Goal: Task Accomplishment & Management: Complete application form

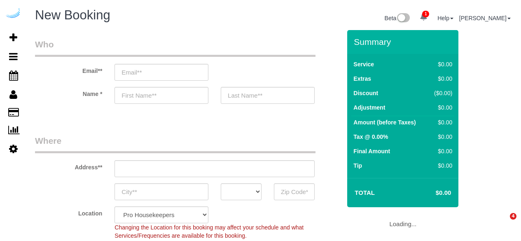
select select "4"
select select "number:9"
click at [199, 63] on div "Email**" at bounding box center [188, 59] width 318 height 42
drag, startPoint x: 173, startPoint y: 75, endPoint x: 94, endPoint y: 69, distance: 79.7
click at [94, 69] on div "Email**" at bounding box center [188, 59] width 318 height 42
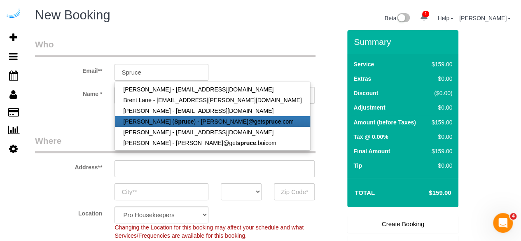
click at [148, 120] on link "[PERSON_NAME] ( Spruce ) - [PERSON_NAME]@get spruce .com" at bounding box center [212, 121] width 195 height 11
type input "[PERSON_NAME][EMAIL_ADDRESS][DOMAIN_NAME]"
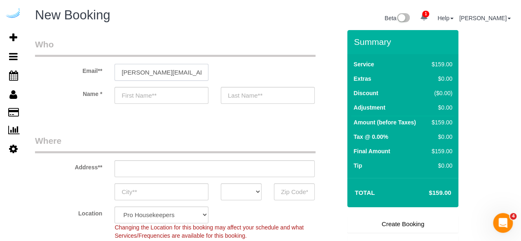
type input "[PERSON_NAME]"
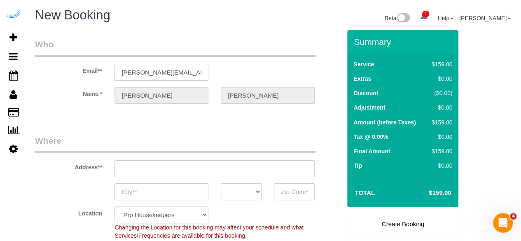
type input "[STREET_ADDRESS][PERSON_NAME]"
type input "Austin"
select select "[GEOGRAPHIC_DATA]"
type input "78704"
click at [213, 170] on input "[STREET_ADDRESS][PERSON_NAME]" at bounding box center [214, 168] width 200 height 17
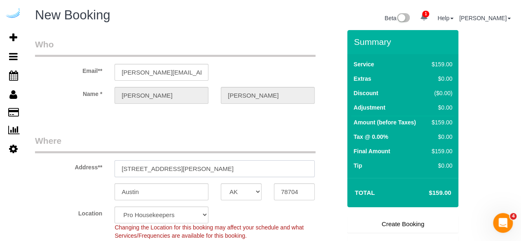
select select "9"
paste input "[STREET_ADDRESS]"
type input "[STREET_ADDRESS]"
select select "object:35026"
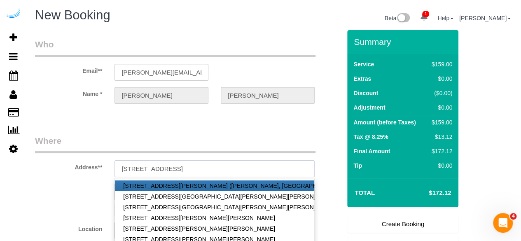
click at [243, 171] on input "[STREET_ADDRESS]" at bounding box center [214, 168] width 200 height 17
type input "[STREET_ADDRESS]"
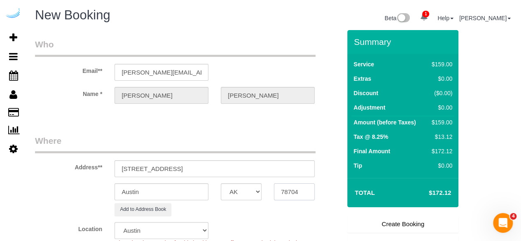
click at [301, 194] on input "78704" at bounding box center [294, 191] width 41 height 17
paste input "34240"
type input "34240"
click at [246, 188] on select "AK AL AR AZ CA CO CT DC DE [GEOGRAPHIC_DATA] [GEOGRAPHIC_DATA] HI IA ID IL IN K…" at bounding box center [241, 191] width 41 height 17
select select "22"
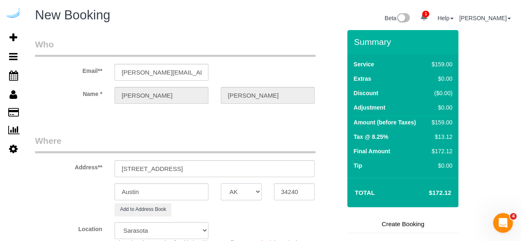
select select "FL"
click at [221, 183] on select "AK AL AR AZ CA CO CT DC DE [GEOGRAPHIC_DATA] [GEOGRAPHIC_DATA] HI IA ID IL IN K…" at bounding box center [241, 191] width 41 height 17
select select "object:35193"
click at [188, 195] on input "Austin" at bounding box center [161, 191] width 94 height 17
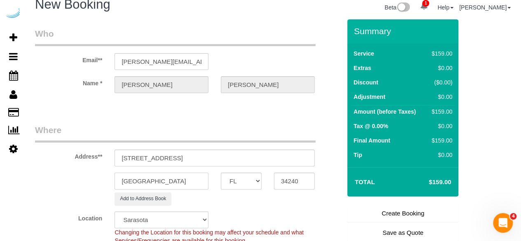
scroll to position [41, 0]
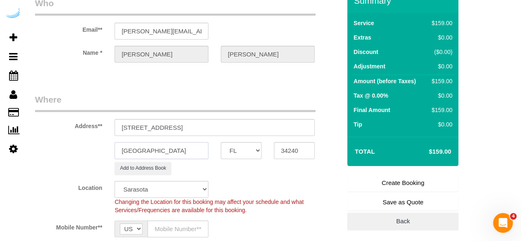
type input "[GEOGRAPHIC_DATA]"
drag, startPoint x: 165, startPoint y: 123, endPoint x: 282, endPoint y: 105, distance: 119.2
click at [281, 105] on fieldset "Where Address** [STREET_ADDRESS] [GEOGRAPHIC_DATA] AK AL AR AZ CA CO CT DC DE […" at bounding box center [188, 175] width 306 height 165
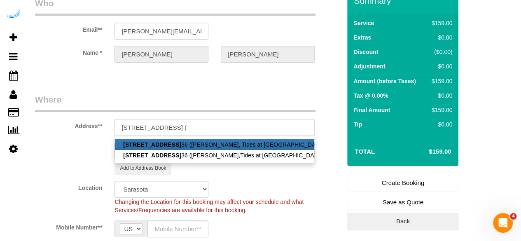
paste input "[PERSON_NAME]"
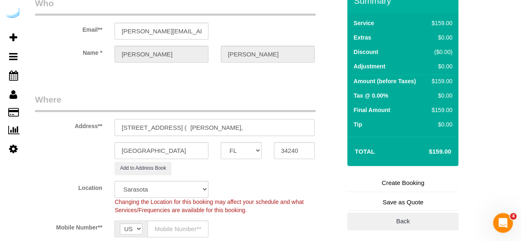
paste input "SchedulerView Checklists Tides at [GEOGRAPHIC_DATA]"
drag, startPoint x: 249, startPoint y: 125, endPoint x: 178, endPoint y: 120, distance: 71.4
click at [178, 120] on input "[STREET_ADDRESS] ( [PERSON_NAME], SchedulerView Checklists Tides at [GEOGRAPHIC…" at bounding box center [214, 127] width 200 height 17
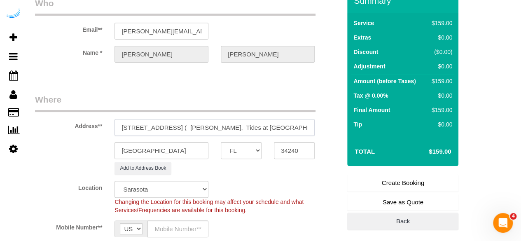
paste input "1448594"
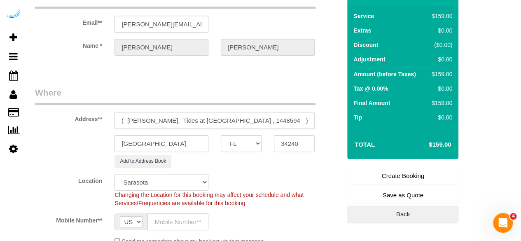
scroll to position [165, 0]
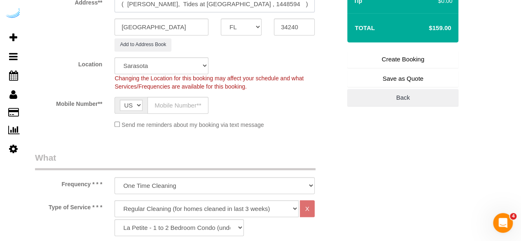
type input "[STREET_ADDRESS] ( [PERSON_NAME], Tides at [GEOGRAPHIC_DATA] , 1448594 )"
click at [163, 109] on input "text" at bounding box center [177, 105] width 61 height 17
type input "[PHONE_NUMBER]"
type input "[PERSON_NAME]"
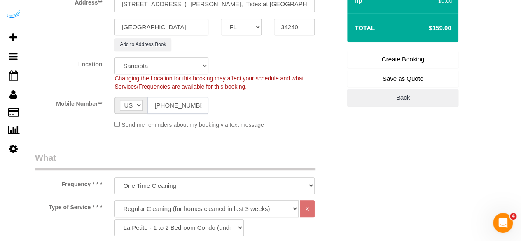
type input "[PHONE_NUMBER]"
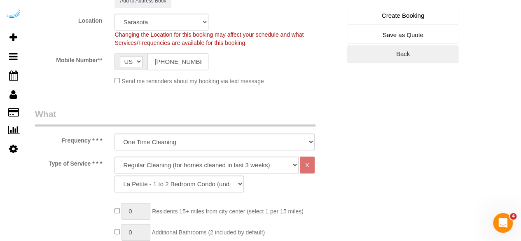
scroll to position [247, 0]
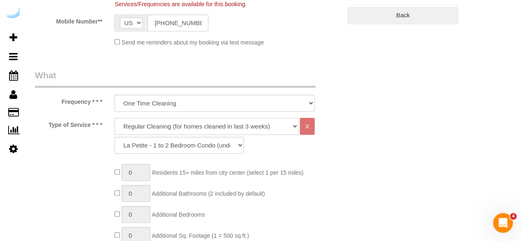
drag, startPoint x: 217, startPoint y: 121, endPoint x: 215, endPoint y: 125, distance: 5.2
click at [217, 121] on select "Deep Cleaning (for homes that have not been cleaned in 3+ weeks) Spruce Regular…" at bounding box center [206, 126] width 184 height 17
select select "282"
click at [114, 118] on select "Deep Cleaning (for homes that have not been cleaned in 3+ weeks) Spruce Regular…" at bounding box center [206, 126] width 184 height 17
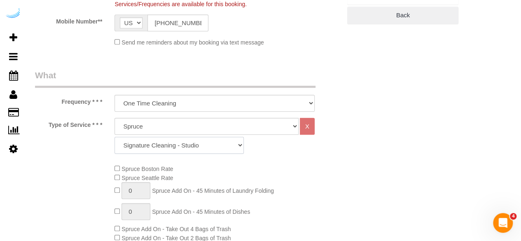
click at [179, 146] on select "Signature Cleaning - Studio Signature Cleaning - 1 Bed 1 Bath Signature Cleanin…" at bounding box center [178, 145] width 129 height 17
select select "309"
click at [114, 137] on select "Signature Cleaning - Studio Signature Cleaning - 1 Bed 1 Bath Signature Cleanin…" at bounding box center [178, 145] width 129 height 17
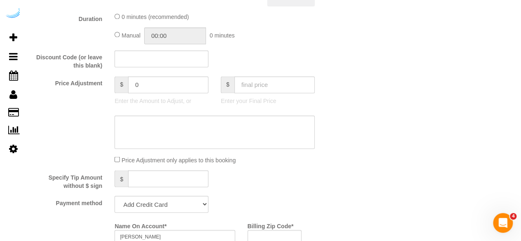
scroll to position [782, 0]
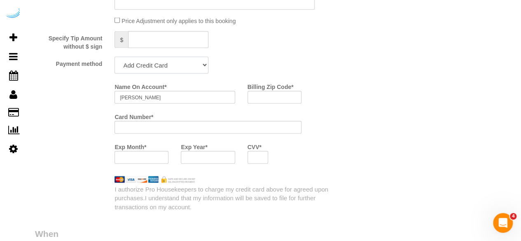
click at [189, 67] on select "Add Credit Card Cash Check Paypal" at bounding box center [161, 65] width 94 height 17
select select "string:check"
click at [114, 58] on select "Add Credit Card Cash Check Paypal" at bounding box center [161, 65] width 94 height 17
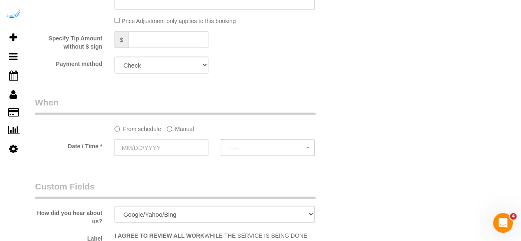
click at [174, 129] on label "Manual" at bounding box center [180, 127] width 27 height 11
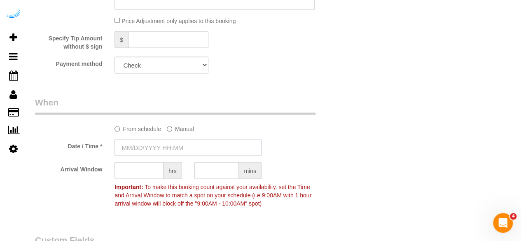
click at [166, 147] on input "text" at bounding box center [187, 147] width 147 height 17
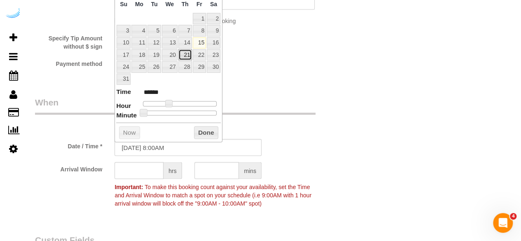
click at [186, 53] on link "21" at bounding box center [185, 54] width 14 height 11
type input "[DATE] 9:00AM"
type input "******"
click at [171, 101] on span at bounding box center [171, 103] width 7 height 7
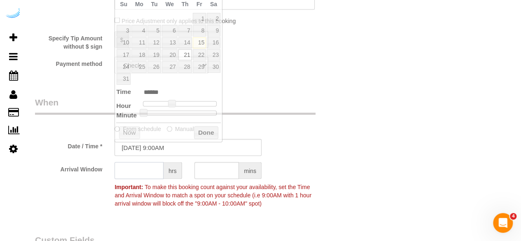
click at [147, 172] on input "text" at bounding box center [138, 170] width 49 height 17
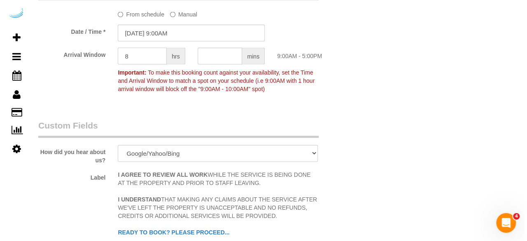
scroll to position [1152, 0]
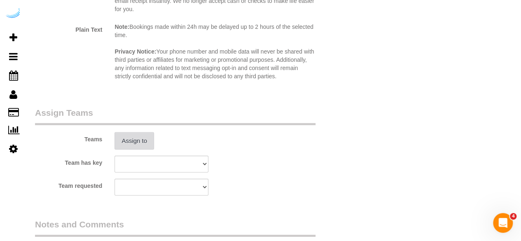
type input "8"
click at [135, 141] on button "Assign to" at bounding box center [134, 140] width 40 height 17
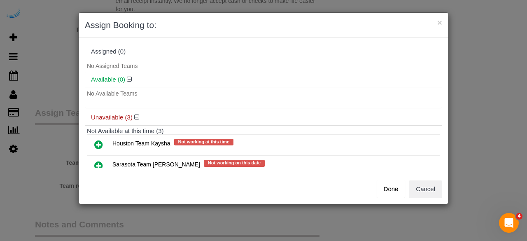
scroll to position [41, 0]
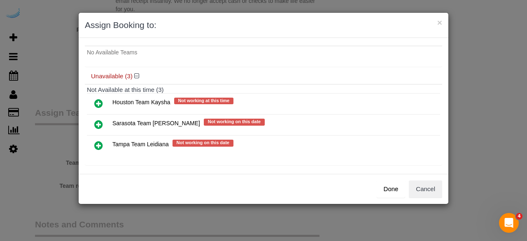
click at [98, 124] on icon at bounding box center [98, 124] width 9 height 10
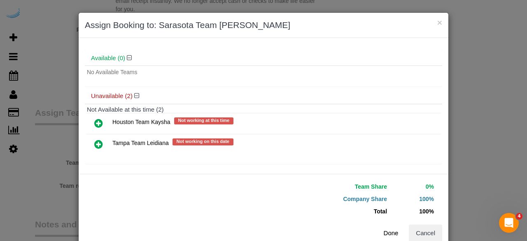
scroll to position [44, 0]
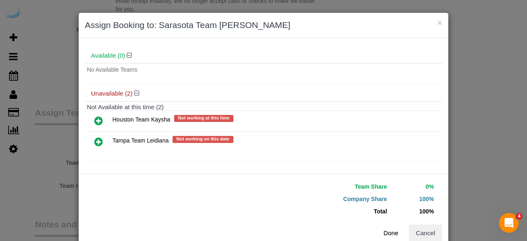
click at [383, 232] on button "Done" at bounding box center [390, 232] width 29 height 17
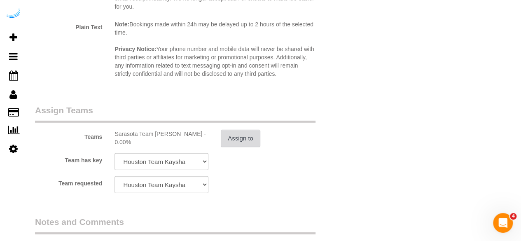
scroll to position [1304, 0]
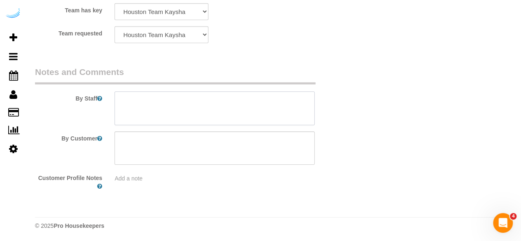
drag, startPoint x: 219, startPoint y: 113, endPoint x: 224, endPoint y: 7, distance: 106.7
click at [220, 105] on textarea at bounding box center [214, 108] width 200 height 34
click at [261, 106] on textarea at bounding box center [214, 108] width 200 height 34
paste textarea "Permanent Notes:No notes from this [DOMAIN_NAME][DATE] Notes:No notes from this…"
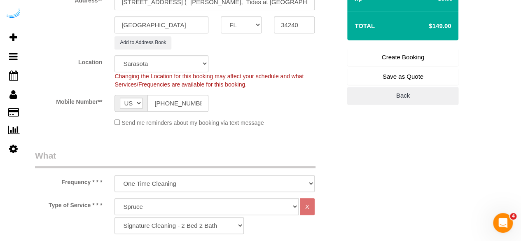
scroll to position [70, 0]
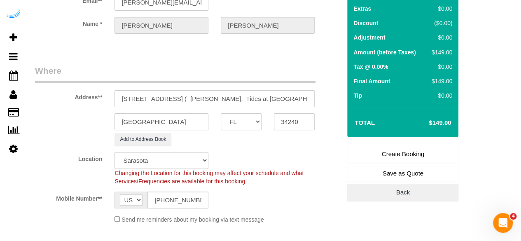
type textarea "Recurrency: Every 2 weeks Permanent Notes:No notes from this [DOMAIN_NAME][DATE…"
click at [384, 149] on link "Create Booking" at bounding box center [402, 153] width 111 height 17
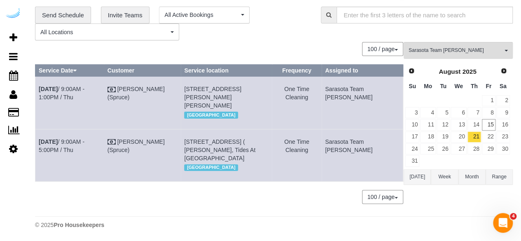
scroll to position [0, 0]
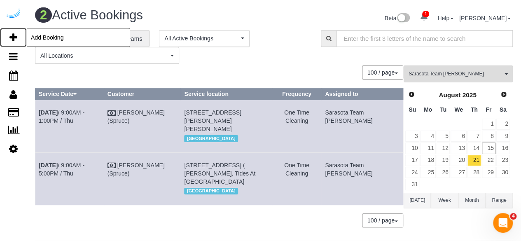
click at [9, 35] on icon at bounding box center [13, 38] width 8 height 10
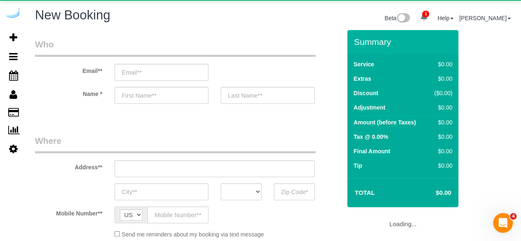
select select "number:9"
select select "4"
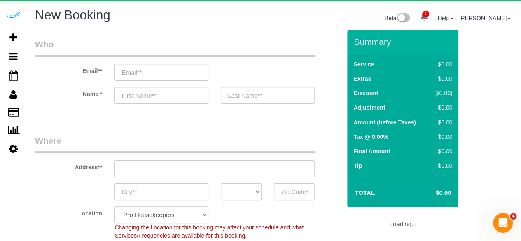
select select "object:36706"
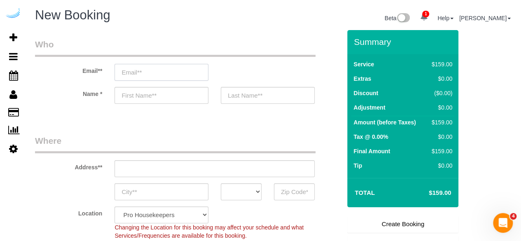
click at [162, 71] on input "email" at bounding box center [161, 72] width 94 height 17
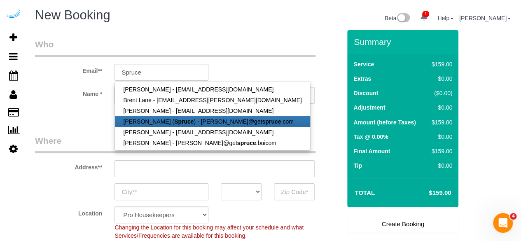
click at [159, 123] on link "[PERSON_NAME] ( Spruce ) - [PERSON_NAME]@get spruce .com" at bounding box center [212, 121] width 195 height 11
type input "[PERSON_NAME][EMAIL_ADDRESS][DOMAIN_NAME]"
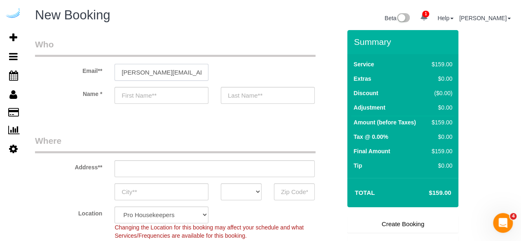
type input "[PERSON_NAME]"
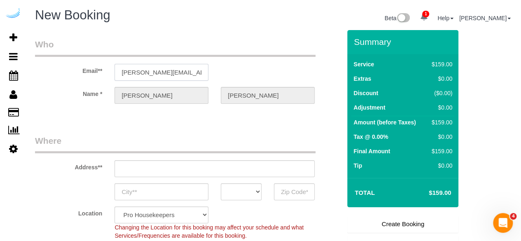
type input "[STREET_ADDRESS][PERSON_NAME]"
type input "Austin"
select select "[GEOGRAPHIC_DATA]"
type input "78704"
click at [247, 165] on input "[STREET_ADDRESS][PERSON_NAME]" at bounding box center [214, 168] width 200 height 17
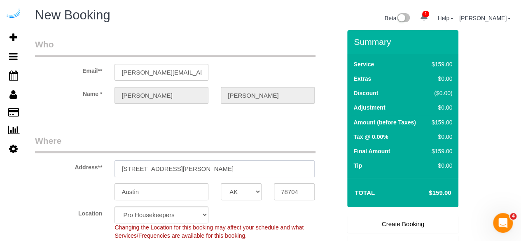
paste input "[STREET_ADDRESS]"
type input "[STREET_ADDRESS]"
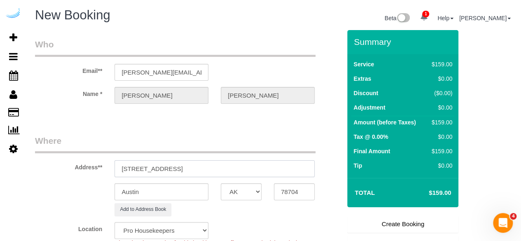
select select "9"
select select "object:36750"
drag, startPoint x: 210, startPoint y: 167, endPoint x: 266, endPoint y: 163, distance: 56.1
click at [255, 162] on input "[STREET_ADDRESS]" at bounding box center [214, 168] width 200 height 17
type input "[STREET_ADDRESS]"
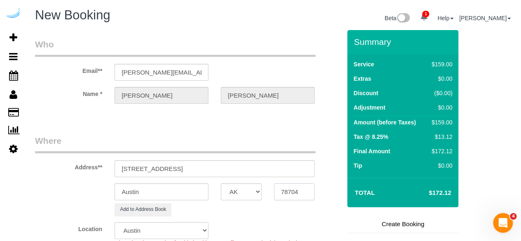
click at [289, 189] on input "78704" at bounding box center [294, 191] width 41 height 17
paste input "34240"
type input "34240"
click at [247, 189] on select "AK AL AR AZ CA CO CT DC DE [GEOGRAPHIC_DATA] [GEOGRAPHIC_DATA] HI IA ID IL IN K…" at bounding box center [241, 191] width 41 height 17
select select "22"
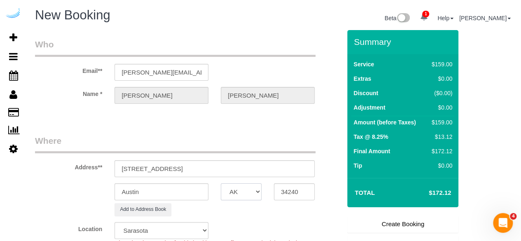
select select "object:36797"
click at [247, 189] on select "AK AL AR AZ CA CO CT DC DE [GEOGRAPHIC_DATA] [GEOGRAPHIC_DATA] HI IA ID IL IN K…" at bounding box center [241, 191] width 41 height 17
select select "FL"
click at [221, 183] on select "AK AL AR AZ CA CO CT DC DE [GEOGRAPHIC_DATA] [GEOGRAPHIC_DATA] HI IA ID IL IN K…" at bounding box center [241, 191] width 41 height 17
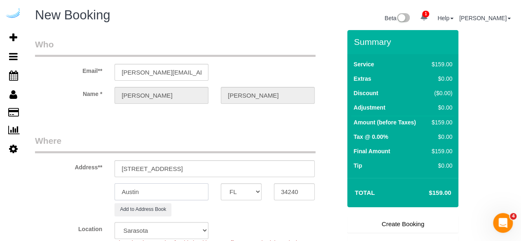
click at [185, 190] on input "Austin" at bounding box center [161, 191] width 94 height 17
type input "[GEOGRAPHIC_DATA]"
drag, startPoint x: 173, startPoint y: 165, endPoint x: 384, endPoint y: 181, distance: 211.7
click at [384, 30] on form "Who Email** [PERSON_NAME][EMAIL_ADDRESS][DOMAIN_NAME] Name * [PERSON_NAME][GEOG…" at bounding box center [273, 30] width 477 height 0
paste input "[PERSON_NAME]"
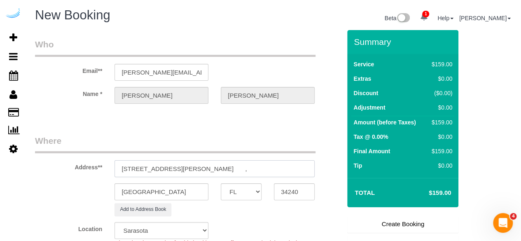
drag, startPoint x: 240, startPoint y: 166, endPoint x: 228, endPoint y: 174, distance: 14.5
click at [228, 174] on input "[STREET_ADDRESS][PERSON_NAME] ," at bounding box center [214, 168] width 200 height 17
click at [318, 172] on div "[STREET_ADDRESS] ( [PERSON_NAME] ," at bounding box center [214, 168] width 212 height 17
click at [304, 169] on input "[STREET_ADDRESS] ( [PERSON_NAME] ," at bounding box center [214, 168] width 200 height 17
paste input "The Row Waterside"
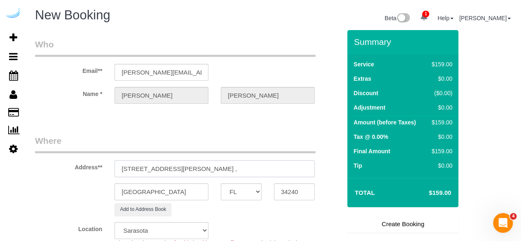
paste input "1407982"
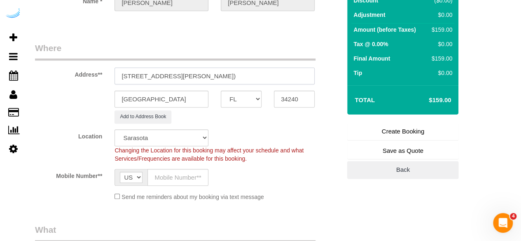
scroll to position [165, 0]
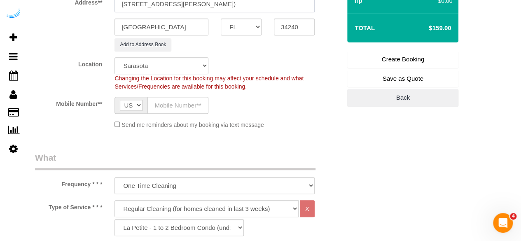
type input "[STREET_ADDRESS][PERSON_NAME])"
click at [179, 103] on input "text" at bounding box center [177, 105] width 61 height 17
type input "[PHONE_NUMBER]"
type input "[PERSON_NAME]"
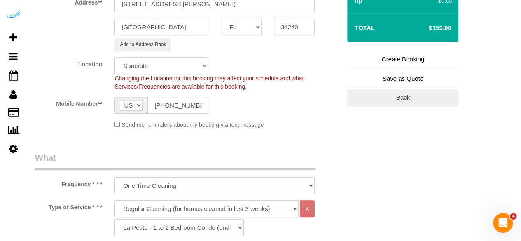
type input "[PHONE_NUMBER]"
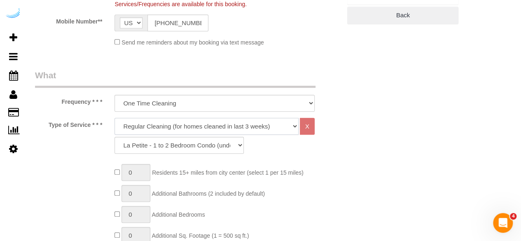
click at [168, 125] on select "Deep Cleaning (for homes that have not been cleaned in 3+ weeks) Spruce Regular…" at bounding box center [206, 126] width 184 height 17
select select "282"
click at [114, 118] on select "Deep Cleaning (for homes that have not been cleaned in 3+ weeks) Spruce Regular…" at bounding box center [206, 126] width 184 height 17
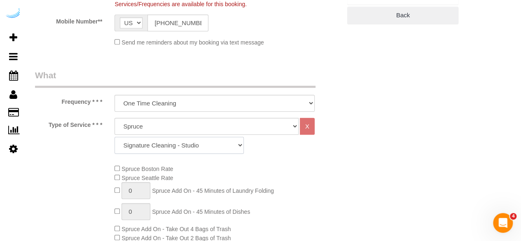
click at [225, 140] on select "Signature Cleaning - Studio Signature Cleaning - 1 Bed 1 Bath Signature Cleanin…" at bounding box center [178, 145] width 129 height 17
select select "309"
click at [114, 137] on select "Signature Cleaning - Studio Signature Cleaning - 1 Bed 1 Bath Signature Cleanin…" at bounding box center [178, 145] width 129 height 17
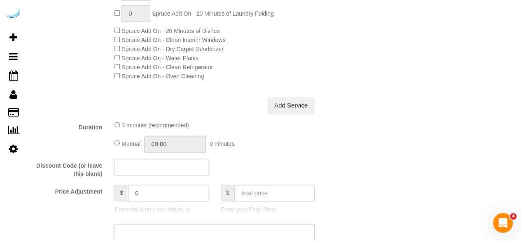
scroll to position [699, 0]
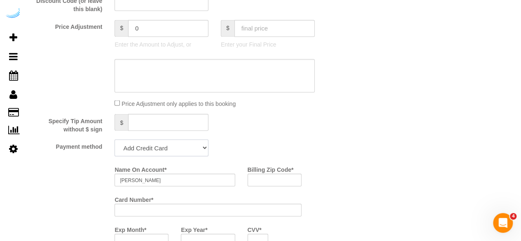
click at [158, 148] on select "Add Credit Card Cash Check Paypal" at bounding box center [161, 147] width 94 height 17
select select "string:check"
click at [114, 140] on select "Add Credit Card Cash Check Paypal" at bounding box center [161, 147] width 94 height 17
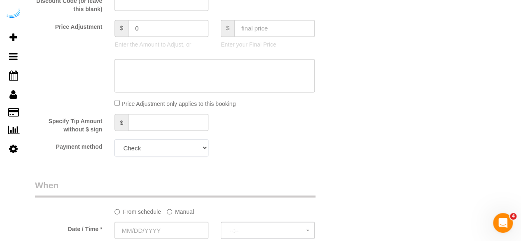
click at [147, 153] on select "Add Credit Card Cash Check Paypal" at bounding box center [161, 147] width 94 height 17
click at [154, 151] on select "Add Credit Card Cash Check Paypal" at bounding box center [161, 147] width 94 height 17
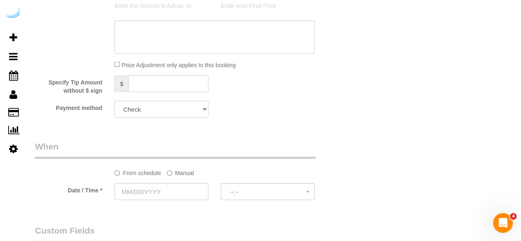
scroll to position [782, 0]
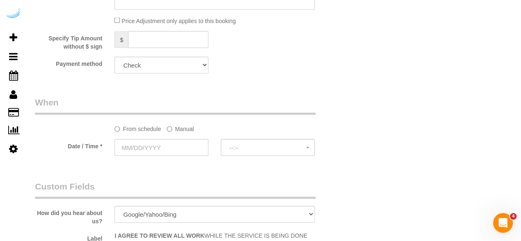
click at [183, 127] on label "Manual" at bounding box center [180, 127] width 27 height 11
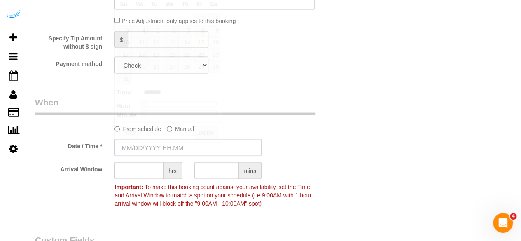
click at [159, 145] on input "text" at bounding box center [187, 147] width 147 height 17
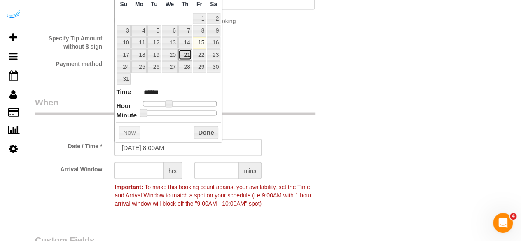
click at [184, 53] on link "21" at bounding box center [185, 54] width 14 height 11
type input "[DATE] 9:00AM"
type input "******"
click at [169, 102] on span at bounding box center [171, 103] width 7 height 7
click at [146, 169] on input "text" at bounding box center [138, 170] width 49 height 17
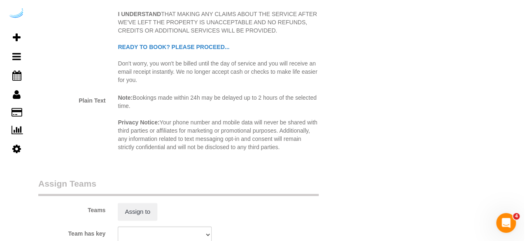
scroll to position [1152, 0]
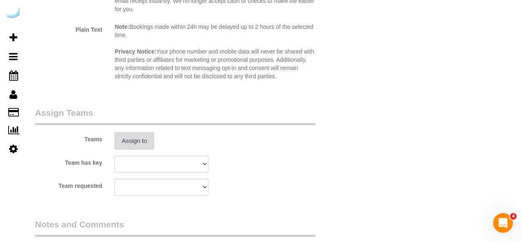
type input "4"
click at [140, 146] on button "Assign to" at bounding box center [134, 140] width 40 height 17
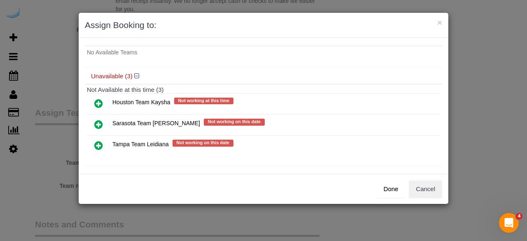
click at [98, 120] on icon at bounding box center [98, 124] width 9 height 10
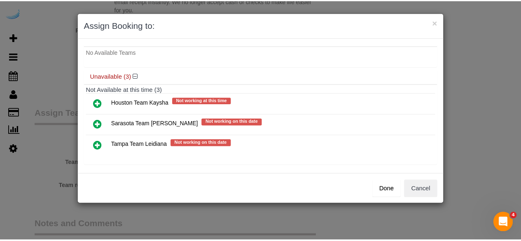
scroll to position [44, 0]
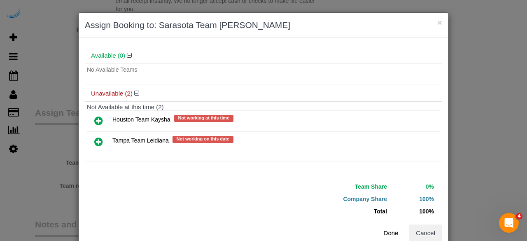
click at [388, 225] on button "Done" at bounding box center [390, 232] width 29 height 17
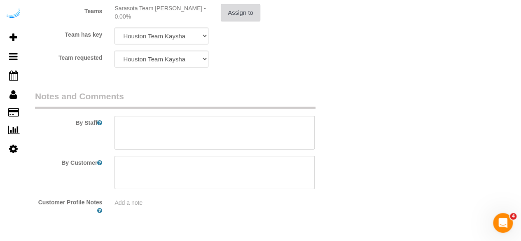
scroll to position [1304, 0]
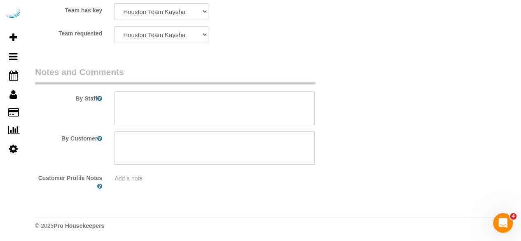
click at [272, 102] on textarea at bounding box center [214, 108] width 200 height 34
click at [191, 114] on textarea at bounding box center [214, 108] width 200 height 34
paste textarea "Permanent Notes:No notes from this [DOMAIN_NAME][DATE] Notes:Dust and clean all…"
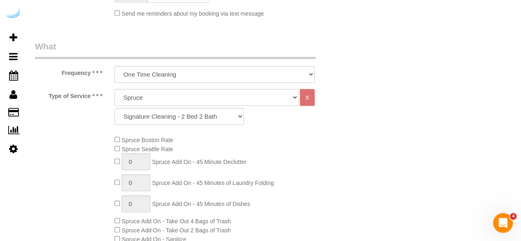
scroll to position [111, 0]
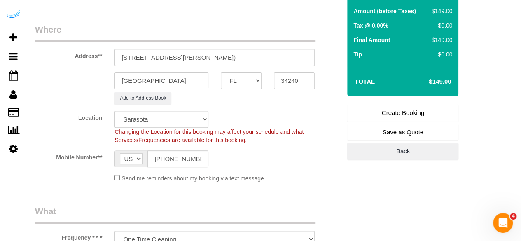
type textarea "Recurrency: Every 4 weeks Permanent Notes:No notes from this [DOMAIN_NAME][DATE…"
click at [400, 115] on link "Create Booking" at bounding box center [402, 112] width 111 height 17
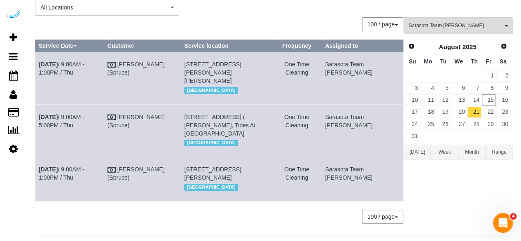
scroll to position [100, 0]
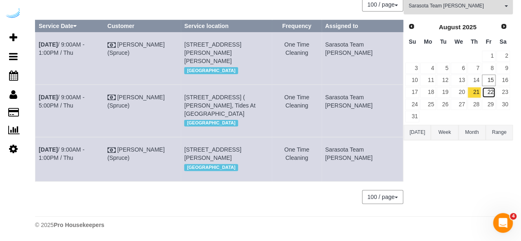
click at [490, 87] on link "22" at bounding box center [488, 92] width 14 height 11
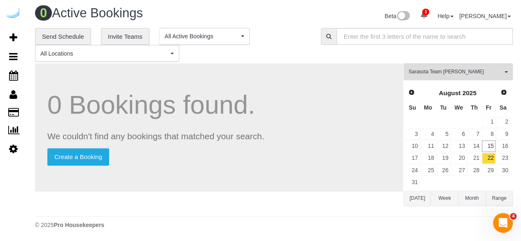
scroll to position [1, 0]
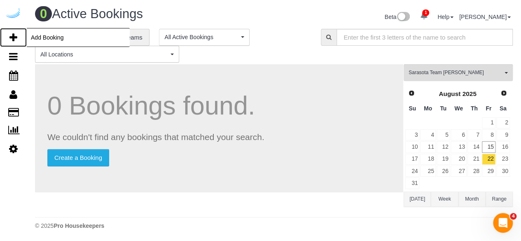
click at [14, 39] on icon at bounding box center [13, 38] width 8 height 10
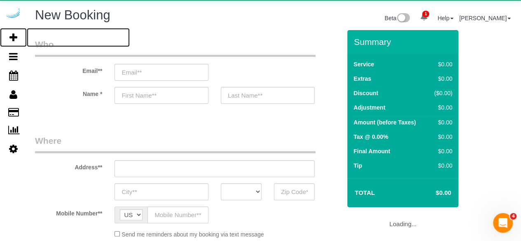
select select "number:9"
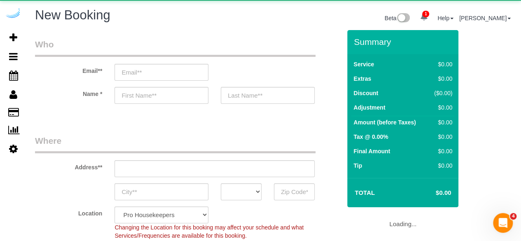
select select "object:38196"
select select "4"
select select "object:38332"
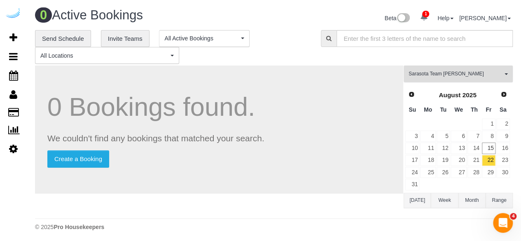
click at [465, 70] on button "Sarasota Team [PERSON_NAME] All Teams" at bounding box center [457, 73] width 109 height 17
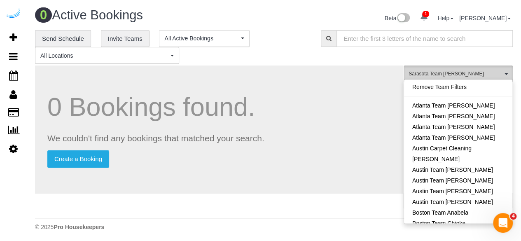
scroll to position [811, 0]
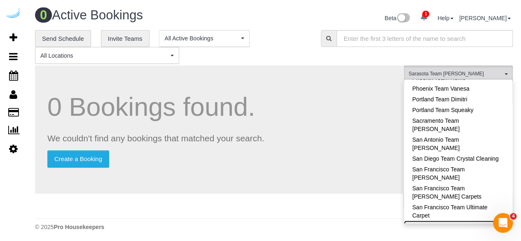
click at [458, 220] on link "Sarasota Team [PERSON_NAME]" at bounding box center [458, 225] width 108 height 11
click at [372, 118] on h1 "0 Bookings found." at bounding box center [218, 107] width 343 height 28
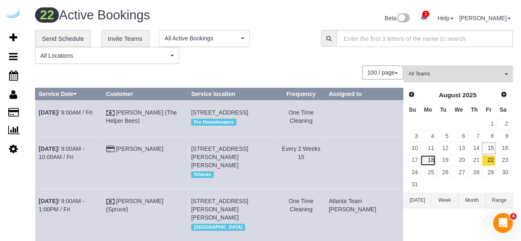
click at [429, 155] on link "18" at bounding box center [427, 160] width 15 height 11
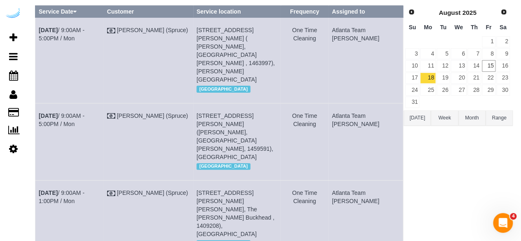
scroll to position [0, 0]
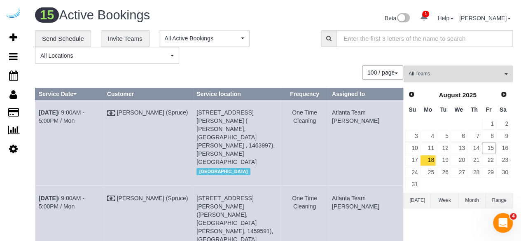
click at [468, 75] on span "All Teams" at bounding box center [455, 73] width 94 height 7
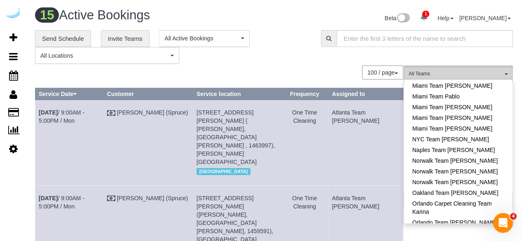
scroll to position [523, 0]
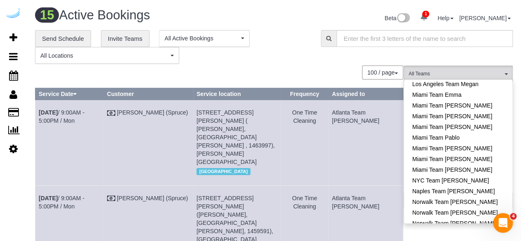
click at [458, 228] on link "Oakland Team [PERSON_NAME]" at bounding box center [458, 233] width 108 height 11
click at [298, 60] on div "**********" at bounding box center [171, 47] width 273 height 34
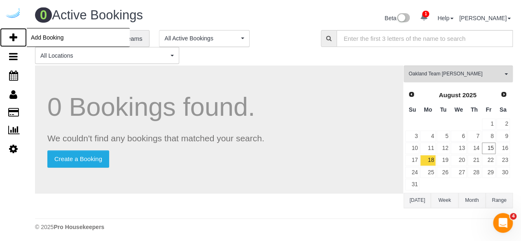
click at [14, 39] on icon at bounding box center [13, 38] width 8 height 10
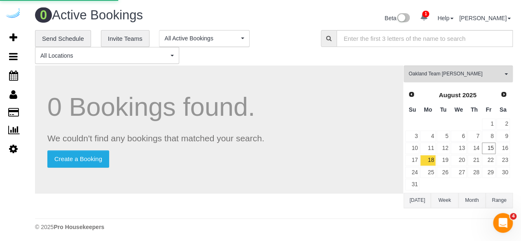
select select "number:9"
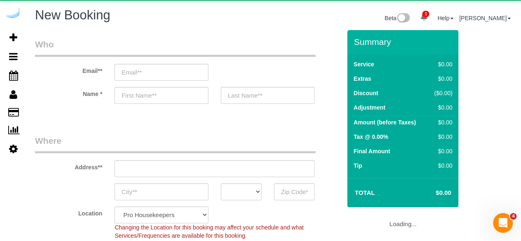
select select "object:39926"
select select "4"
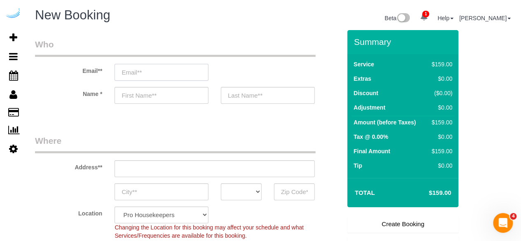
click at [175, 70] on input "email" at bounding box center [161, 72] width 94 height 17
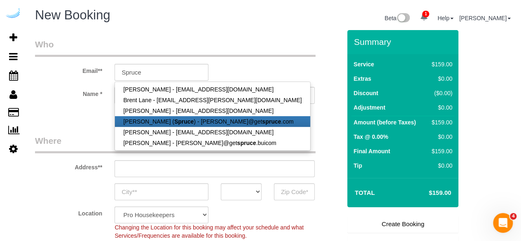
click at [174, 120] on strong "Spruce" at bounding box center [183, 121] width 19 height 7
type input "[PERSON_NAME][EMAIL_ADDRESS][DOMAIN_NAME]"
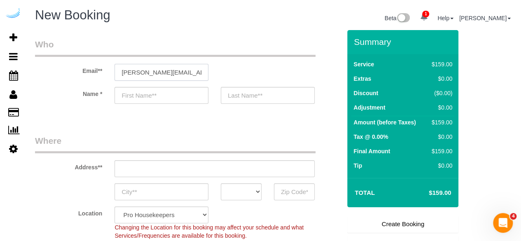
type input "[PERSON_NAME]"
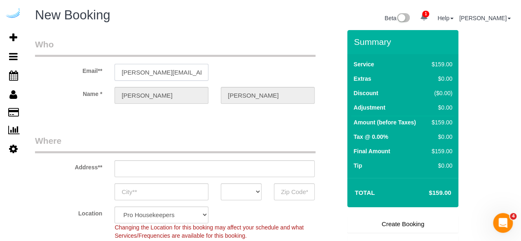
type input "[STREET_ADDRESS][PERSON_NAME]"
type input "Austin"
select select "[GEOGRAPHIC_DATA]"
type input "78704"
click at [230, 167] on input "[STREET_ADDRESS][PERSON_NAME]" at bounding box center [214, 168] width 200 height 17
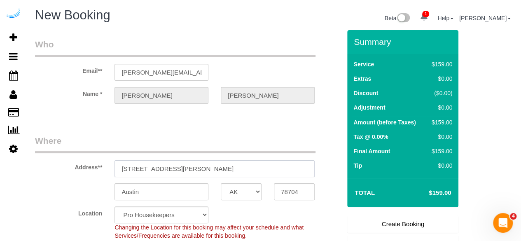
select select "9"
paste input "[STREET_ADDRESS]"
type input "[STREET_ADDRESS]"
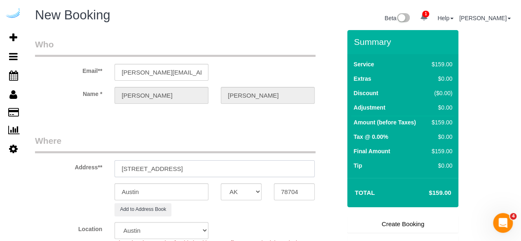
select select "object:39970"
drag, startPoint x: 273, startPoint y: 156, endPoint x: 280, endPoint y: 154, distance: 6.7
click at [279, 154] on div "Address** [STREET_ADDRESS]" at bounding box center [188, 156] width 318 height 42
type input "[STREET_ADDRESS]"
click at [293, 196] on input "78704" at bounding box center [294, 191] width 41 height 17
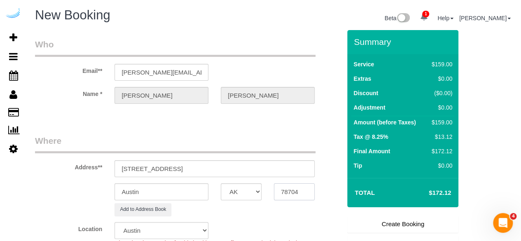
paste input "98118"
type input "98118"
click at [260, 191] on select "AK AL AR AZ CA CO CT DC DE [GEOGRAPHIC_DATA] [GEOGRAPHIC_DATA] HI IA ID IL IN K…" at bounding box center [241, 191] width 41 height 17
select select "WA"
click at [185, 191] on input "Austin" at bounding box center [161, 191] width 94 height 17
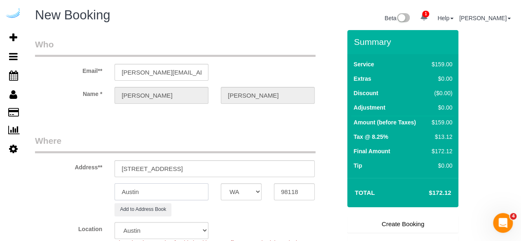
select select "4"
select select "object:40017"
select select "228"
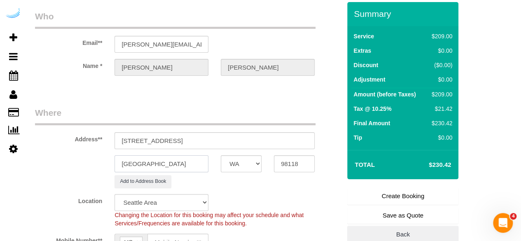
scroll to position [41, 0]
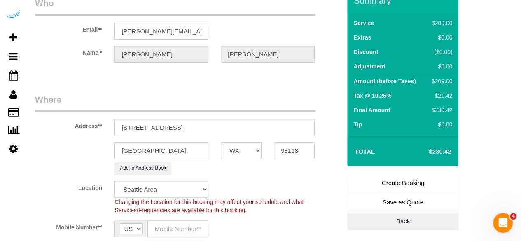
type input "[GEOGRAPHIC_DATA]"
drag, startPoint x: 179, startPoint y: 123, endPoint x: 325, endPoint y: 105, distance: 148.1
click at [325, 108] on div "Address** [STREET_ADDRESS]" at bounding box center [188, 114] width 318 height 42
paste input "[PERSON_NAME]"
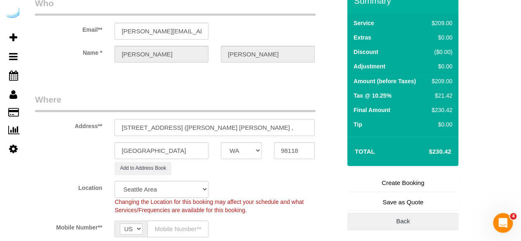
scroll to position [0, 33]
paste input "1423676"
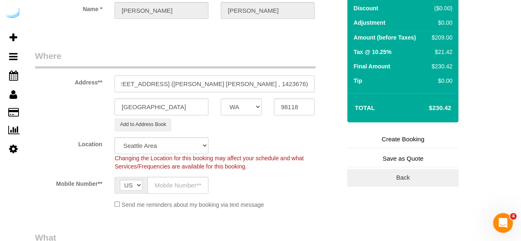
scroll to position [123, 0]
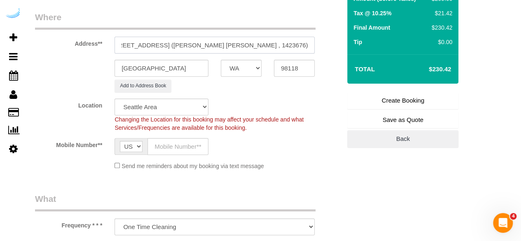
type input "[STREET_ADDRESS] ([PERSON_NAME] [PERSON_NAME] , 1423676)"
click at [154, 150] on input "text" at bounding box center [177, 146] width 61 height 17
type input "[PHONE_NUMBER]"
type input "[PERSON_NAME]"
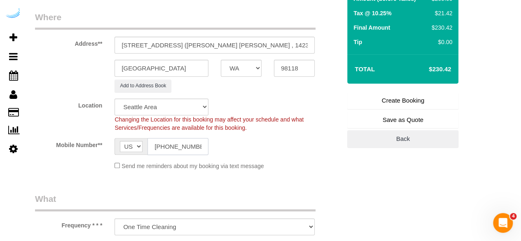
type input "[PHONE_NUMBER]"
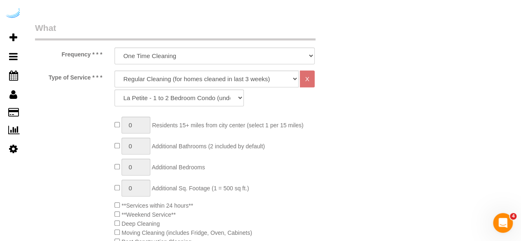
scroll to position [329, 0]
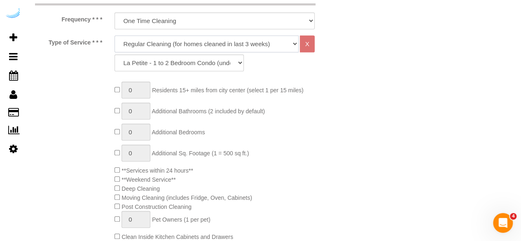
click at [211, 43] on select "Deep Cleaning (for homes that have not been cleaned in 3+ weeks) Spruce Regular…" at bounding box center [206, 43] width 184 height 17
select select "282"
click at [114, 35] on select "Deep Cleaning (for homes that have not been cleaned in 3+ weeks) Spruce Regular…" at bounding box center [206, 43] width 184 height 17
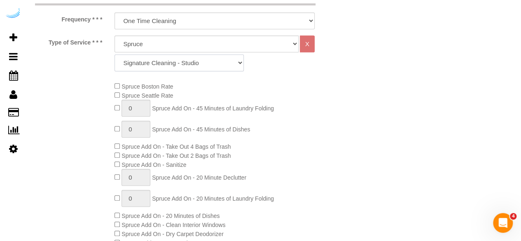
click at [212, 59] on select "Signature Cleaning - Studio Signature Cleaning - 1 Bed 1 Bath Signature Cleanin…" at bounding box center [178, 62] width 129 height 17
select select "309"
click at [114, 54] on select "Signature Cleaning - Studio Signature Cleaning - 1 Bed 1 Bath Signature Cleanin…" at bounding box center [178, 62] width 129 height 17
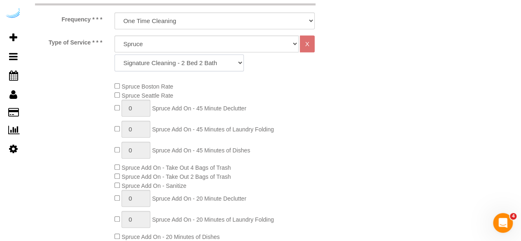
scroll to position [411, 0]
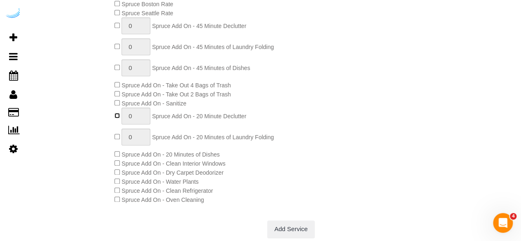
type input "1"
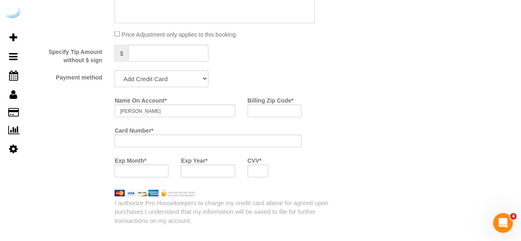
scroll to position [782, 0]
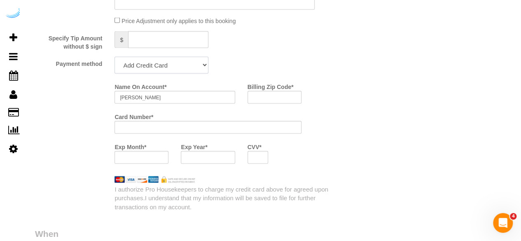
drag, startPoint x: 179, startPoint y: 64, endPoint x: 175, endPoint y: 67, distance: 4.7
click at [179, 64] on select "Add Credit Card Cash Check Paypal" at bounding box center [161, 65] width 94 height 17
select select "string:check"
click at [114, 58] on select "Add Credit Card Cash Check Paypal" at bounding box center [161, 65] width 94 height 17
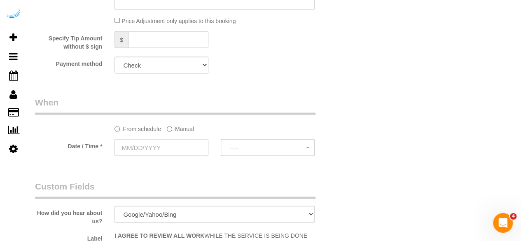
click at [178, 120] on div "From schedule Manual" at bounding box center [188, 114] width 318 height 37
click at [177, 128] on label "Manual" at bounding box center [180, 127] width 27 height 11
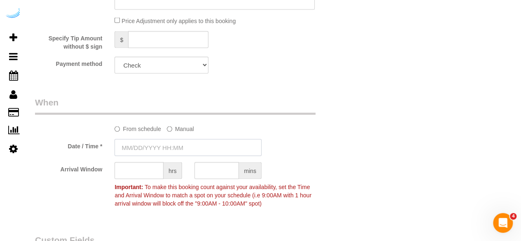
click at [164, 145] on input "text" at bounding box center [187, 147] width 147 height 17
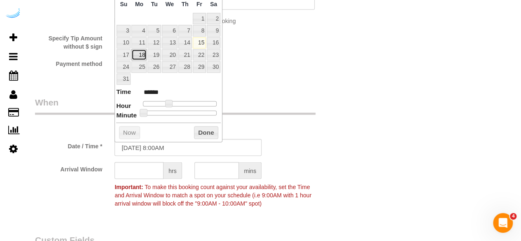
click at [142, 54] on link "18" at bounding box center [138, 54] width 15 height 11
drag, startPoint x: 169, startPoint y: 105, endPoint x: 172, endPoint y: 102, distance: 4.7
click at [172, 102] on dl "Time ****** Hour Minute Second Millisecond Microsecond Time Zone ***** ***** **…" at bounding box center [168, 101] width 105 height 28
type input "[DATE] 9:00AM"
type input "******"
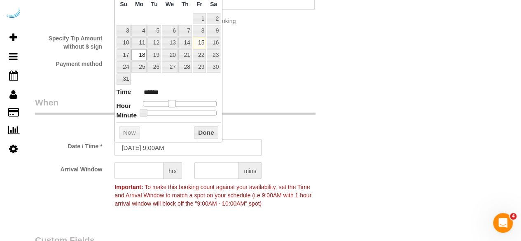
type input "[DATE] 10:00AM"
type input "*******"
type input "[DATE] 11:00AM"
type input "*******"
type input "[DATE] 12:00PM"
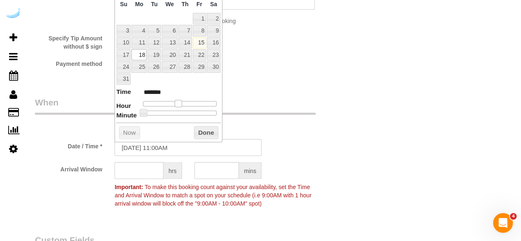
type input "*******"
type input "[DATE] 1:00PM"
type input "******"
drag, startPoint x: 172, startPoint y: 102, endPoint x: 189, endPoint y: 103, distance: 16.9
click at [189, 103] on div at bounding box center [180, 103] width 74 height 5
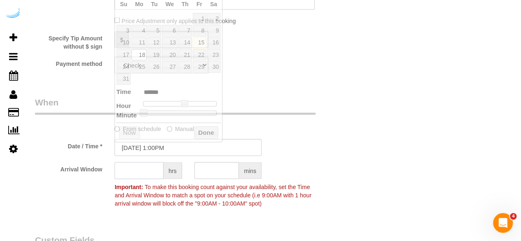
click at [137, 169] on input "text" at bounding box center [138, 170] width 49 height 17
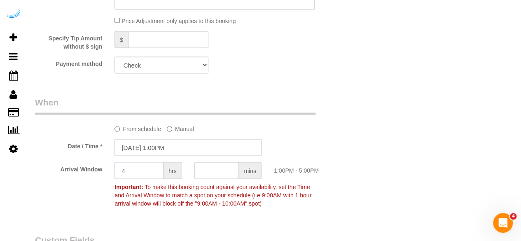
type input "4"
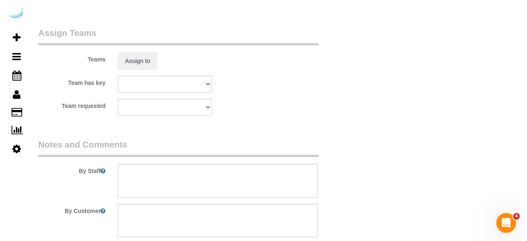
scroll to position [1234, 0]
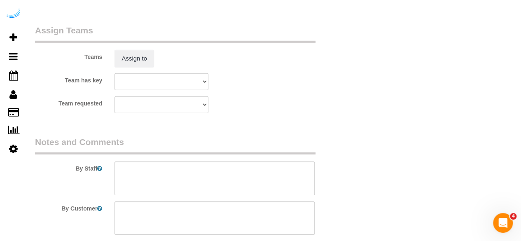
click at [141, 46] on div "Teams Assign to" at bounding box center [188, 45] width 318 height 43
click at [137, 49] on div "Teams Assign to" at bounding box center [188, 45] width 318 height 43
drag, startPoint x: 139, startPoint y: 77, endPoint x: 145, endPoint y: 65, distance: 14.2
click at [140, 76] on select "Houston Team Kaysha Oakland Team [PERSON_NAME] Portland Team Squeaky Seattle Te…" at bounding box center [161, 81] width 94 height 17
click at [146, 63] on button "Assign to" at bounding box center [134, 58] width 40 height 17
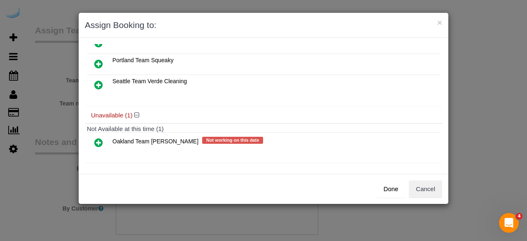
click at [101, 138] on icon at bounding box center [98, 142] width 9 height 10
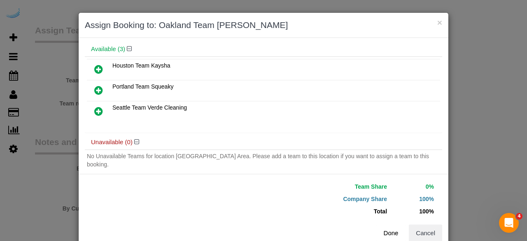
click at [392, 233] on button "Done" at bounding box center [390, 232] width 29 height 17
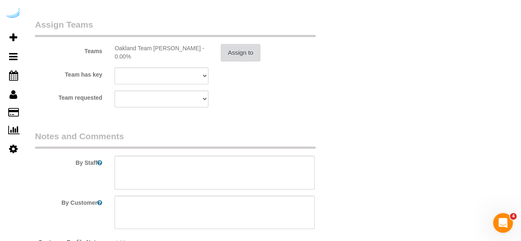
scroll to position [1304, 0]
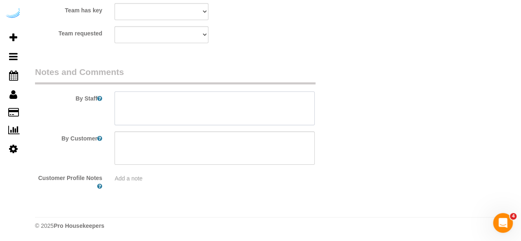
click at [277, 106] on textarea at bounding box center [214, 108] width 200 height 34
click at [222, 102] on textarea at bounding box center [214, 108] width 200 height 34
paste textarea "Permanent Notes:No notes from this [DOMAIN_NAME][DATE] Notes:I will be home. En…"
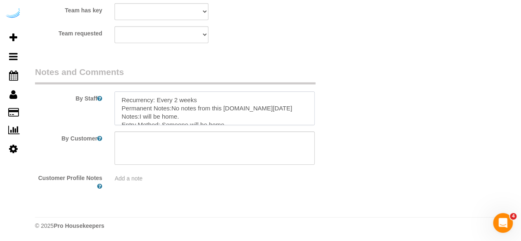
scroll to position [61, 0]
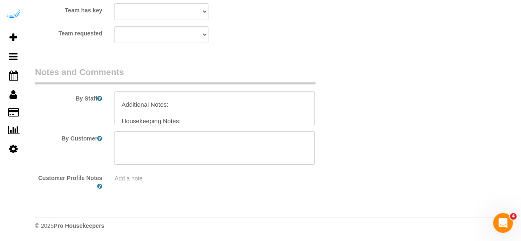
type textarea "Recurrency: Every 2 weeks Permanent Notes:No notes from this [DOMAIN_NAME][DATE…"
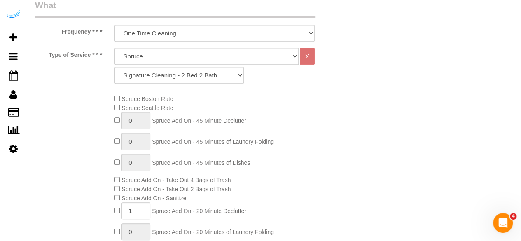
scroll to position [111, 0]
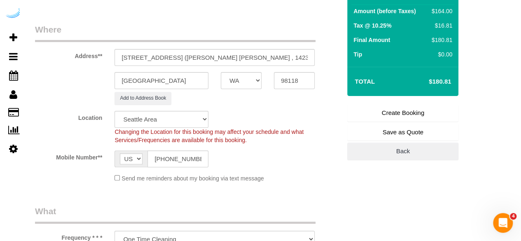
click at [393, 109] on link "Create Booking" at bounding box center [402, 112] width 111 height 17
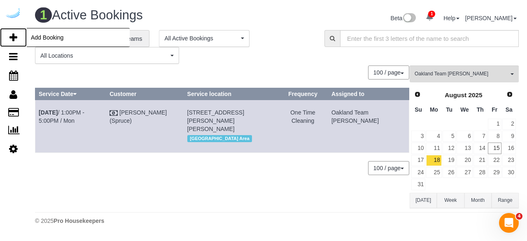
click at [13, 40] on icon at bounding box center [13, 38] width 8 height 10
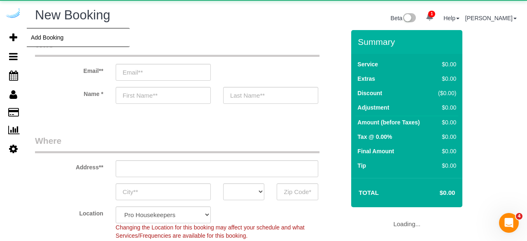
select select "object:41669"
select select "4"
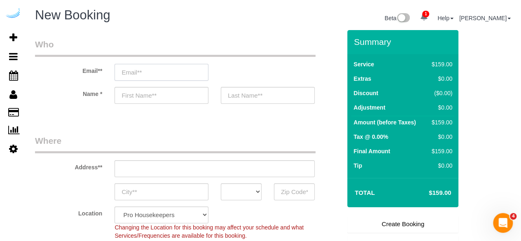
click at [156, 70] on input "email" at bounding box center [161, 72] width 94 height 17
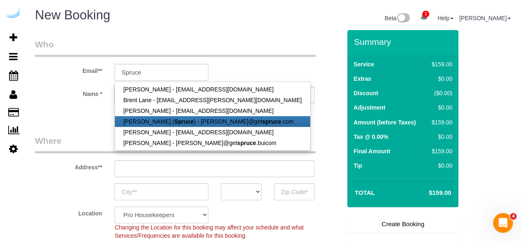
click at [174, 123] on strong "Spruce" at bounding box center [183, 121] width 19 height 7
type input "[PERSON_NAME][EMAIL_ADDRESS][DOMAIN_NAME]"
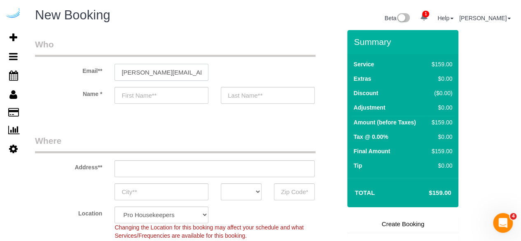
type input "[PERSON_NAME]"
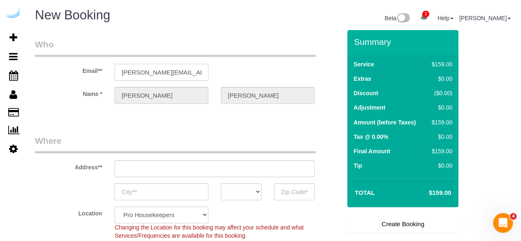
type input "[STREET_ADDRESS][PERSON_NAME]"
type input "Austin"
select select "[GEOGRAPHIC_DATA]"
type input "78704"
select select "9"
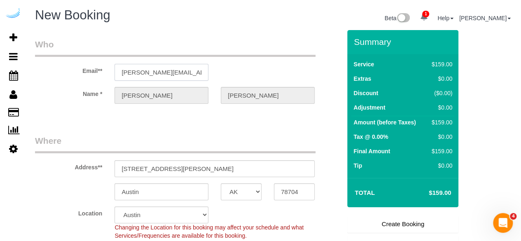
select select "object:41708"
click at [214, 165] on input "[STREET_ADDRESS][PERSON_NAME]" at bounding box center [214, 168] width 200 height 17
paste input "[STREET_ADDRESS]"
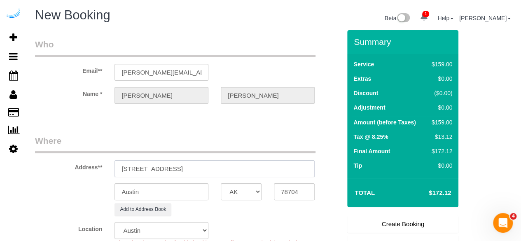
drag, startPoint x: 209, startPoint y: 167, endPoint x: 264, endPoint y: 174, distance: 55.5
click at [264, 174] on input "[STREET_ADDRESS]" at bounding box center [214, 168] width 200 height 17
type input "[STREET_ADDRESS]"
click at [299, 193] on input "78704" at bounding box center [294, 191] width 41 height 17
paste input "98105"
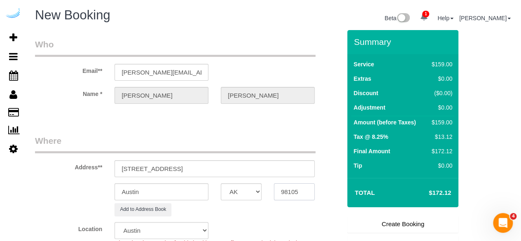
type input "98105"
click at [247, 190] on select "AK AL AR AZ CA CO CT DC DE [GEOGRAPHIC_DATA] [GEOGRAPHIC_DATA] HI IA ID IL IN K…" at bounding box center [241, 191] width 41 height 17
select select "WA"
click at [181, 194] on input "Austin" at bounding box center [161, 191] width 94 height 17
select select "4"
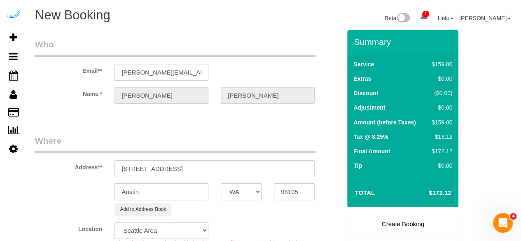
type input "S"
select select "object:41760"
type input "Se"
select select "228"
type input "[GEOGRAPHIC_DATA]"
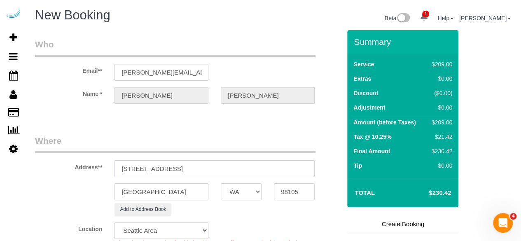
drag, startPoint x: 174, startPoint y: 167, endPoint x: 281, endPoint y: 165, distance: 106.6
click at [281, 165] on input "[STREET_ADDRESS]" at bounding box center [214, 168] width 200 height 17
paste input "[PERSON_NAME]"
paste input "1448372"
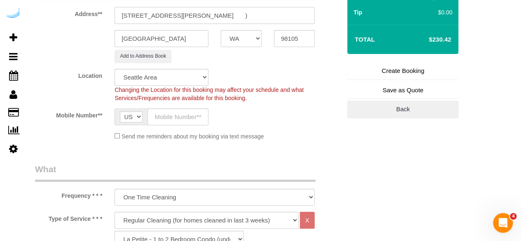
scroll to position [165, 0]
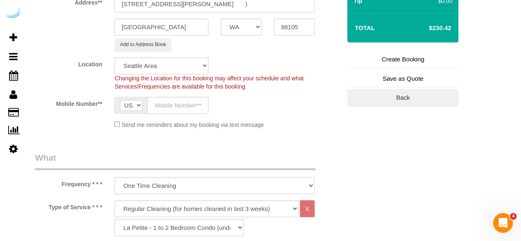
type input "[STREET_ADDRESS][PERSON_NAME] )"
click at [194, 98] on input "text" at bounding box center [177, 105] width 61 height 17
type input "[PHONE_NUMBER]"
type input "[PERSON_NAME]"
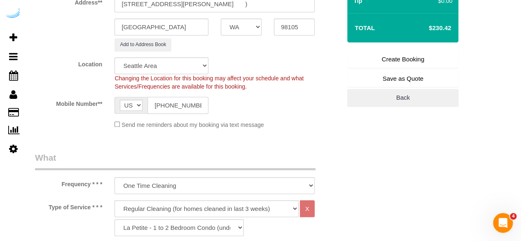
type input "[PHONE_NUMBER]"
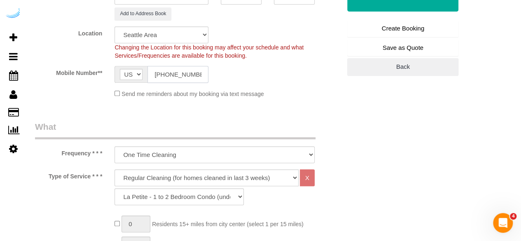
scroll to position [247, 0]
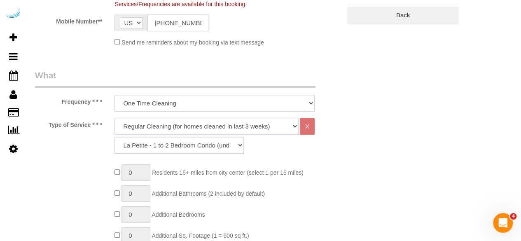
click at [202, 121] on select "Deep Cleaning (for homes that have not been cleaned in 3+ weeks) Spruce Regular…" at bounding box center [206, 126] width 184 height 17
select select "282"
click at [114, 118] on select "Deep Cleaning (for homes that have not been cleaned in 3+ weeks) Spruce Regular…" at bounding box center [206, 126] width 184 height 17
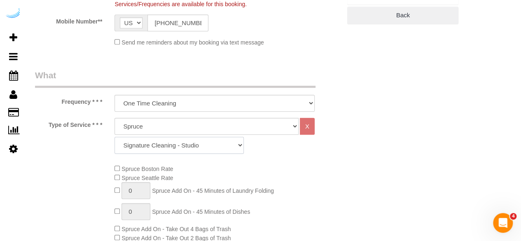
drag, startPoint x: 215, startPoint y: 151, endPoint x: 215, endPoint y: 138, distance: 13.2
click at [215, 151] on select "Signature Cleaning - Studio Signature Cleaning - 1 Bed 1 Bath Signature Cleanin…" at bounding box center [178, 145] width 129 height 17
select select "309"
click at [114, 137] on select "Signature Cleaning - Studio Signature Cleaning - 1 Bed 1 Bath Signature Cleanin…" at bounding box center [178, 145] width 129 height 17
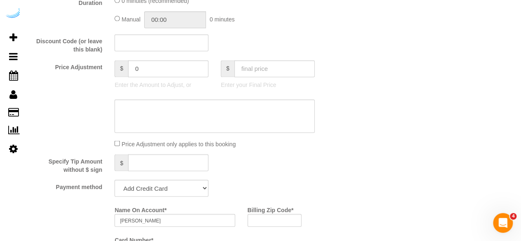
scroll to position [741, 0]
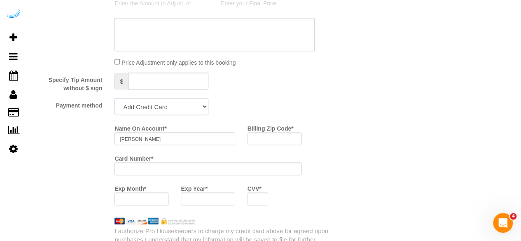
click at [176, 107] on select "Add Credit Card Cash Check Paypal" at bounding box center [161, 106] width 94 height 17
select select "string:check"
click at [114, 99] on select "Add Credit Card Cash Check Paypal" at bounding box center [161, 106] width 94 height 17
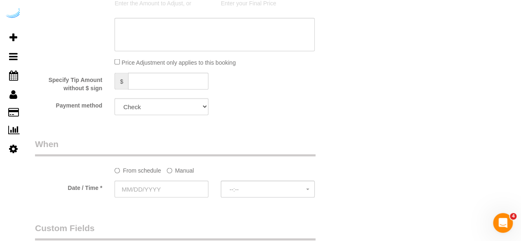
click at [179, 170] on label "Manual" at bounding box center [180, 168] width 27 height 11
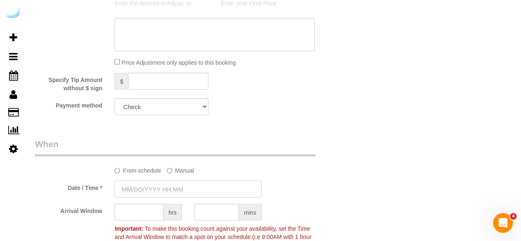
click at [160, 187] on input "text" at bounding box center [187, 188] width 147 height 17
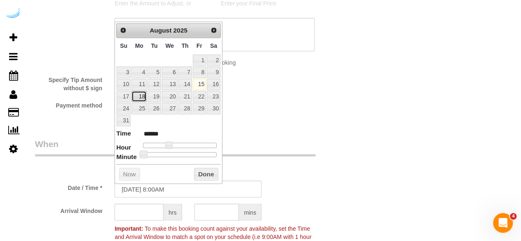
click at [142, 97] on link "18" at bounding box center [138, 96] width 15 height 11
type input "[DATE] 9:00AM"
type input "******"
type input "[DATE] 10:00AM"
type input "*******"
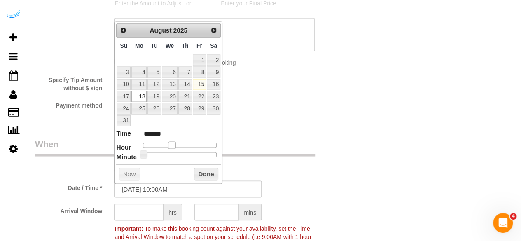
type input "[DATE] 11:00AM"
type input "*******"
type input "[DATE] 12:00PM"
type input "*******"
type input "[DATE] 11:00AM"
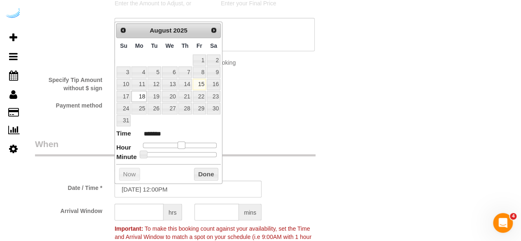
type input "*******"
type input "[DATE] 10:00AM"
type input "*******"
type input "[DATE] 9:00AM"
type input "******"
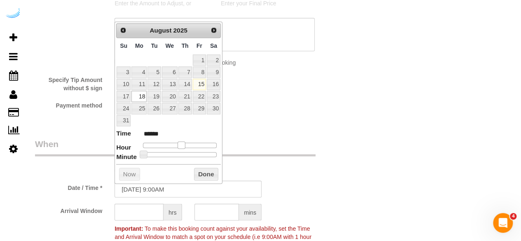
type input "[DATE] 8:00AM"
type input "******"
type input "[DATE] 9:00AM"
type input "******"
type input "[DATE] 10:00AM"
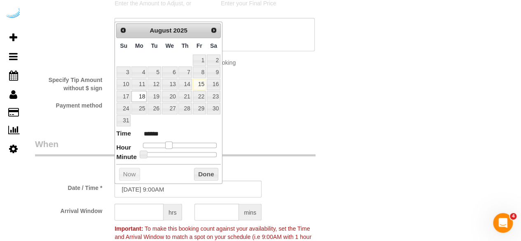
type input "*******"
drag, startPoint x: 167, startPoint y: 144, endPoint x: 175, endPoint y: 146, distance: 8.1
click at [175, 146] on dl "Time ******* Hour Minute Second Millisecond Microsecond Time Zone ***** ***** *…" at bounding box center [168, 142] width 105 height 28
click at [139, 205] on input "text" at bounding box center [138, 211] width 49 height 17
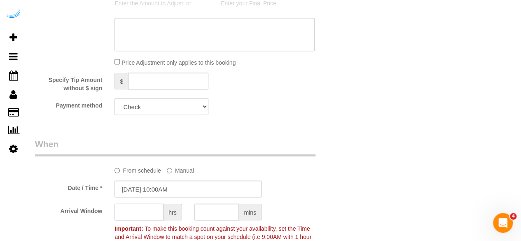
type input "8"
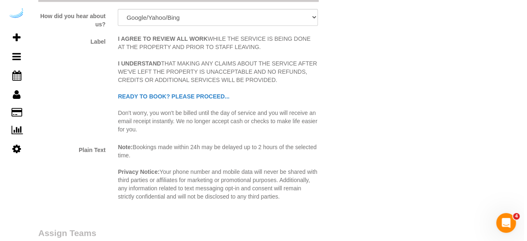
scroll to position [1111, 0]
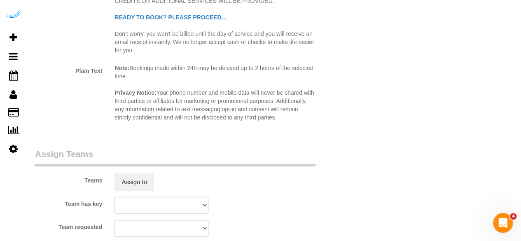
type input "7"
click at [132, 191] on sui-booking-teams "Teams Assign to Team has key Houston Team Kaysha Oakland Team [PERSON_NAME] Por…" at bounding box center [188, 192] width 306 height 89
click at [136, 186] on button "Assign to" at bounding box center [134, 181] width 40 height 17
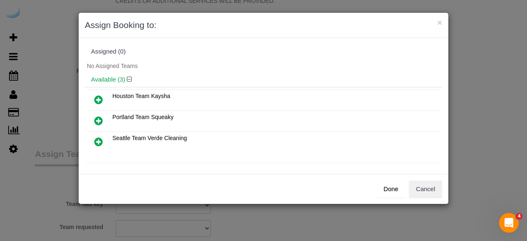
scroll to position [41, 0]
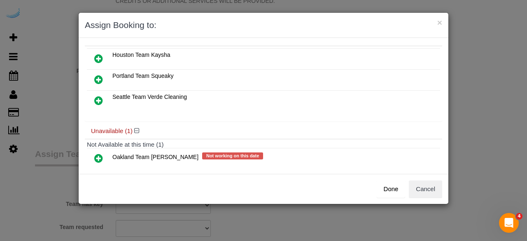
click at [98, 154] on icon at bounding box center [98, 158] width 9 height 10
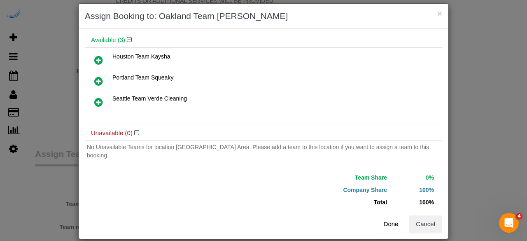
scroll to position [19, 0]
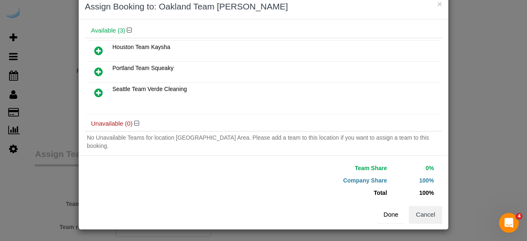
click at [385, 212] on button "Done" at bounding box center [390, 214] width 29 height 17
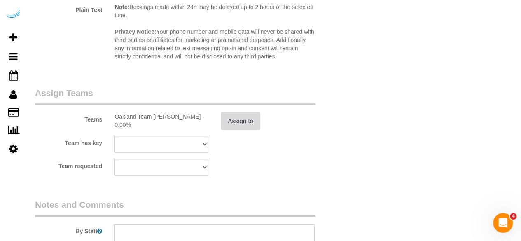
scroll to position [1234, 0]
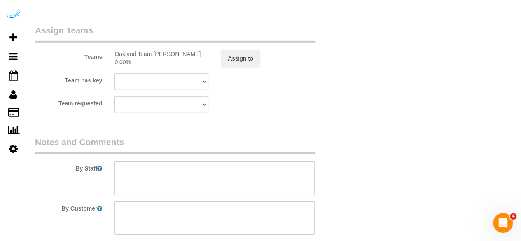
click at [181, 182] on textarea at bounding box center [214, 178] width 200 height 34
click at [131, 168] on textarea at bounding box center [214, 178] width 200 height 34
paste textarea "Permanent Notes:No notes from this [DOMAIN_NAME][DATE] Notes:We will still be m…"
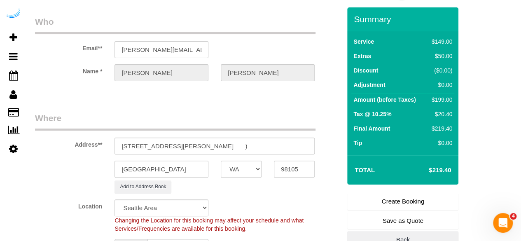
scroll to position [0, 0]
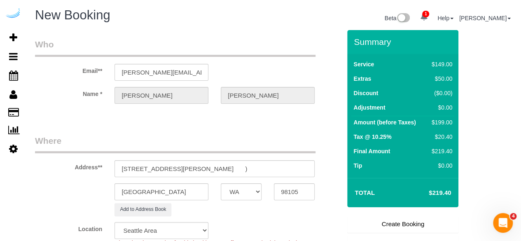
type textarea "Recurrency: Every 2 weeks Permanent Notes:No notes from this [DOMAIN_NAME][DATE…"
click at [390, 223] on link "Create Booking" at bounding box center [402, 223] width 111 height 17
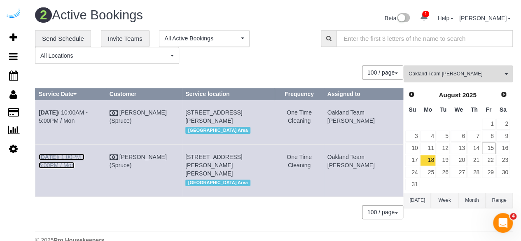
click at [79, 163] on link "[DATE] 1:00PM - 5:00PM / Mon" at bounding box center [62, 160] width 46 height 15
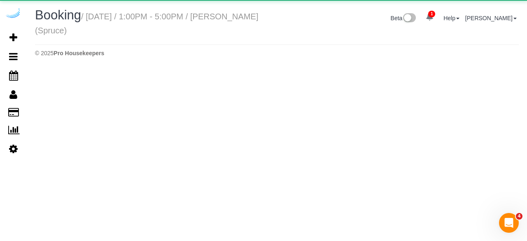
select select "WA"
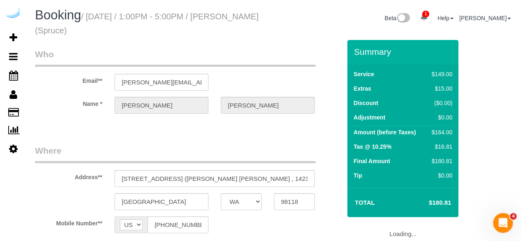
select select "object:42883"
select select "number:9"
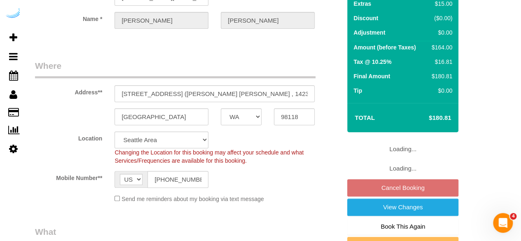
select select "object:42969"
select select "282"
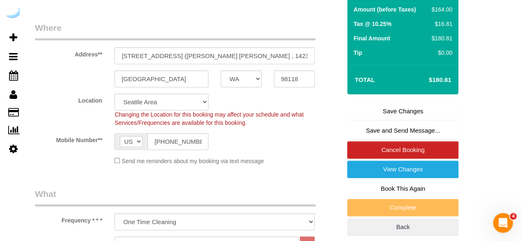
scroll to position [82, 0]
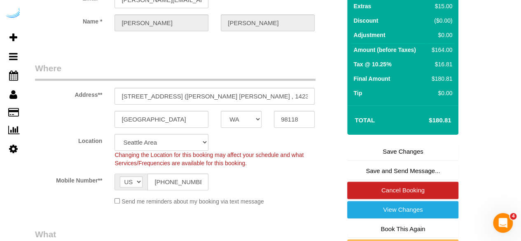
click at [377, 147] on link "Save Changes" at bounding box center [402, 151] width 111 height 17
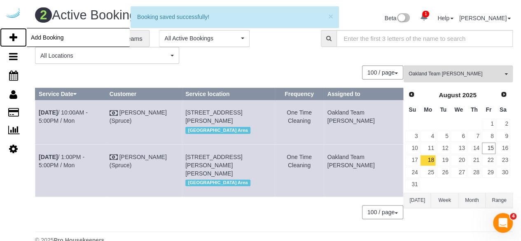
click at [11, 33] on icon at bounding box center [13, 38] width 8 height 10
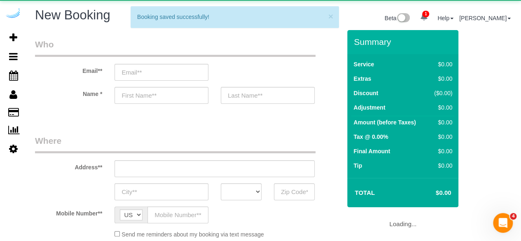
select select "object:44152"
select select "4"
select select "number:9"
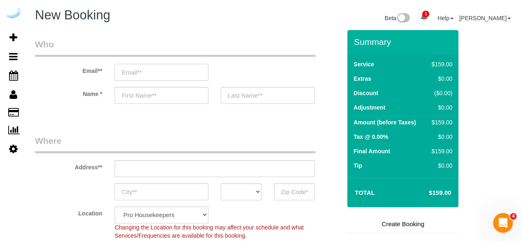
click at [179, 69] on input "email" at bounding box center [161, 72] width 94 height 17
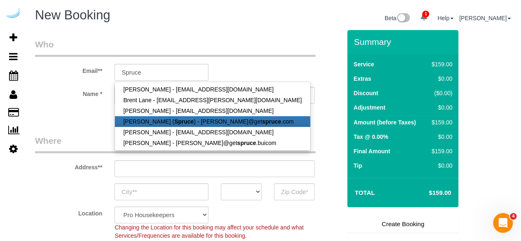
click at [162, 117] on link "[PERSON_NAME] ( Spruce ) - [PERSON_NAME]@get spruce .com" at bounding box center [212, 121] width 195 height 11
type input "[PERSON_NAME][EMAIL_ADDRESS][DOMAIN_NAME]"
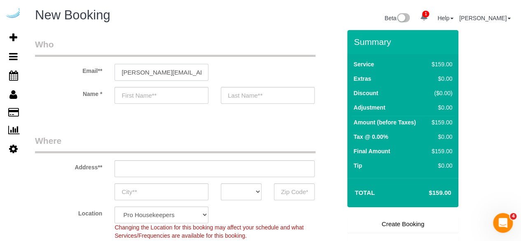
type input "[PERSON_NAME]"
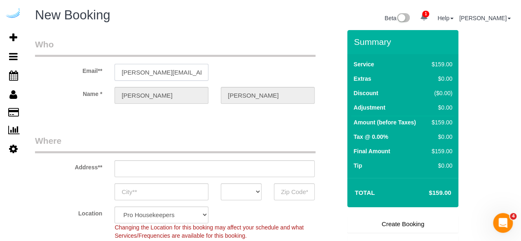
type input "[STREET_ADDRESS][PERSON_NAME]"
type input "Austin"
select select "[GEOGRAPHIC_DATA]"
type input "78704"
click at [230, 171] on input "[STREET_ADDRESS][PERSON_NAME]" at bounding box center [214, 168] width 200 height 17
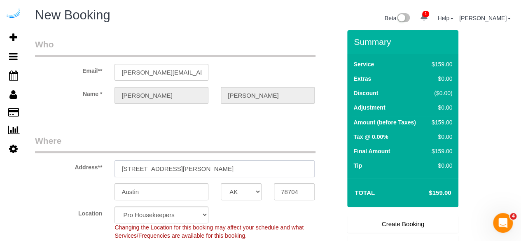
paste input "[STREET_ADDRESS][PERSON_NAME]"
type input "[STREET_ADDRESS][PERSON_NAME]"
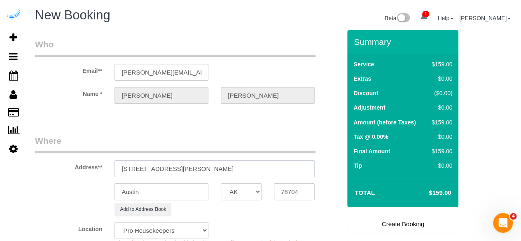
select select "9"
select select "object:44196"
drag, startPoint x: 205, startPoint y: 167, endPoint x: 252, endPoint y: 168, distance: 46.9
click at [252, 168] on input "[STREET_ADDRESS][PERSON_NAME]" at bounding box center [214, 168] width 200 height 17
type input "[STREET_ADDRESS][PERSON_NAME]"
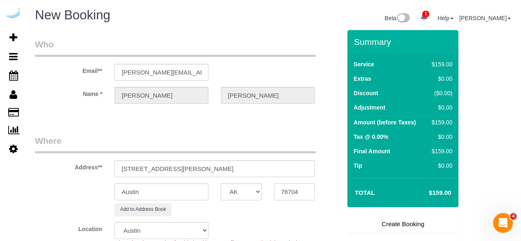
click at [302, 193] on input "78704" at bounding box center [294, 191] width 41 height 17
paste input "98109"
type input "98109"
click at [231, 190] on select "AK AL AR AZ CA CO CT DC DE [GEOGRAPHIC_DATA] [GEOGRAPHIC_DATA] HI IA ID IL IN K…" at bounding box center [241, 191] width 41 height 17
select select "WA"
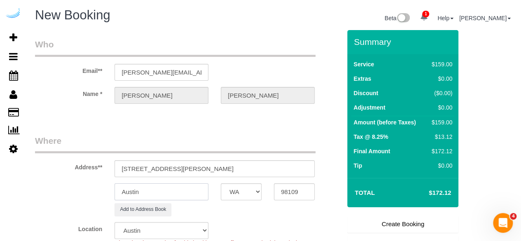
select select "11"
click at [181, 196] on input "Austin" at bounding box center [161, 191] width 94 height 17
select select "object:44243"
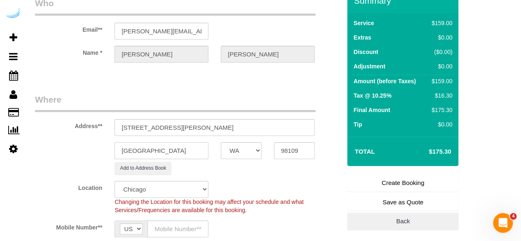
type input "[GEOGRAPHIC_DATA]"
drag, startPoint x: 172, startPoint y: 130, endPoint x: 328, endPoint y: 129, distance: 156.8
click at [328, 129] on div "Address** [STREET_ADDRESS][PERSON_NAME]" at bounding box center [188, 114] width 318 height 42
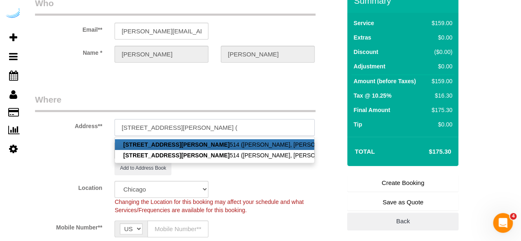
paste input "[PERSON_NAME]"
paste input "1408033"
type input "[STREET_ADDRESS][PERSON_NAME][PERSON_NAME] )"
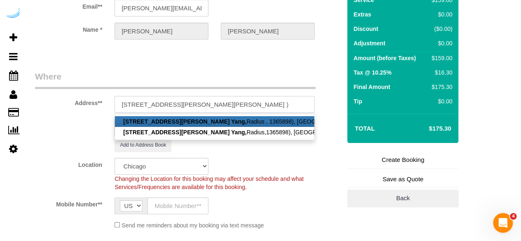
scroll to position [82, 0]
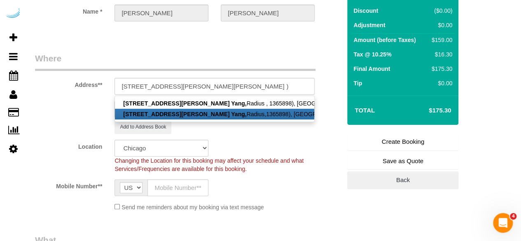
click at [305, 181] on div "Mobile Number** AF AL DZ AD AO AI AQ AG AR AM AW AU AT AZ BS BH BD BB BY BE BZ …" at bounding box center [188, 187] width 318 height 17
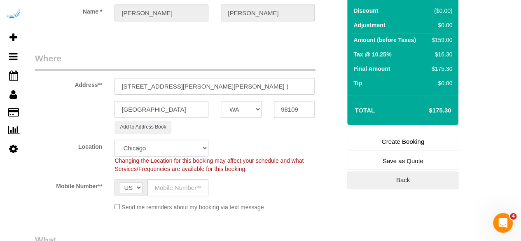
click at [177, 146] on select "Pro Housekeepers [GEOGRAPHIC_DATA] [GEOGRAPHIC_DATA] [GEOGRAPHIC_DATA] [GEOGRAP…" at bounding box center [161, 147] width 94 height 17
select select "4"
click at [114, 139] on select "Pro Housekeepers [GEOGRAPHIC_DATA] [GEOGRAPHIC_DATA] [GEOGRAPHIC_DATA] [GEOGRAP…" at bounding box center [161, 147] width 94 height 17
select select "object:44278"
select select "228"
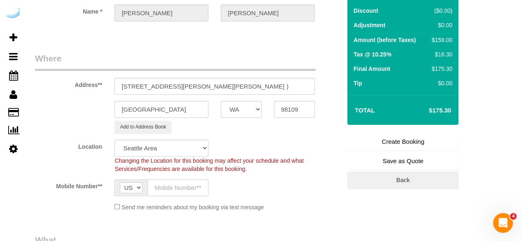
click at [191, 187] on input "text" at bounding box center [177, 187] width 61 height 17
type input "[PHONE_NUMBER]"
type input "[PERSON_NAME]"
type input "[PHONE_NUMBER]"
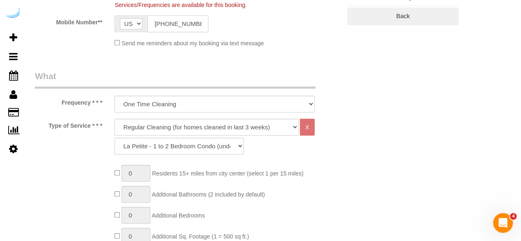
scroll to position [247, 0]
drag, startPoint x: 170, startPoint y: 117, endPoint x: 164, endPoint y: 132, distance: 16.6
click at [170, 118] on select "Deep Cleaning (for homes that have not been cleaned in 3+ weeks) Spruce Regular…" at bounding box center [206, 126] width 184 height 17
select select "282"
click at [114, 118] on select "Deep Cleaning (for homes that have not been cleaned in 3+ weeks) Spruce Regular…" at bounding box center [206, 126] width 184 height 17
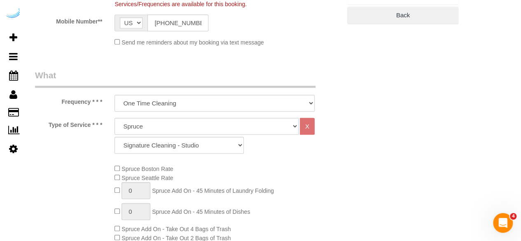
click at [221, 140] on select "Signature Cleaning - Studio Signature Cleaning - 1 Bed 1 Bath Signature Cleanin…" at bounding box center [178, 145] width 129 height 17
select select "304"
click at [114, 137] on select "Signature Cleaning - Studio Signature Cleaning - 1 Bed 1 Bath Signature Cleanin…" at bounding box center [178, 145] width 129 height 17
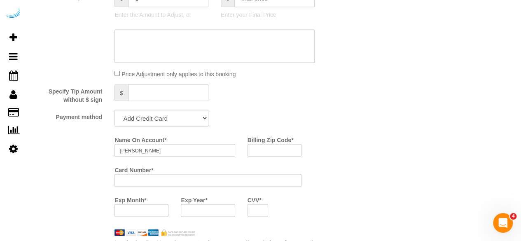
scroll to position [782, 0]
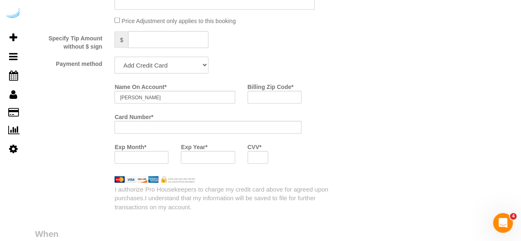
click at [173, 61] on select "Add Credit Card Cash Check Paypal" at bounding box center [161, 65] width 94 height 17
select select "string:check"
click at [114, 58] on select "Add Credit Card Cash Check Paypal" at bounding box center [161, 65] width 94 height 17
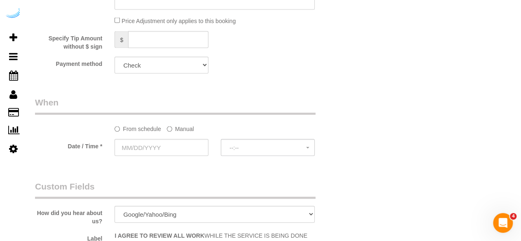
click at [175, 134] on sui-booking-spot "From schedule Manual Date / Time * --:-- --:--" at bounding box center [188, 126] width 306 height 61
click at [175, 133] on label "Manual" at bounding box center [180, 127] width 27 height 11
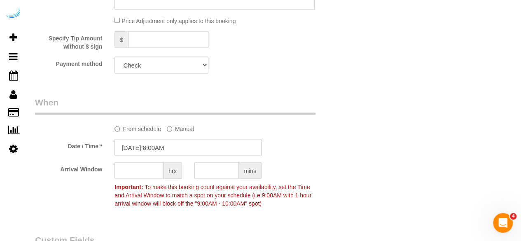
click at [158, 152] on input "[DATE] 8:00AM" at bounding box center [187, 147] width 147 height 17
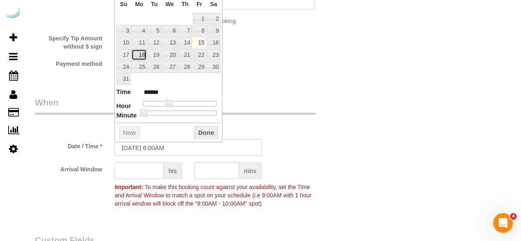
click at [140, 54] on link "18" at bounding box center [138, 54] width 15 height 11
type input "[DATE] 9:00AM"
type input "******"
click at [172, 102] on span at bounding box center [171, 103] width 7 height 7
click at [151, 167] on input "text" at bounding box center [138, 170] width 49 height 17
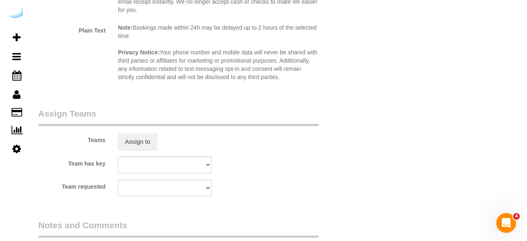
scroll to position [1152, 0]
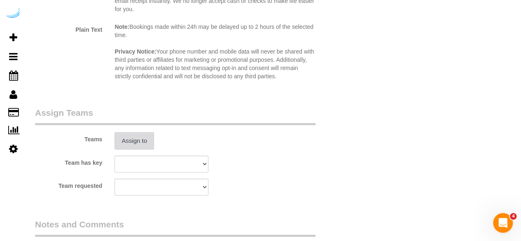
type input "8"
click at [150, 139] on button "Assign to" at bounding box center [134, 140] width 40 height 17
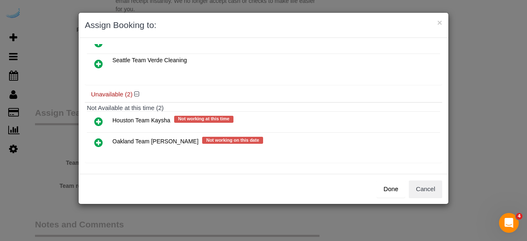
click at [101, 137] on icon at bounding box center [98, 142] width 9 height 10
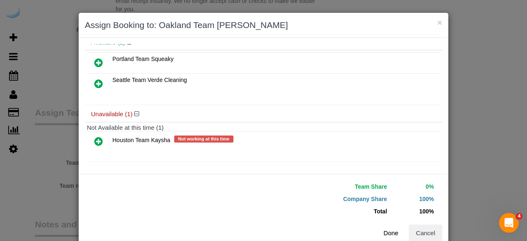
scroll to position [56, 0]
drag, startPoint x: 392, startPoint y: 233, endPoint x: 382, endPoint y: 226, distance: 12.7
click at [392, 233] on button "Done" at bounding box center [390, 232] width 29 height 17
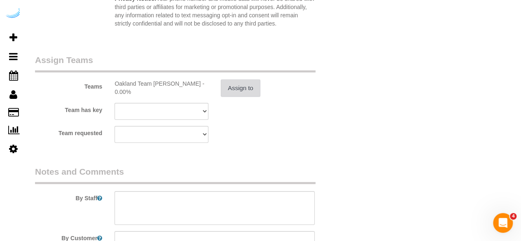
scroll to position [1304, 0]
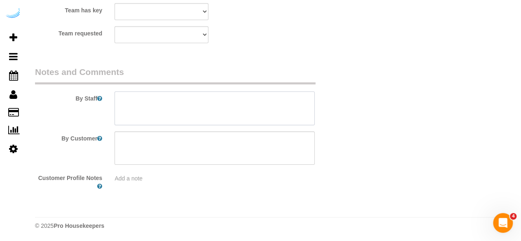
click at [202, 112] on textarea at bounding box center [214, 108] width 200 height 34
click at [226, 112] on textarea at bounding box center [214, 108] width 200 height 34
paste textarea "Permanent Notes:No notes from this [DOMAIN_NAME][DATE] Notes:No notes from this…"
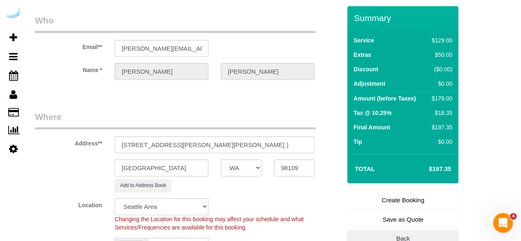
scroll to position [0, 0]
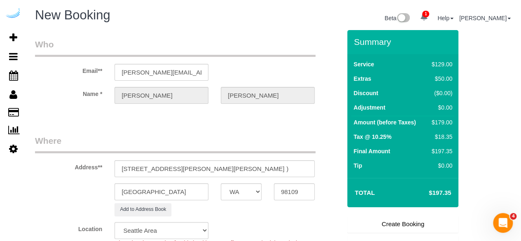
type textarea "Recurrency: EVERY 5 WEEKS Permanent Notes:No notes from this [DOMAIN_NAME][DATE…"
click at [408, 217] on link "Create Booking" at bounding box center [402, 223] width 111 height 17
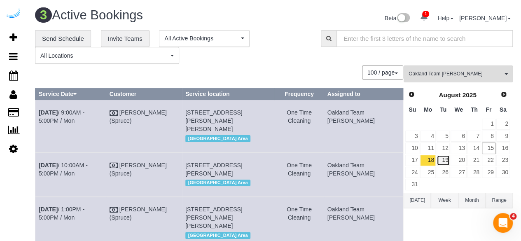
click at [442, 158] on link "19" at bounding box center [443, 160] width 14 height 11
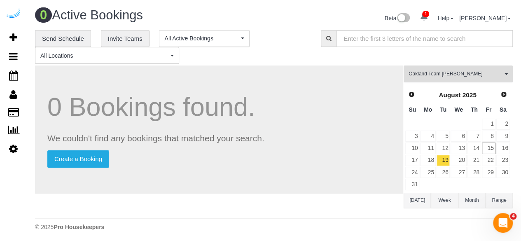
click at [434, 73] on span "Oakland Team [PERSON_NAME]" at bounding box center [455, 73] width 94 height 7
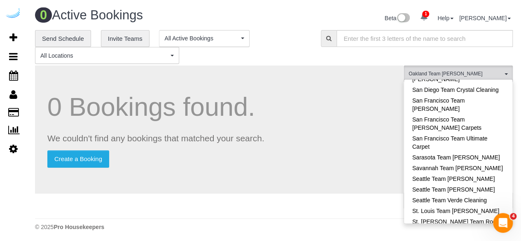
scroll to position [885, 0]
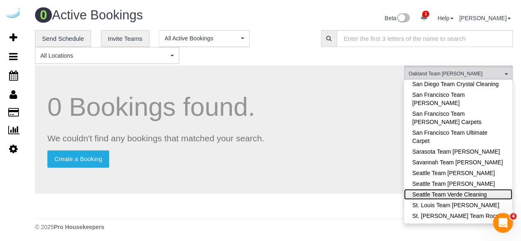
click at [454, 189] on link "Seattle Team Verde Cleaning" at bounding box center [458, 194] width 108 height 11
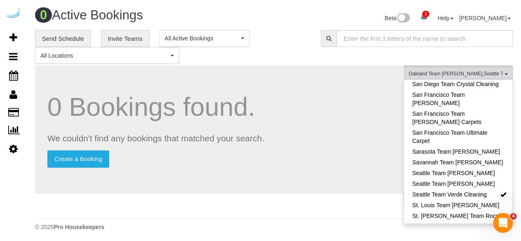
click at [340, 87] on div "0 Bookings found. We couldn't find any bookings that matched your search. Creat…" at bounding box center [219, 129] width 368 height 128
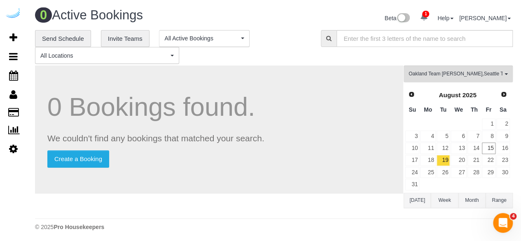
scroll to position [1, 0]
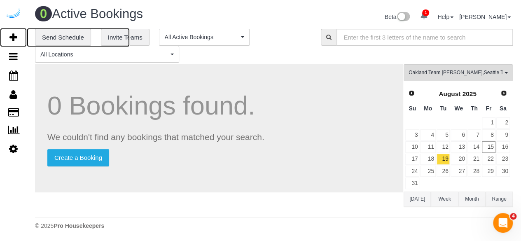
drag, startPoint x: 15, startPoint y: 36, endPoint x: 40, endPoint y: 5, distance: 40.4
click at [15, 35] on icon at bounding box center [13, 38] width 8 height 10
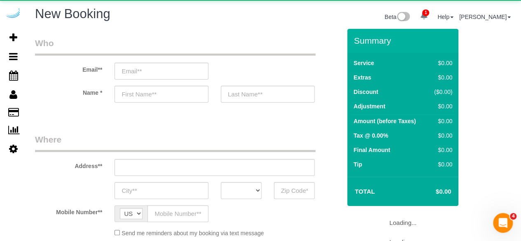
select select "4"
select select "number:9"
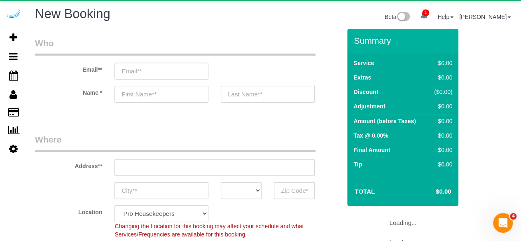
select select "object:45958"
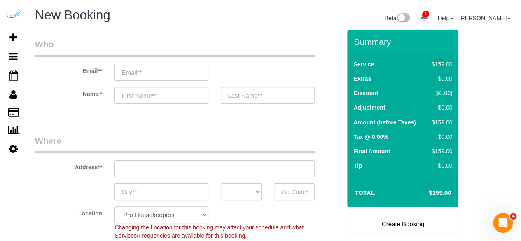
click at [156, 79] on input "email" at bounding box center [161, 72] width 94 height 17
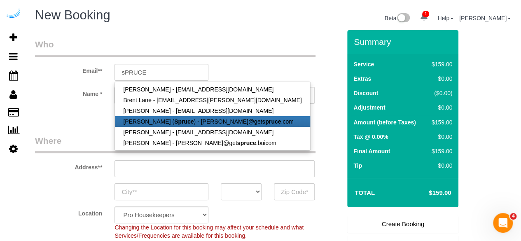
click at [152, 118] on link "[PERSON_NAME] ( Spruce ) - [PERSON_NAME]@get spruce .com" at bounding box center [212, 121] width 195 height 11
type input "[PERSON_NAME][EMAIL_ADDRESS][DOMAIN_NAME]"
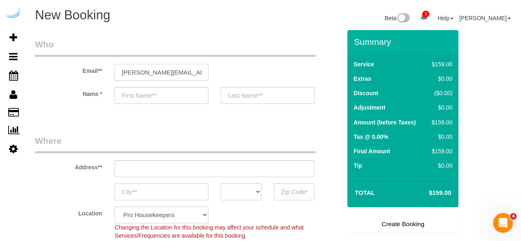
type input "[PERSON_NAME]"
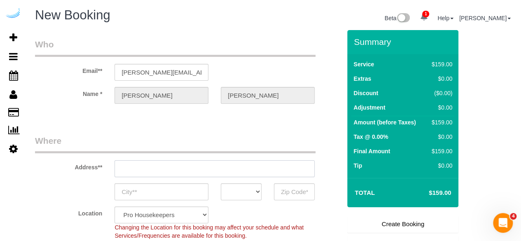
click at [189, 167] on input "text" at bounding box center [214, 168] width 200 height 17
type input "[STREET_ADDRESS][PERSON_NAME]"
type input "Austin"
select select "[GEOGRAPHIC_DATA]"
paste input "[STREET_ADDRESS][PERSON_NAME]"
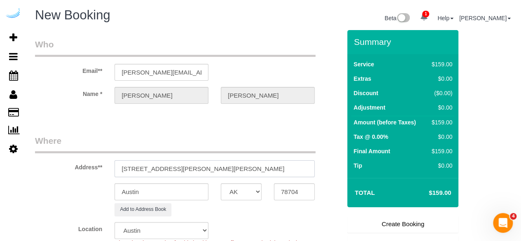
click at [214, 168] on input "[STREET_ADDRESS][PERSON_NAME][PERSON_NAME]" at bounding box center [214, 168] width 200 height 17
paste input "text"
drag, startPoint x: 203, startPoint y: 168, endPoint x: 252, endPoint y: 168, distance: 49.0
click at [252, 168] on input "[STREET_ADDRESS][PERSON_NAME]" at bounding box center [214, 168] width 200 height 17
click at [285, 191] on input "78704" at bounding box center [294, 191] width 41 height 17
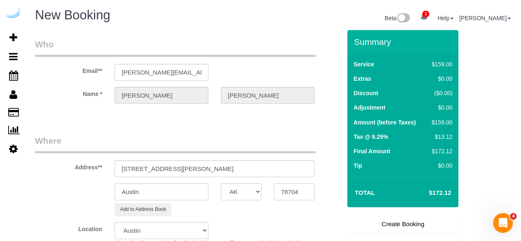
paste input "98101"
click at [244, 191] on select "AK AL AR AZ CA CO CT DC DE [GEOGRAPHIC_DATA] [GEOGRAPHIC_DATA] HI IA ID IL IN K…" at bounding box center [241, 191] width 41 height 17
click at [191, 199] on input "Austin" at bounding box center [161, 191] width 94 height 17
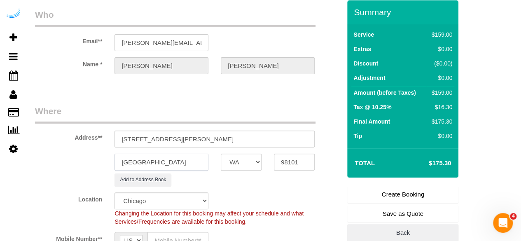
scroll to position [41, 0]
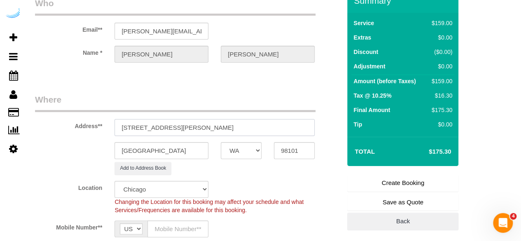
drag, startPoint x: 171, startPoint y: 129, endPoint x: 270, endPoint y: 124, distance: 98.9
click at [268, 124] on input "[STREET_ADDRESS][PERSON_NAME]" at bounding box center [214, 127] width 200 height 17
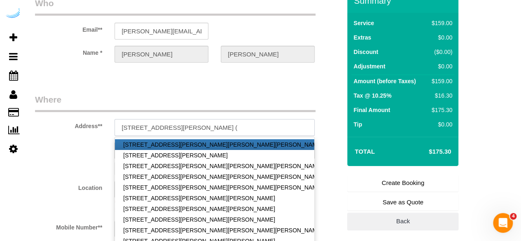
paste input "[PERSON_NAME]"
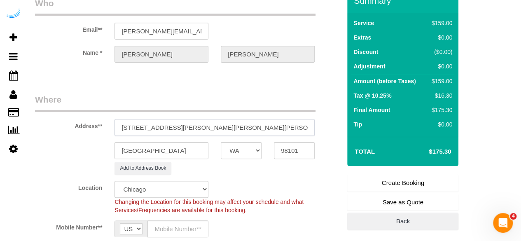
paste input "1425720"
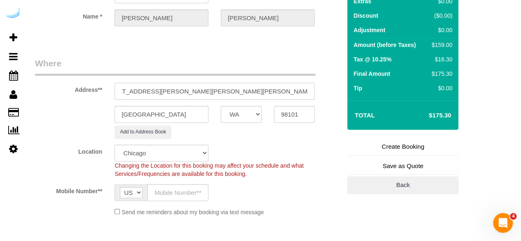
scroll to position [123, 0]
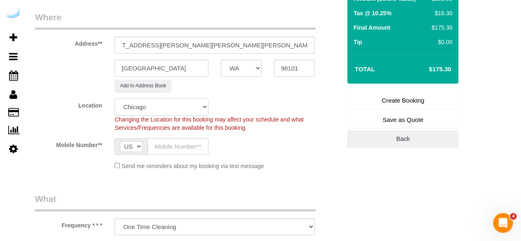
click at [195, 110] on select "Pro Housekeepers [GEOGRAPHIC_DATA] [GEOGRAPHIC_DATA] [GEOGRAPHIC_DATA] [GEOGRAP…" at bounding box center [161, 106] width 94 height 17
click at [114, 98] on select "Pro Housekeepers [GEOGRAPHIC_DATA] [GEOGRAPHIC_DATA] [GEOGRAPHIC_DATA] [GEOGRAP…" at bounding box center [161, 106] width 94 height 17
click at [188, 143] on input "text" at bounding box center [177, 146] width 61 height 17
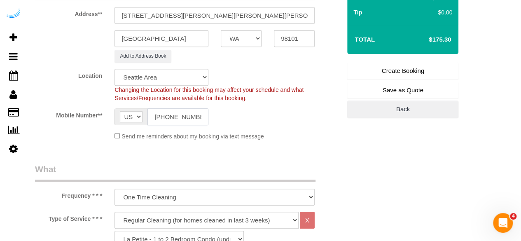
scroll to position [206, 0]
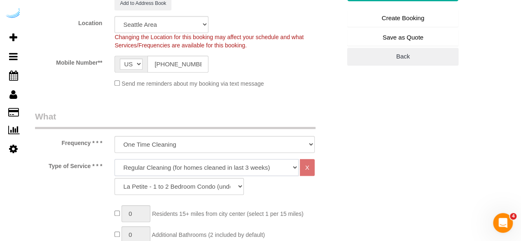
click at [172, 168] on select "Deep Cleaning (for homes that have not been cleaned in 3+ weeks) Spruce Regular…" at bounding box center [206, 167] width 184 height 17
click at [114, 159] on select "Deep Cleaning (for homes that have not been cleaned in 3+ weeks) Spruce Regular…" at bounding box center [206, 167] width 184 height 17
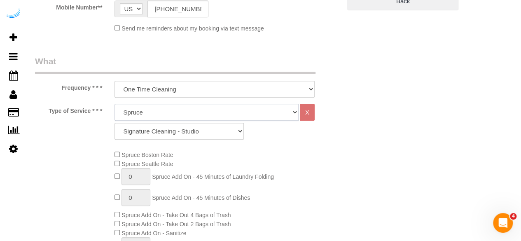
scroll to position [288, 0]
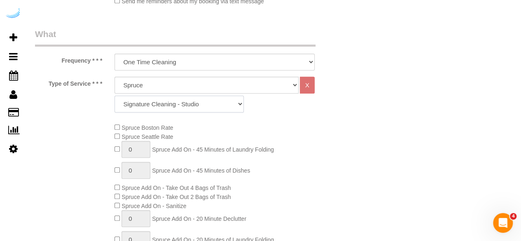
click at [216, 96] on select "Signature Cleaning - Studio Signature Cleaning - 1 Bed 1 Bath Signature Cleanin…" at bounding box center [178, 103] width 129 height 17
click at [114, 95] on select "Signature Cleaning - Studio Signature Cleaning - 1 Bed 1 Bath Signature Cleanin…" at bounding box center [178, 103] width 129 height 17
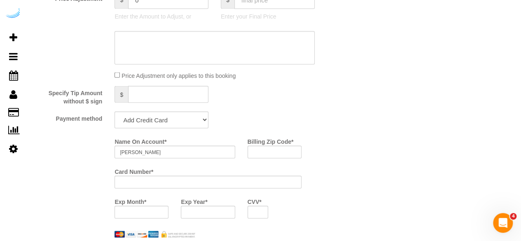
scroll to position [741, 0]
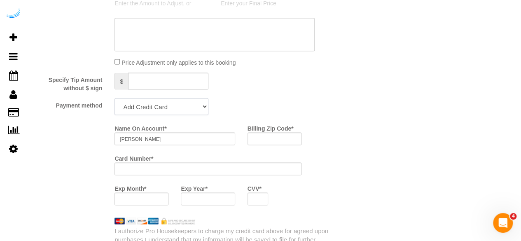
drag, startPoint x: 147, startPoint y: 103, endPoint x: 142, endPoint y: 114, distance: 11.4
click at [147, 104] on select "Add Credit Card Cash Check Paypal" at bounding box center [161, 106] width 94 height 17
click at [114, 99] on select "Add Credit Card Cash Check Paypal" at bounding box center [161, 106] width 94 height 17
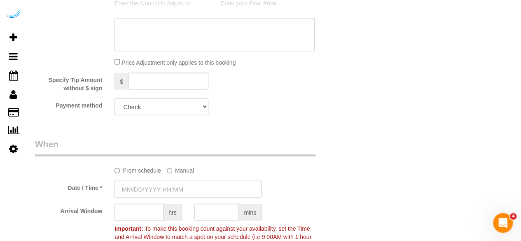
click at [160, 191] on input "text" at bounding box center [187, 188] width 147 height 17
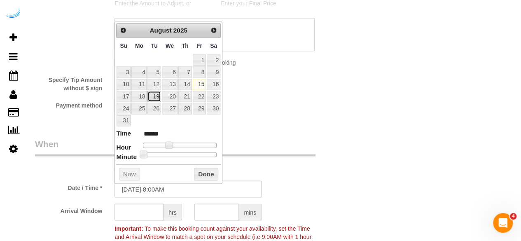
click at [151, 94] on link "19" at bounding box center [153, 96] width 13 height 11
drag, startPoint x: 167, startPoint y: 142, endPoint x: 185, endPoint y: 145, distance: 17.5
click at [185, 145] on span at bounding box center [184, 144] width 7 height 7
click at [147, 209] on input "text" at bounding box center [138, 211] width 49 height 17
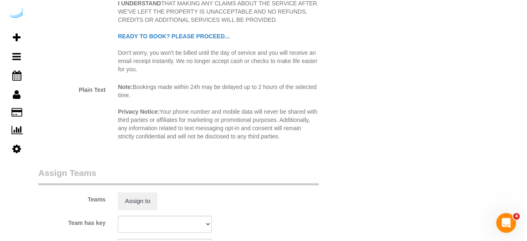
scroll to position [1111, 0]
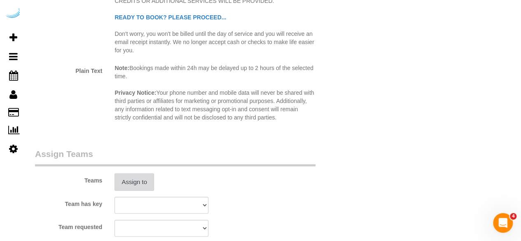
click at [149, 184] on button "Assign to" at bounding box center [134, 181] width 40 height 17
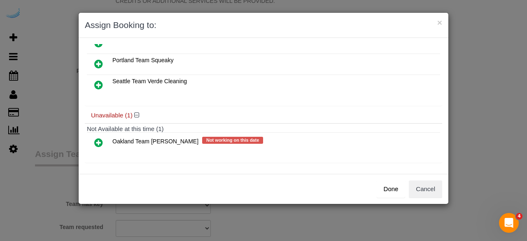
click at [98, 81] on icon at bounding box center [98, 85] width 9 height 10
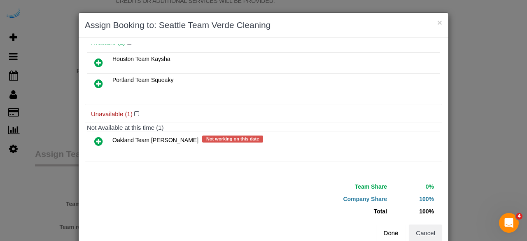
scroll to position [56, 0]
click at [388, 231] on button "Done" at bounding box center [390, 232] width 29 height 17
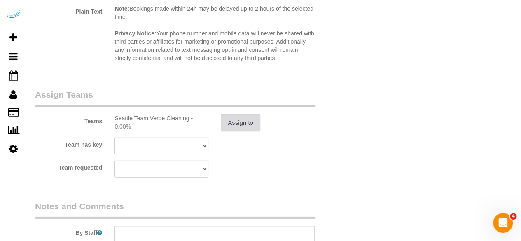
scroll to position [1234, 0]
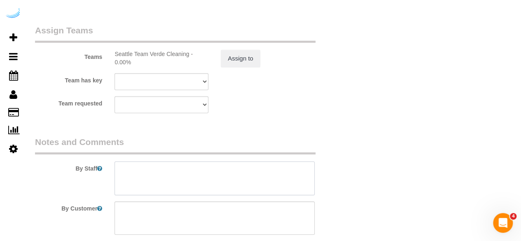
drag, startPoint x: 177, startPoint y: 192, endPoint x: 225, endPoint y: 2, distance: 195.3
click at [177, 191] on textarea at bounding box center [214, 178] width 200 height 34
click at [176, 176] on textarea at bounding box center [214, 178] width 200 height 34
paste textarea "Permanent Notes:No notes from this [DOMAIN_NAME][DATE] Notes:No notes from this…"
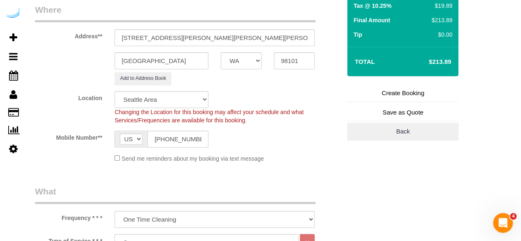
scroll to position [82, 0]
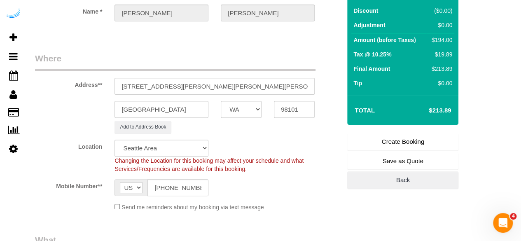
click at [375, 144] on link "Create Booking" at bounding box center [402, 141] width 111 height 17
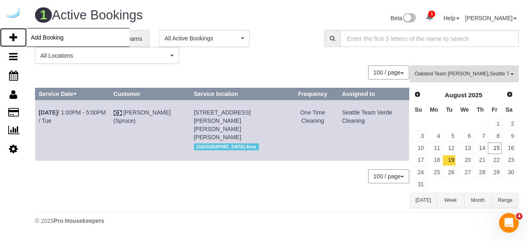
click at [10, 35] on icon at bounding box center [13, 38] width 8 height 10
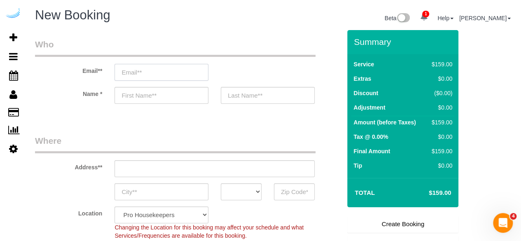
click at [188, 69] on input "email" at bounding box center [161, 72] width 94 height 17
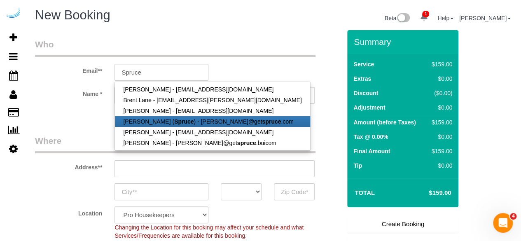
click at [163, 123] on link "[PERSON_NAME] ( Spruce ) - [PERSON_NAME]@get spruce .com" at bounding box center [212, 121] width 195 height 11
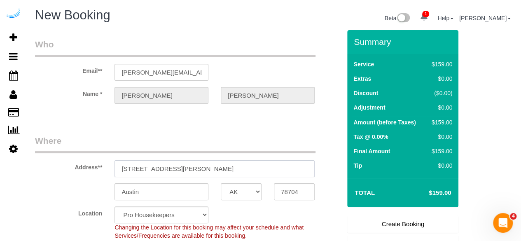
click at [223, 170] on input "[STREET_ADDRESS][PERSON_NAME]" at bounding box center [214, 168] width 200 height 17
paste input "[STREET_ADDRESS]"
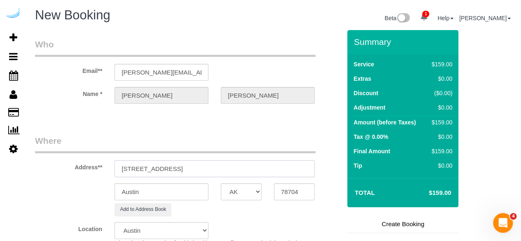
drag, startPoint x: 212, startPoint y: 169, endPoint x: 255, endPoint y: 166, distance: 42.9
click at [252, 166] on input "[STREET_ADDRESS]" at bounding box center [214, 168] width 200 height 17
click at [297, 193] on input "78704" at bounding box center [294, 191] width 41 height 17
paste input "98107"
click at [232, 192] on select "AK AL AR AZ CA CO CT DC DE [GEOGRAPHIC_DATA] [GEOGRAPHIC_DATA] HI IA ID IL IN K…" at bounding box center [241, 191] width 41 height 17
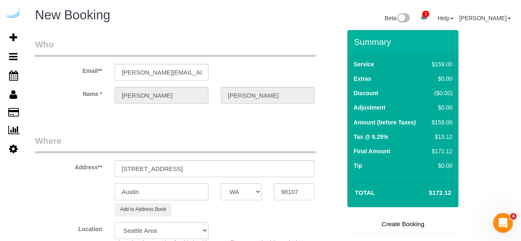
click at [190, 191] on input "Austin" at bounding box center [161, 191] width 94 height 17
click at [190, 191] on input "[GEOGRAPHIC_DATA]" at bounding box center [161, 191] width 94 height 17
drag, startPoint x: 177, startPoint y: 165, endPoint x: 309, endPoint y: 159, distance: 132.6
click at [309, 159] on div "Address** [STREET_ADDRESS]" at bounding box center [188, 156] width 318 height 42
paste input "[PERSON_NAME]"
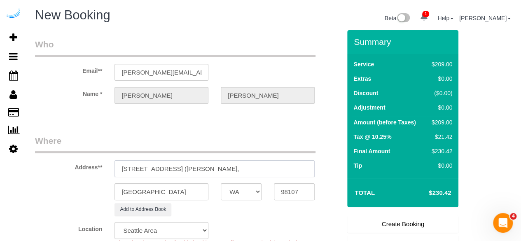
paste input "AMLI Mark 24"
paste input "1463557"
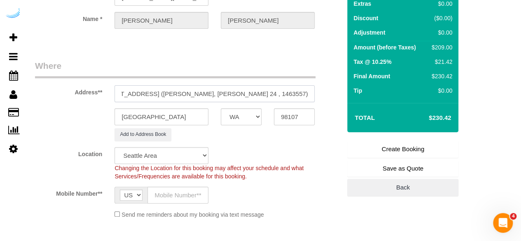
scroll to position [82, 0]
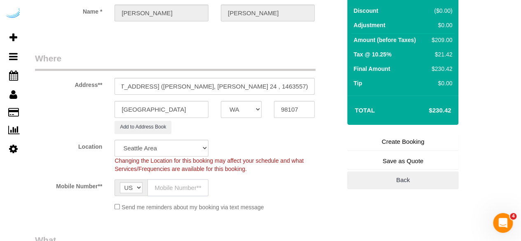
click at [180, 188] on input "text" at bounding box center [177, 187] width 61 height 17
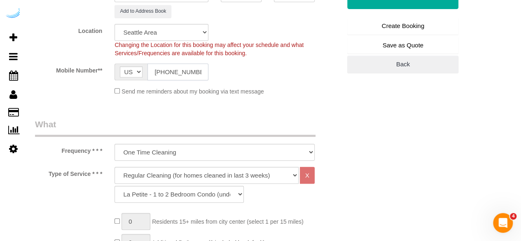
scroll to position [206, 0]
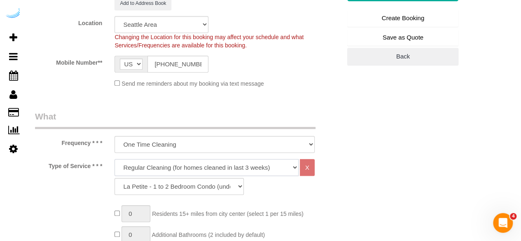
click at [167, 160] on select "Deep Cleaning (for homes that have not been cleaned in 3+ weeks) Spruce Regular…" at bounding box center [206, 167] width 184 height 17
click at [114, 159] on select "Deep Cleaning (for homes that have not been cleaned in 3+ weeks) Spruce Regular…" at bounding box center [206, 167] width 184 height 17
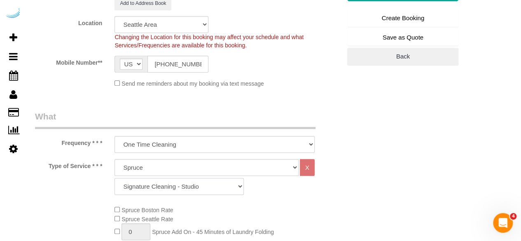
click at [200, 183] on select "Signature Cleaning - Studio Signature Cleaning - 1 Bed 1 Bath Signature Cleanin…" at bounding box center [178, 186] width 129 height 17
click at [114, 178] on select "Signature Cleaning - Studio Signature Cleaning - 1 Bed 1 Bath Signature Cleanin…" at bounding box center [178, 186] width 129 height 17
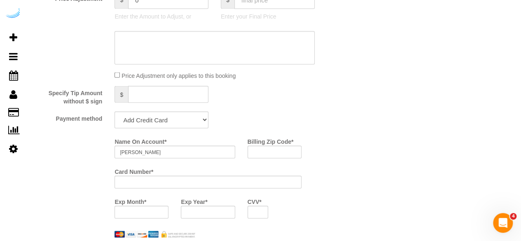
scroll to position [741, 0]
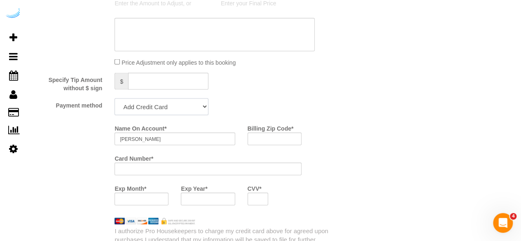
click at [162, 106] on select "Add Credit Card Cash Check Paypal" at bounding box center [161, 106] width 94 height 17
click at [172, 105] on select "Add Credit Card Cash Check Paypal" at bounding box center [161, 106] width 94 height 17
click at [114, 99] on select "Add Credit Card Cash Check Paypal" at bounding box center [161, 106] width 94 height 17
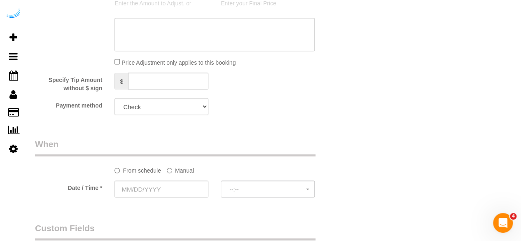
click at [182, 170] on label "Manual" at bounding box center [180, 168] width 27 height 11
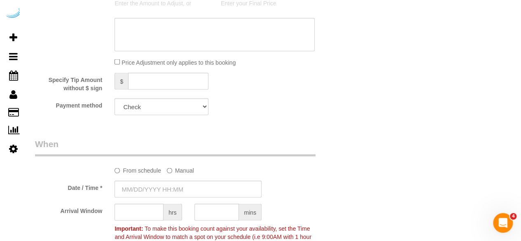
click at [160, 178] on sui-booking-spot "From schedule Manual Date / Time * Arrival Window hrs mins Important: To make t…" at bounding box center [188, 194] width 306 height 115
click at [156, 184] on input "[DATE] 8:00AM" at bounding box center [187, 188] width 147 height 17
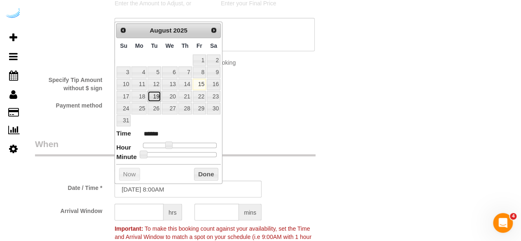
click at [153, 94] on link "19" at bounding box center [153, 96] width 13 height 11
drag, startPoint x: 170, startPoint y: 141, endPoint x: 174, endPoint y: 141, distance: 4.1
click at [174, 141] on span at bounding box center [174, 144] width 7 height 7
click at [144, 208] on input "text" at bounding box center [138, 211] width 49 height 17
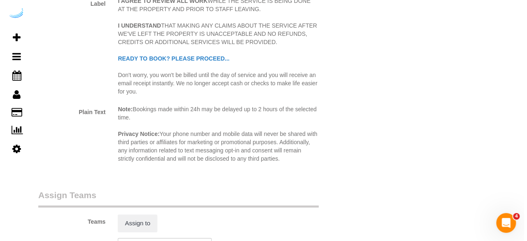
scroll to position [1193, 0]
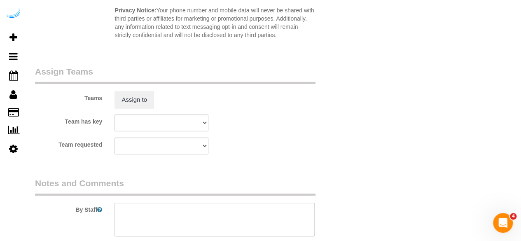
click at [142, 113] on sui-booking-teams "Teams Assign to Team has key Houston Team Kaysha Oakland Team [PERSON_NAME] Por…" at bounding box center [188, 109] width 306 height 89
click at [142, 107] on button "Assign to" at bounding box center [134, 99] width 40 height 17
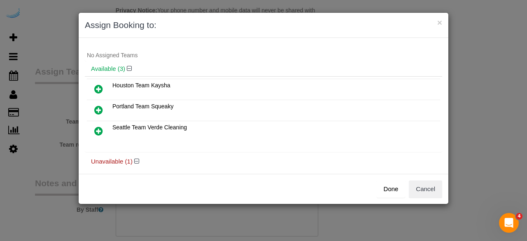
scroll to position [41, 0]
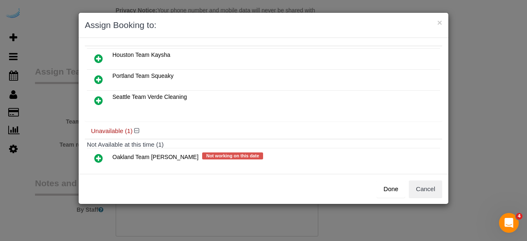
click at [97, 96] on icon at bounding box center [98, 100] width 9 height 10
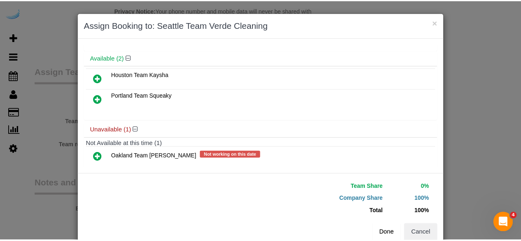
scroll to position [56, 0]
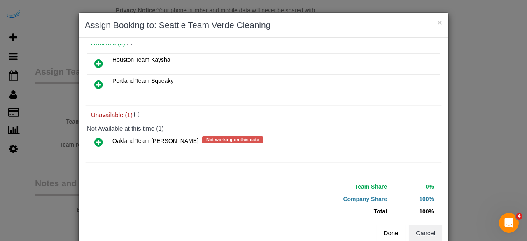
click at [389, 229] on button "Done" at bounding box center [390, 232] width 29 height 17
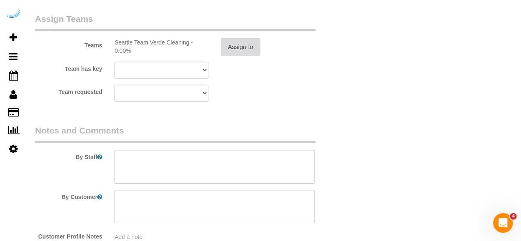
scroll to position [1276, 0]
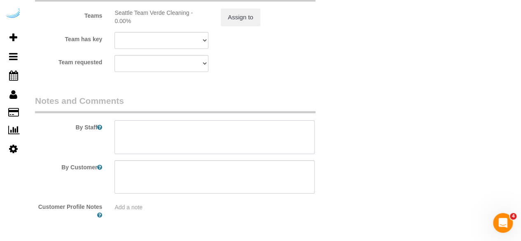
drag, startPoint x: 217, startPoint y: 147, endPoint x: 230, endPoint y: 91, distance: 57.7
click at [217, 146] on textarea at bounding box center [214, 137] width 200 height 34
click at [257, 137] on textarea at bounding box center [214, 137] width 200 height 34
paste textarea "Permanent Notes:No notes from this [DOMAIN_NAME][DATE] Notes:No notes from this…"
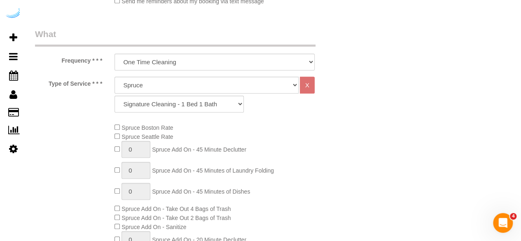
scroll to position [82, 0]
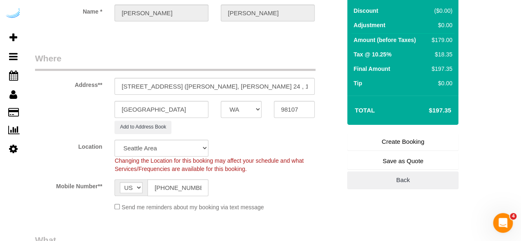
click at [362, 141] on link "Create Booking" at bounding box center [402, 141] width 111 height 17
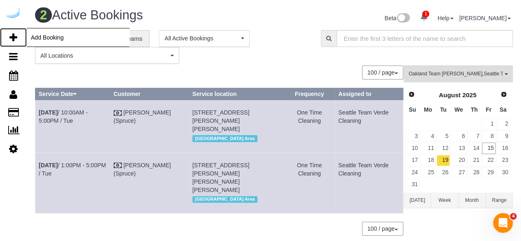
click at [15, 34] on icon at bounding box center [13, 38] width 8 height 10
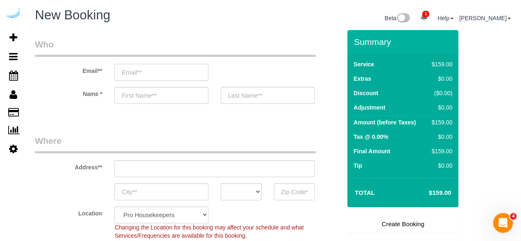
click at [173, 70] on input "email" at bounding box center [161, 72] width 94 height 17
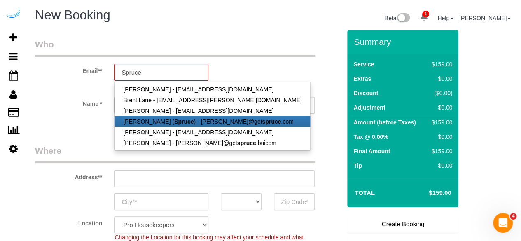
click at [174, 121] on strong "Spruce" at bounding box center [183, 121] width 19 height 7
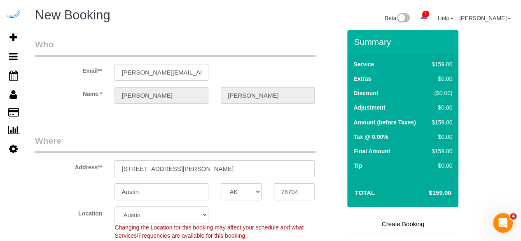
click at [194, 164] on input "[STREET_ADDRESS][PERSON_NAME]" at bounding box center [214, 168] width 200 height 17
paste input "[STREET_ADDRESS]"
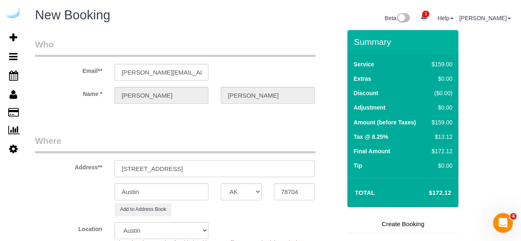
drag, startPoint x: 229, startPoint y: 166, endPoint x: 258, endPoint y: 167, distance: 29.6
click at [258, 166] on input "[STREET_ADDRESS]" at bounding box center [214, 168] width 200 height 17
click at [278, 184] on input "78704" at bounding box center [294, 191] width 41 height 17
paste input "98101"
click at [237, 189] on select "AK AL AR AZ CA CO CT DC DE [GEOGRAPHIC_DATA] [GEOGRAPHIC_DATA] HI IA ID IL IN K…" at bounding box center [241, 191] width 41 height 17
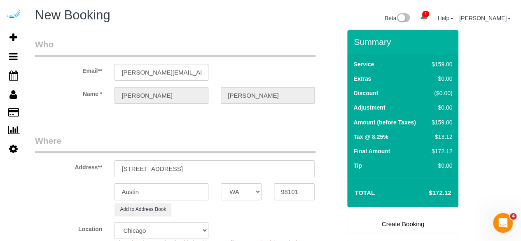
click at [202, 188] on input "Austin" at bounding box center [161, 191] width 94 height 17
drag, startPoint x: 179, startPoint y: 167, endPoint x: 263, endPoint y: 163, distance: 83.2
click at [263, 163] on input "[STREET_ADDRESS]" at bounding box center [214, 168] width 200 height 17
paste input "[PERSON_NAME]"
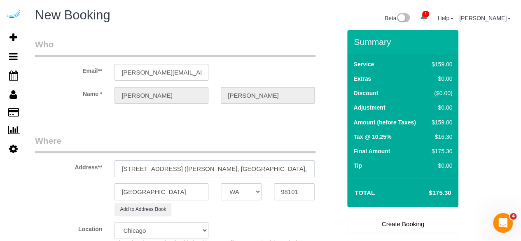
paste input "1464404"
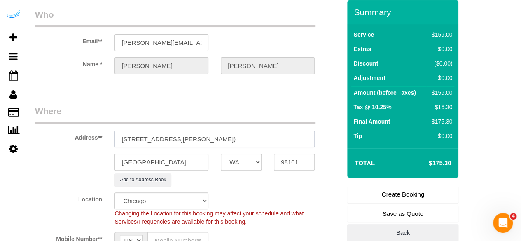
scroll to position [41, 0]
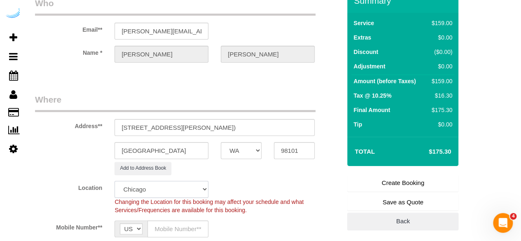
click at [139, 184] on select "Pro Housekeepers [GEOGRAPHIC_DATA] [GEOGRAPHIC_DATA] [GEOGRAPHIC_DATA] [GEOGRAP…" at bounding box center [161, 189] width 94 height 17
click at [114, 181] on select "Pro Housekeepers [GEOGRAPHIC_DATA] [GEOGRAPHIC_DATA] [GEOGRAPHIC_DATA] [GEOGRAP…" at bounding box center [161, 189] width 94 height 17
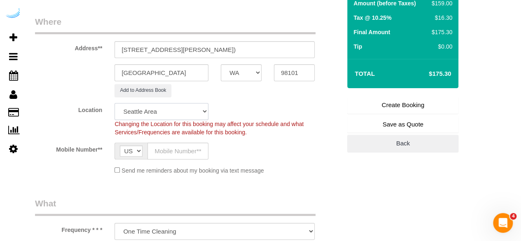
scroll to position [165, 0]
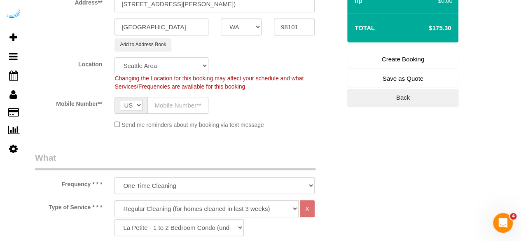
click at [169, 99] on input "text" at bounding box center [177, 105] width 61 height 17
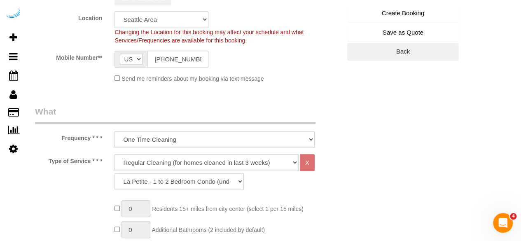
scroll to position [247, 0]
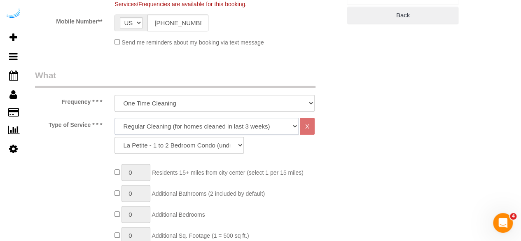
click at [190, 130] on select "Deep Cleaning (for homes that have not been cleaned in 3+ weeks) Spruce Regular…" at bounding box center [206, 126] width 184 height 17
click at [114, 118] on select "Deep Cleaning (for homes that have not been cleaned in 3+ weeks) Spruce Regular…" at bounding box center [206, 126] width 184 height 17
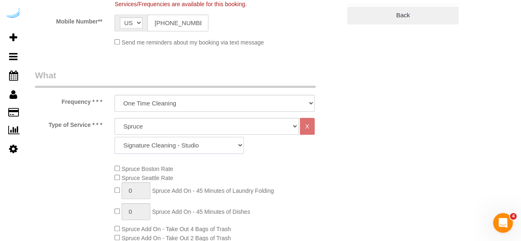
click at [170, 141] on select "Signature Cleaning - Studio Signature Cleaning - 1 Bed 1 Bath Signature Cleanin…" at bounding box center [178, 145] width 129 height 17
click at [114, 137] on select "Signature Cleaning - Studio Signature Cleaning - 1 Bed 1 Bath Signature Cleanin…" at bounding box center [178, 145] width 129 height 17
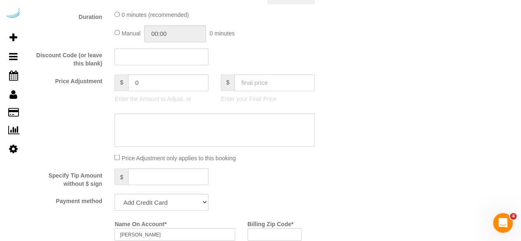
scroll to position [741, 0]
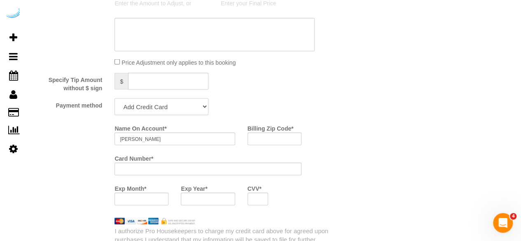
drag, startPoint x: 172, startPoint y: 101, endPoint x: 159, endPoint y: 113, distance: 18.0
click at [172, 101] on select "Add Credit Card Cash Check Paypal" at bounding box center [161, 106] width 94 height 17
click at [114, 99] on select "Add Credit Card Cash Check Paypal" at bounding box center [161, 106] width 94 height 17
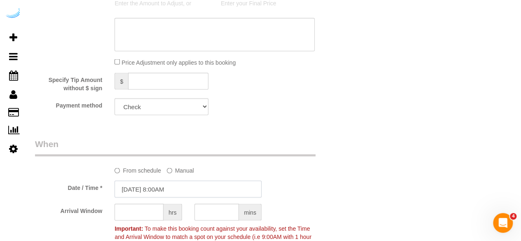
click at [156, 185] on input "[DATE] 8:00AM" at bounding box center [187, 188] width 147 height 17
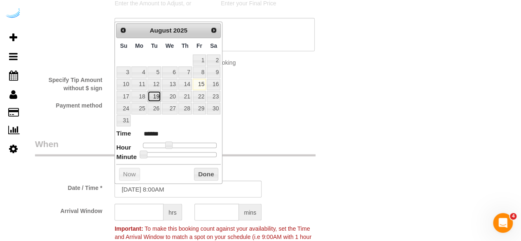
click at [157, 97] on link "19" at bounding box center [153, 96] width 13 height 11
click at [175, 144] on span at bounding box center [171, 144] width 7 height 7
click at [132, 206] on input "text" at bounding box center [138, 211] width 49 height 17
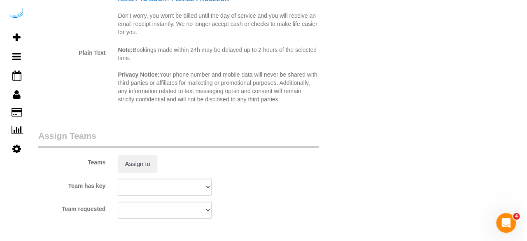
scroll to position [1152, 0]
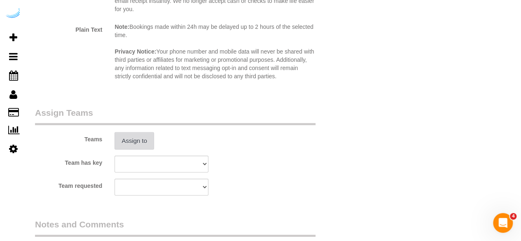
click at [133, 142] on button "Assign to" at bounding box center [134, 140] width 40 height 17
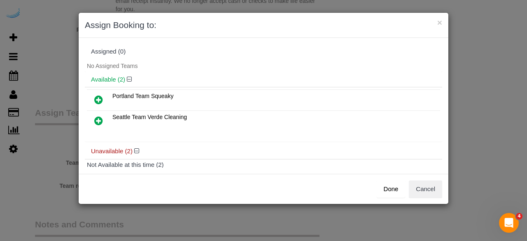
scroll to position [41, 0]
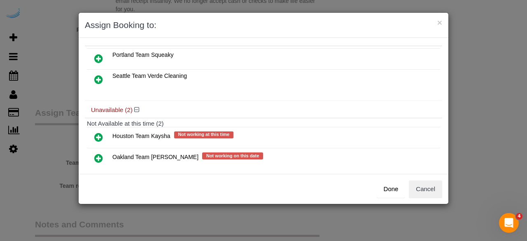
click at [98, 78] on icon at bounding box center [98, 79] width 9 height 10
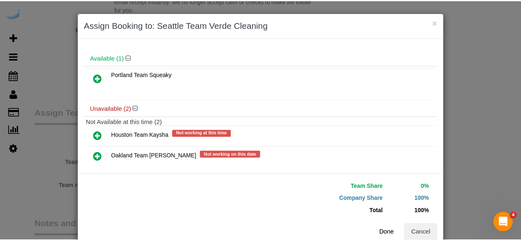
scroll to position [56, 0]
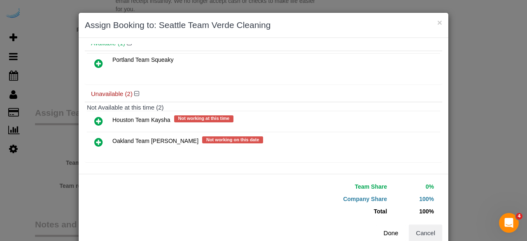
click at [384, 228] on button "Done" at bounding box center [390, 232] width 29 height 17
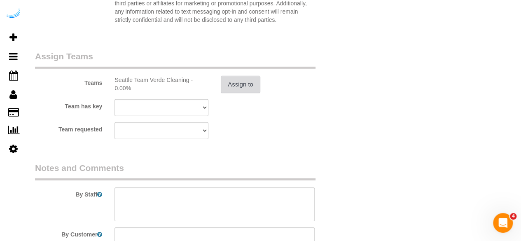
scroll to position [1234, 0]
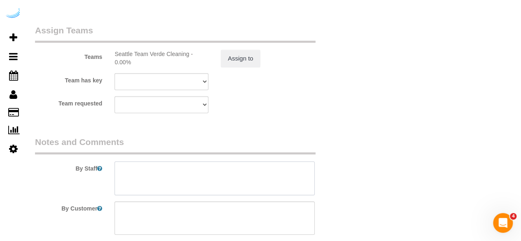
click at [218, 175] on textarea at bounding box center [214, 178] width 200 height 34
paste textarea "Permanent Notes:No notes from this [DOMAIN_NAME][DATE] Notes:No notes from this…"
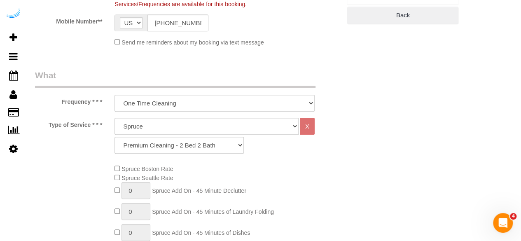
scroll to position [0, 0]
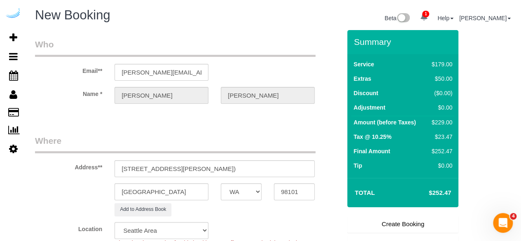
click at [376, 221] on link "Create Booking" at bounding box center [402, 223] width 111 height 17
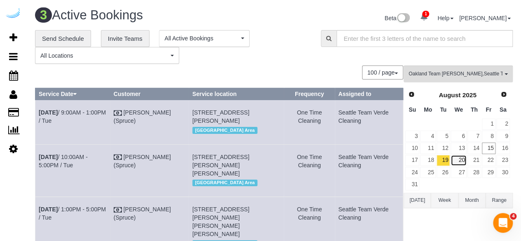
click at [462, 159] on link "20" at bounding box center [458, 160] width 16 height 11
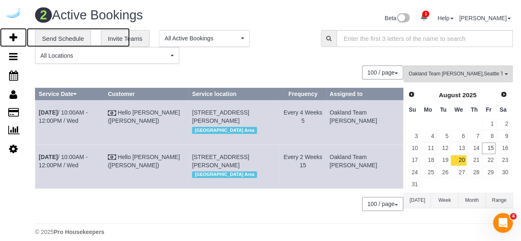
drag, startPoint x: 16, startPoint y: 34, endPoint x: 26, endPoint y: 26, distance: 12.9
click at [16, 34] on icon at bounding box center [13, 38] width 8 height 10
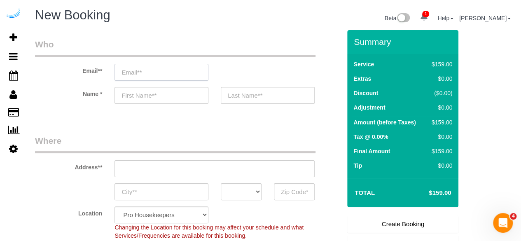
click at [176, 70] on input "email" at bounding box center [161, 72] width 94 height 17
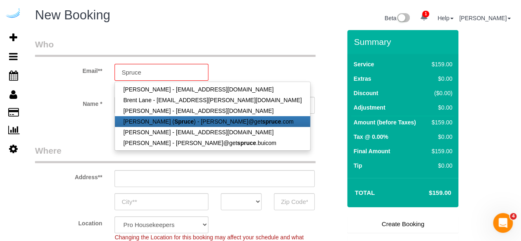
click at [174, 119] on strong "Spruce" at bounding box center [183, 121] width 19 height 7
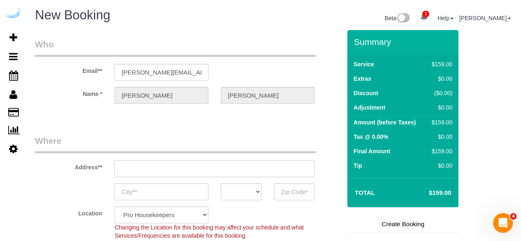
click at [212, 167] on input "text" at bounding box center [214, 168] width 200 height 17
paste input "[STREET_ADDRESS][PERSON_NAME]"
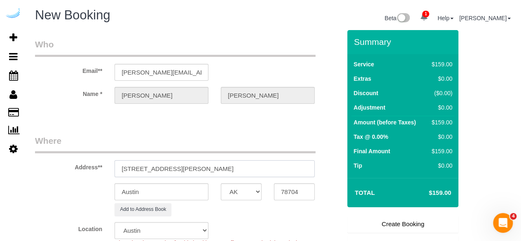
click at [212, 168] on input "[STREET_ADDRESS][PERSON_NAME]" at bounding box center [214, 168] width 200 height 17
paste input "text"
drag, startPoint x: 222, startPoint y: 167, endPoint x: 282, endPoint y: 165, distance: 60.1
click at [275, 165] on input "[STREET_ADDRESS][PERSON_NAME]" at bounding box center [214, 168] width 200 height 17
click at [298, 198] on input "78704" at bounding box center [294, 191] width 41 height 17
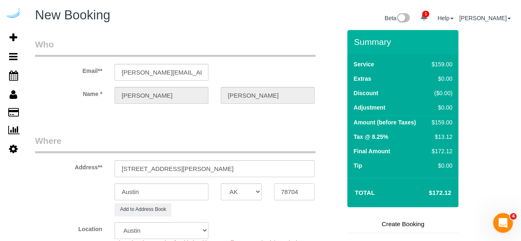
paste input "98109"
click at [247, 189] on select "AK AL AR AZ CA CO CT DC DE [GEOGRAPHIC_DATA] [GEOGRAPHIC_DATA] HI IA ID IL IN K…" at bounding box center [241, 191] width 41 height 17
click at [174, 190] on input "Austin" at bounding box center [161, 191] width 94 height 17
drag, startPoint x: 175, startPoint y: 167, endPoint x: 311, endPoint y: 164, distance: 135.8
click at [310, 164] on input "[STREET_ADDRESS][PERSON_NAME]" at bounding box center [214, 168] width 200 height 17
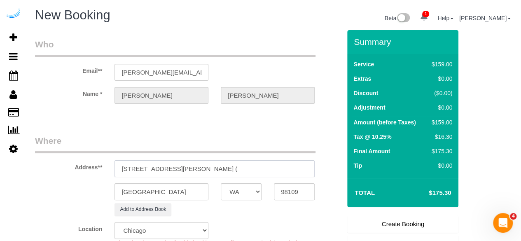
paste input "[PERSON_NAME]"
paste input "AMLI 535"
paste input "1411535"
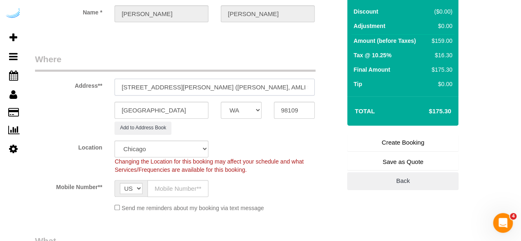
scroll to position [82, 0]
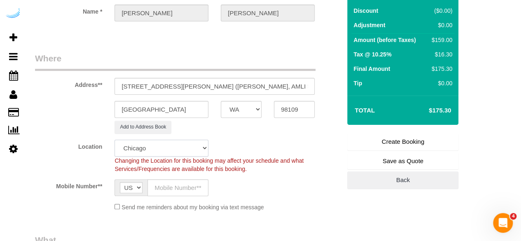
click at [172, 141] on select "Pro Housekeepers [GEOGRAPHIC_DATA] [GEOGRAPHIC_DATA] [GEOGRAPHIC_DATA] [GEOGRAP…" at bounding box center [161, 147] width 94 height 17
click at [114, 139] on select "Pro Housekeepers [GEOGRAPHIC_DATA] [GEOGRAPHIC_DATA] [GEOGRAPHIC_DATA] [GEOGRAP…" at bounding box center [161, 147] width 94 height 17
click at [170, 187] on input "text" at bounding box center [177, 187] width 61 height 17
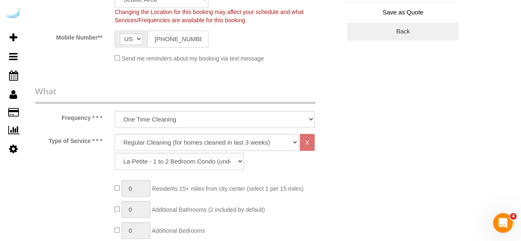
scroll to position [247, 0]
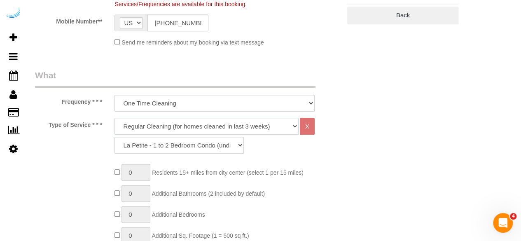
drag, startPoint x: 188, startPoint y: 121, endPoint x: 183, endPoint y: 124, distance: 5.6
click at [188, 121] on select "Deep Cleaning (for homes that have not been cleaned in 3+ weeks) Spruce Regular…" at bounding box center [206, 126] width 184 height 17
click at [114, 118] on select "Deep Cleaning (for homes that have not been cleaned in 3+ weeks) Spruce Regular…" at bounding box center [206, 126] width 184 height 17
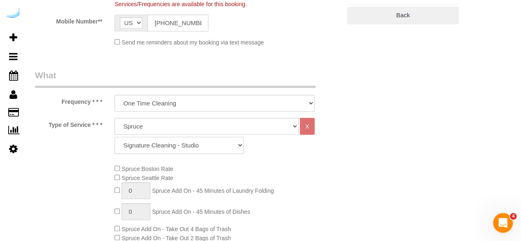
drag, startPoint x: 151, startPoint y: 146, endPoint x: 153, endPoint y: 138, distance: 9.0
click at [151, 146] on select "Signature Cleaning - Studio Signature Cleaning - 1 Bed 1 Bath Signature Cleanin…" at bounding box center [178, 145] width 129 height 17
click at [114, 137] on select "Signature Cleaning - Studio Signature Cleaning - 1 Bed 1 Bath Signature Cleanin…" at bounding box center [178, 145] width 129 height 17
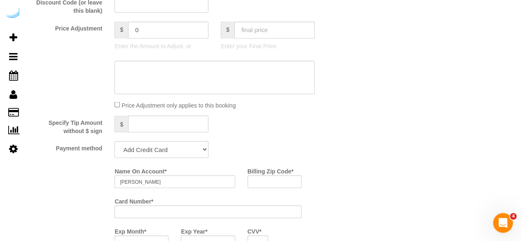
scroll to position [741, 0]
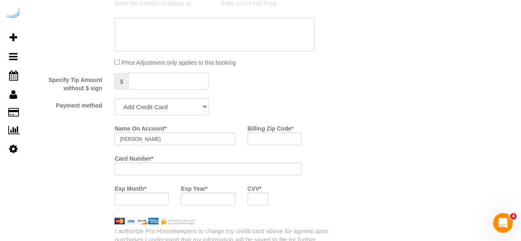
drag, startPoint x: 165, startPoint y: 108, endPoint x: 163, endPoint y: 112, distance: 5.0
click at [165, 108] on select "Add Credit Card Cash Check Paypal" at bounding box center [161, 106] width 94 height 17
click at [114, 99] on select "Add Credit Card Cash Check Paypal" at bounding box center [161, 106] width 94 height 17
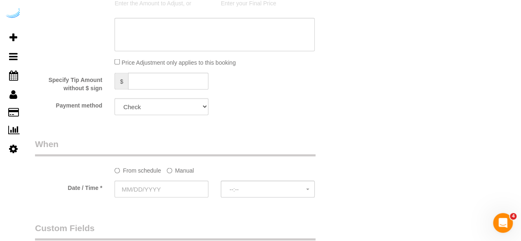
click at [173, 171] on label "Manual" at bounding box center [180, 168] width 27 height 11
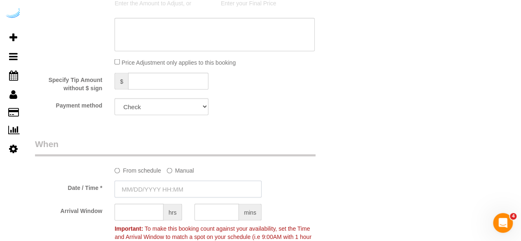
click at [156, 183] on input "text" at bounding box center [187, 188] width 147 height 17
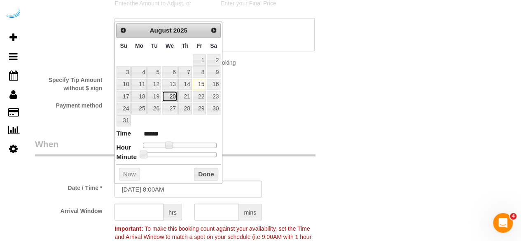
click at [175, 95] on link "20" at bounding box center [170, 96] width 16 height 11
drag, startPoint x: 167, startPoint y: 143, endPoint x: 175, endPoint y: 145, distance: 8.6
click at [175, 145] on span at bounding box center [174, 144] width 7 height 7
click at [144, 207] on input "text" at bounding box center [138, 211] width 49 height 17
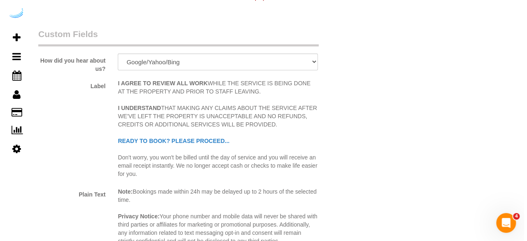
scroll to position [1070, 0]
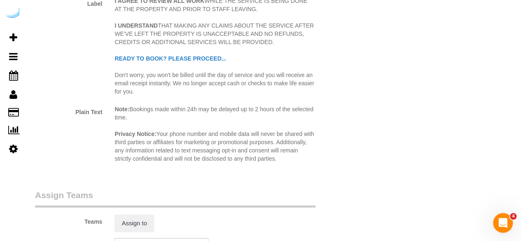
click at [124, 213] on div "Teams Assign to" at bounding box center [188, 210] width 318 height 43
click at [130, 218] on button "Assign to" at bounding box center [134, 222] width 40 height 17
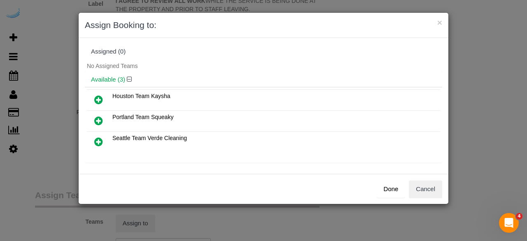
scroll to position [41, 0]
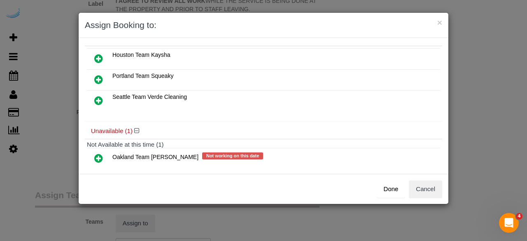
click at [98, 153] on icon at bounding box center [98, 158] width 9 height 10
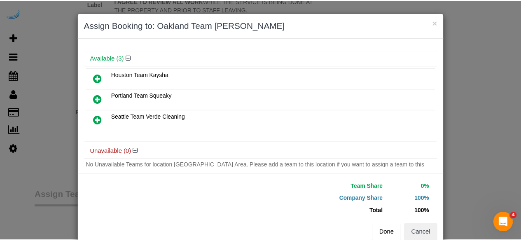
scroll to position [50, 0]
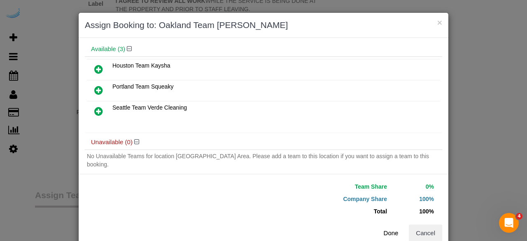
click at [379, 232] on button "Done" at bounding box center [390, 232] width 29 height 17
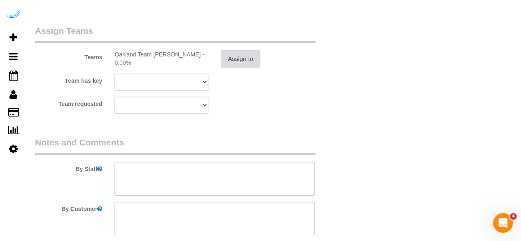
scroll to position [1234, 0]
drag, startPoint x: 208, startPoint y: 174, endPoint x: 208, endPoint y: 156, distance: 18.1
click at [208, 168] on textarea at bounding box center [214, 178] width 200 height 34
paste textarea "Loremipsu Dolor:Si ametc adip elit seddoeiu.Tempo'i Utlab:et! dolor mag al enim…"
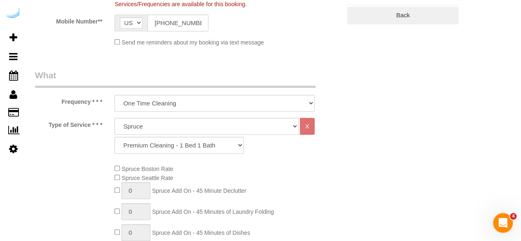
scroll to position [41, 0]
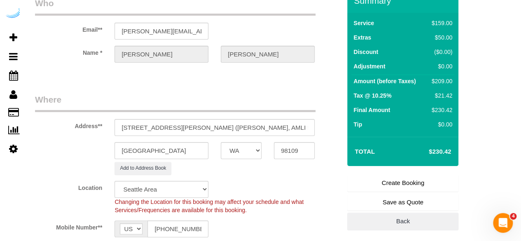
click at [388, 176] on link "Create Booking" at bounding box center [402, 182] width 111 height 17
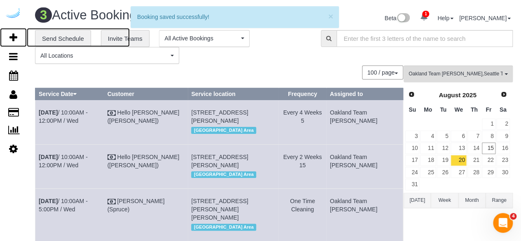
drag, startPoint x: 18, startPoint y: 34, endPoint x: 63, endPoint y: 3, distance: 54.3
click at [18, 34] on link "Add Booking" at bounding box center [13, 37] width 27 height 19
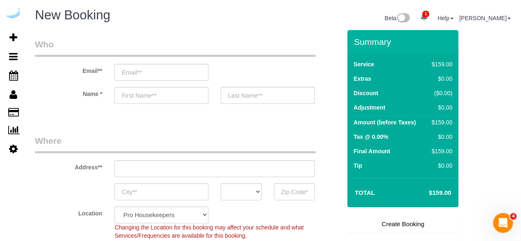
click at [163, 81] on sui-booking-customer "Email** Name *" at bounding box center [188, 75] width 306 height 74
click at [165, 73] on input "email" at bounding box center [161, 72] width 94 height 17
click at [165, 73] on input "sPPRUCE" at bounding box center [161, 72] width 94 height 17
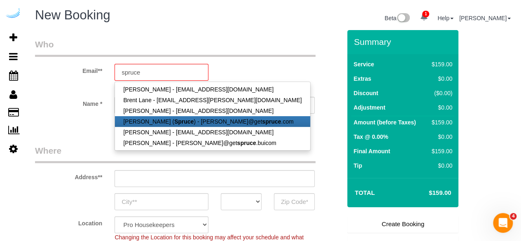
click at [158, 117] on link "[PERSON_NAME] ( Spruce ) - [PERSON_NAME]@get spruce .com" at bounding box center [212, 121] width 195 height 11
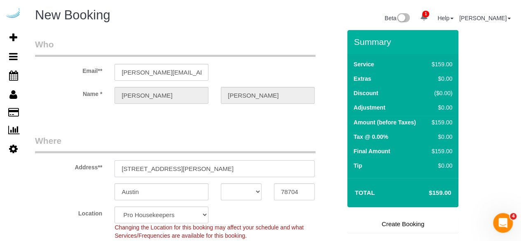
click at [216, 167] on input "[STREET_ADDRESS][PERSON_NAME]" at bounding box center [214, 168] width 200 height 17
paste input "[STREET_ADDRESS]"
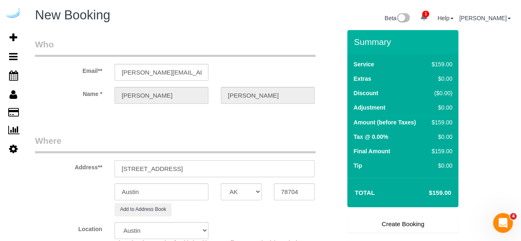
click at [216, 168] on input "[STREET_ADDRESS]" at bounding box center [214, 168] width 200 height 17
paste input "text"
drag, startPoint x: 215, startPoint y: 169, endPoint x: 272, endPoint y: 170, distance: 56.8
click at [272, 170] on input "[STREET_ADDRESS]" at bounding box center [214, 168] width 200 height 17
drag, startPoint x: 212, startPoint y: 166, endPoint x: 292, endPoint y: 171, distance: 80.0
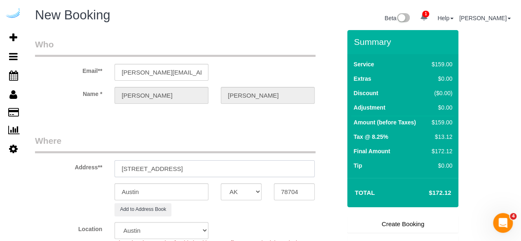
click at [292, 171] on input "[STREET_ADDRESS]" at bounding box center [214, 168] width 200 height 17
click at [282, 184] on input "78704" at bounding box center [294, 191] width 41 height 17
paste input "98107"
click at [234, 193] on select "AK AL AR AZ CA CO CT DC DE [GEOGRAPHIC_DATA] [GEOGRAPHIC_DATA] HI IA ID IL IN K…" at bounding box center [241, 191] width 41 height 17
click at [178, 186] on input "Austin" at bounding box center [161, 191] width 94 height 17
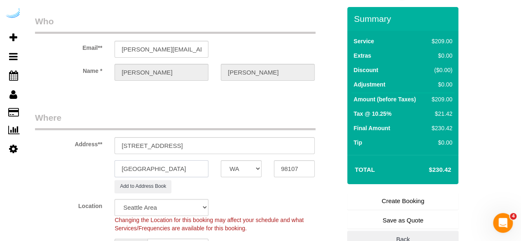
scroll to position [41, 0]
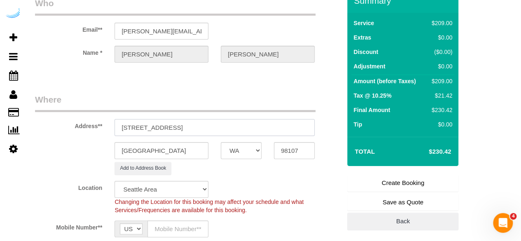
drag, startPoint x: 180, startPoint y: 128, endPoint x: 299, endPoint y: 124, distance: 118.6
click at [299, 124] on input "[STREET_ADDRESS]" at bounding box center [214, 127] width 200 height 17
paste input "[PERSON_NAME]"
paste input "AMLI Mark 24"
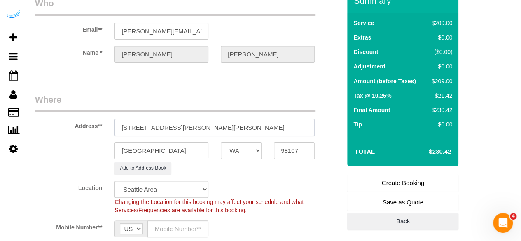
paste input "1405865"
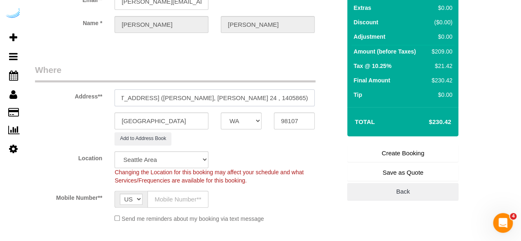
scroll to position [123, 0]
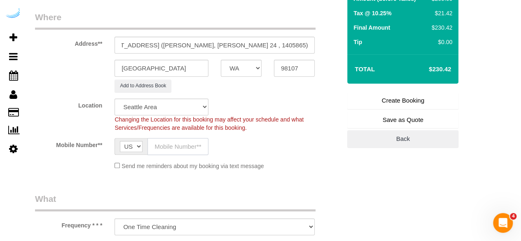
click at [147, 145] on input "text" at bounding box center [177, 146] width 61 height 17
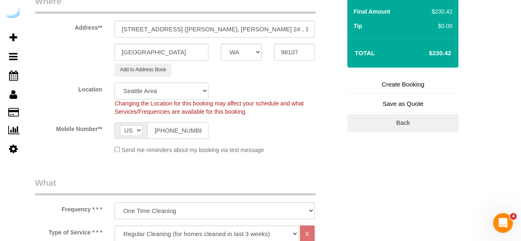
scroll to position [165, 0]
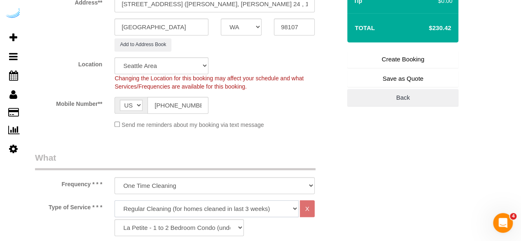
click at [179, 201] on select "Deep Cleaning (for homes that have not been cleaned in 3+ weeks) Spruce Regular…" at bounding box center [206, 208] width 184 height 17
click at [114, 200] on select "Deep Cleaning (for homes that have not been cleaned in 3+ weeks) Spruce Regular…" at bounding box center [206, 208] width 184 height 17
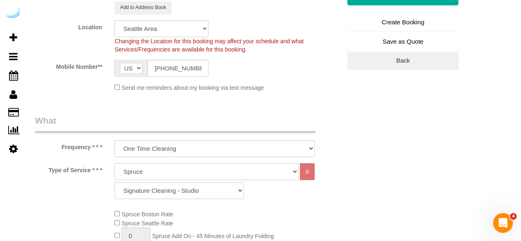
scroll to position [247, 0]
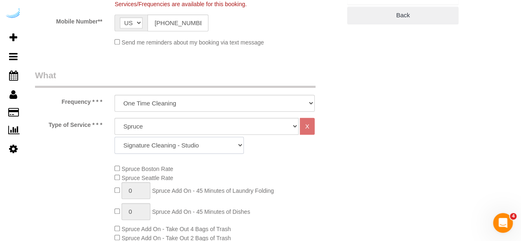
drag, startPoint x: 181, startPoint y: 150, endPoint x: 183, endPoint y: 144, distance: 6.0
click at [181, 150] on select "Signature Cleaning - Studio Signature Cleaning - 1 Bed 1 Bath Signature Cleanin…" at bounding box center [178, 145] width 129 height 17
click at [114, 137] on select "Signature Cleaning - Studio Signature Cleaning - 1 Bed 1 Bath Signature Cleanin…" at bounding box center [178, 145] width 129 height 17
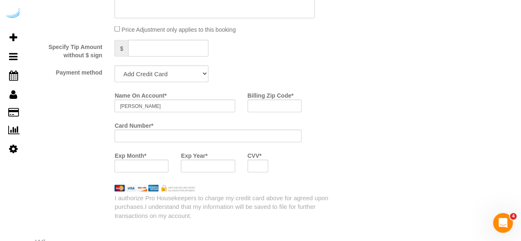
scroll to position [782, 0]
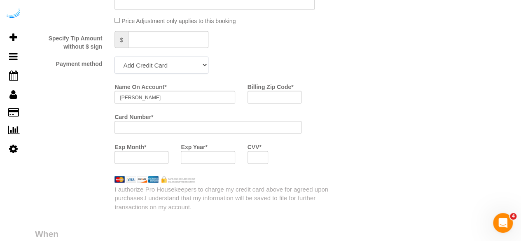
click at [186, 65] on select "Add Credit Card Cash Check Paypal" at bounding box center [161, 65] width 94 height 17
click at [114, 58] on select "Add Credit Card Cash Check Paypal" at bounding box center [161, 65] width 94 height 17
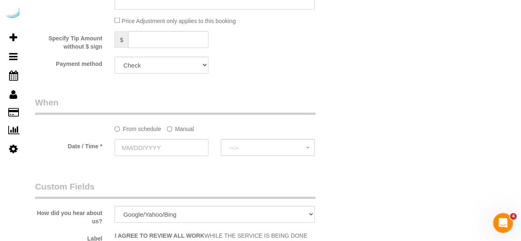
click at [177, 125] on label "Manual" at bounding box center [180, 127] width 27 height 11
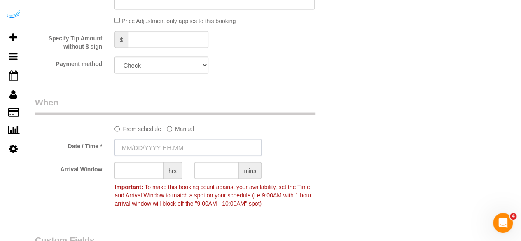
click at [143, 145] on input "text" at bounding box center [187, 147] width 147 height 17
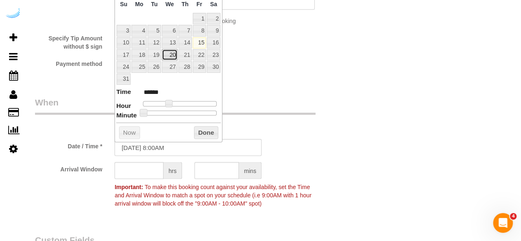
click at [175, 55] on link "20" at bounding box center [170, 54] width 16 height 11
drag, startPoint x: 184, startPoint y: 99, endPoint x: 160, endPoint y: 125, distance: 34.9
click at [176, 102] on div at bounding box center [180, 103] width 74 height 5
click at [151, 167] on input "text" at bounding box center [138, 170] width 49 height 17
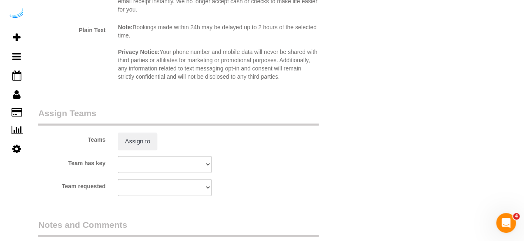
scroll to position [1152, 0]
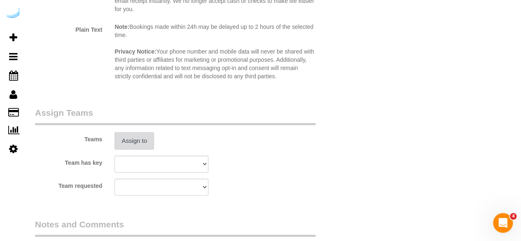
click at [144, 137] on button "Assign to" at bounding box center [134, 140] width 40 height 17
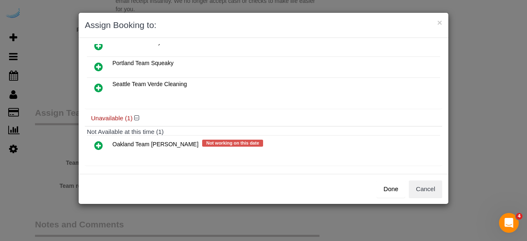
scroll to position [57, 0]
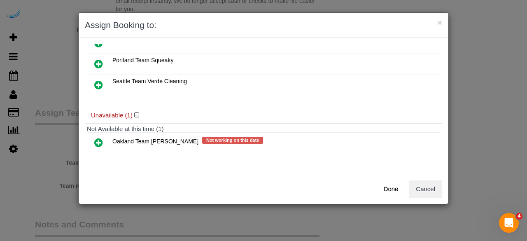
click at [97, 137] on icon at bounding box center [98, 142] width 9 height 10
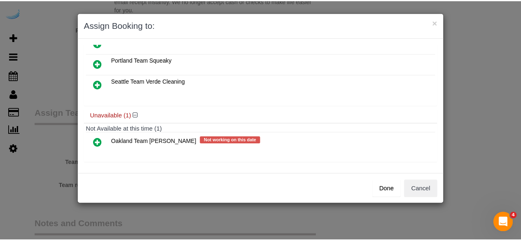
scroll to position [50, 0]
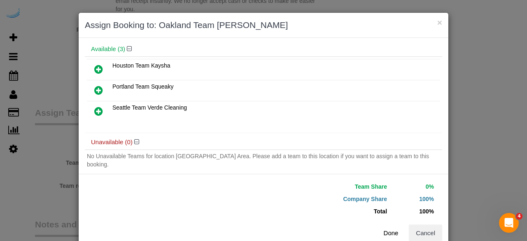
click at [393, 228] on button "Done" at bounding box center [390, 232] width 29 height 17
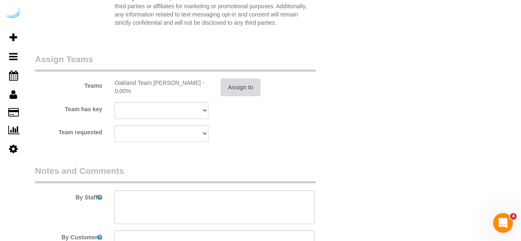
scroll to position [1276, 0]
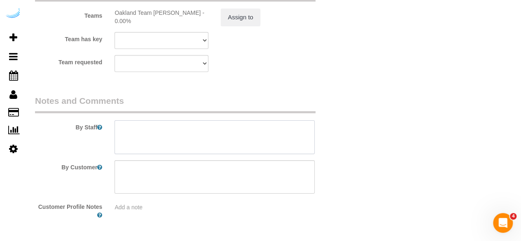
click at [213, 144] on textarea at bounding box center [214, 137] width 200 height 34
click at [246, 128] on textarea at bounding box center [214, 137] width 200 height 34
paste textarea "Permanent Notes:No notes from this [DOMAIN_NAME][DATE] Notes:Please dust in the…"
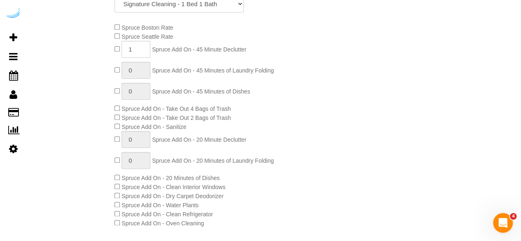
scroll to position [82, 0]
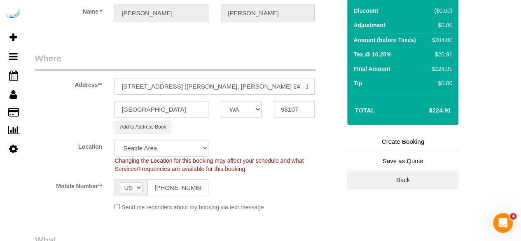
click at [420, 142] on link "Create Booking" at bounding box center [402, 141] width 111 height 17
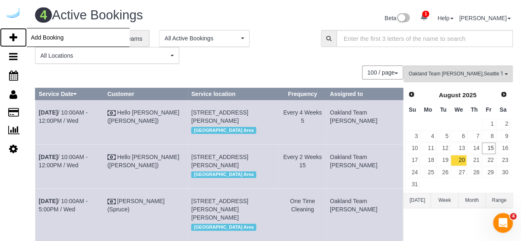
click at [12, 33] on icon at bounding box center [13, 38] width 8 height 10
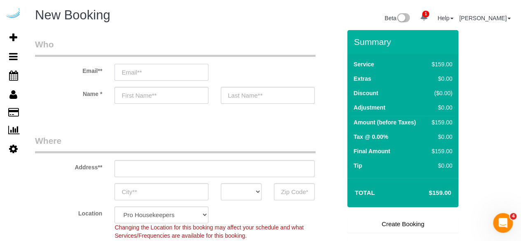
click at [179, 72] on input "email" at bounding box center [161, 72] width 94 height 17
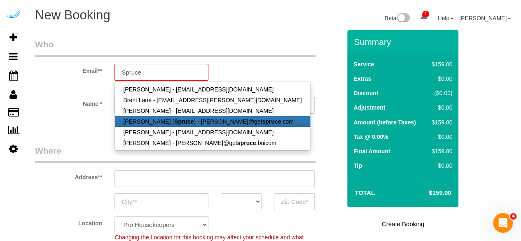
click at [167, 125] on link "[PERSON_NAME] ( Spruce ) - [PERSON_NAME]@get spruce .com" at bounding box center [212, 121] width 195 height 11
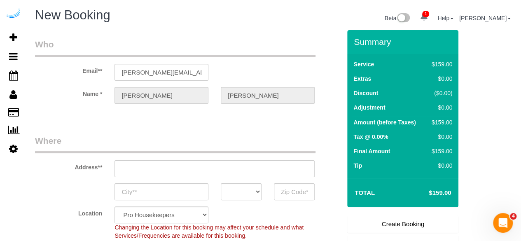
click at [222, 178] on sui-booking-address "Address** AK AL AR AZ CA CO CT DC DE [GEOGRAPHIC_DATA] [GEOGRAPHIC_DATA] HI IA …" at bounding box center [188, 167] width 306 height 65
click at [224, 167] on input "[STREET_ADDRESS][PERSON_NAME]" at bounding box center [214, 168] width 200 height 17
paste input "[STREET_ADDRESS]"
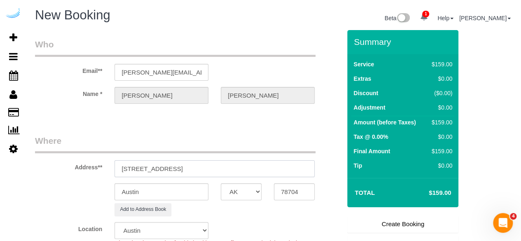
drag, startPoint x: 202, startPoint y: 167, endPoint x: 259, endPoint y: 174, distance: 57.3
click at [259, 174] on input "[STREET_ADDRESS]" at bounding box center [214, 168] width 200 height 17
click at [288, 188] on input "78704" at bounding box center [294, 191] width 41 height 17
paste input "98101"
drag, startPoint x: 238, startPoint y: 191, endPoint x: 235, endPoint y: 184, distance: 7.6
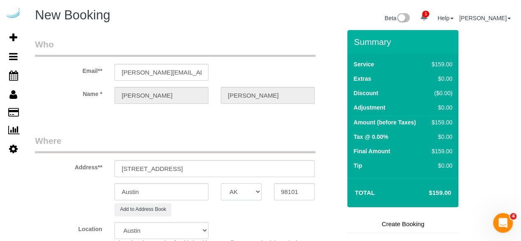
click at [238, 191] on select "AK AL AR AZ CA CO CT DC DE [GEOGRAPHIC_DATA] [GEOGRAPHIC_DATA] HI IA ID IL IN K…" at bounding box center [241, 191] width 41 height 17
click at [190, 190] on input "Austin" at bounding box center [161, 191] width 94 height 17
drag, startPoint x: 169, startPoint y: 167, endPoint x: 311, endPoint y: 195, distance: 144.3
click at [311, 195] on sui-booking-address "Address** [STREET_ADDRESS] [GEOGRAPHIC_DATA] AK AL AR AZ CA CO CT DC DE [GEOGRA…" at bounding box center [188, 175] width 306 height 81
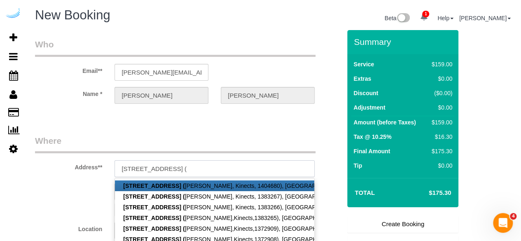
paste input "[PERSON_NAME]"
paste input "1404681"
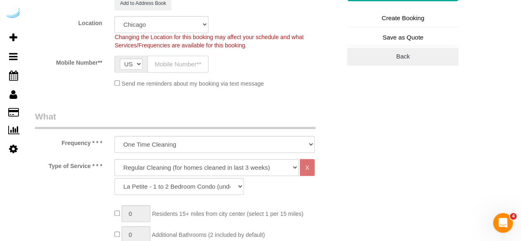
click at [177, 58] on input "text" at bounding box center [177, 64] width 61 height 17
click at [184, 27] on select "Pro Housekeepers [GEOGRAPHIC_DATA] [GEOGRAPHIC_DATA] [GEOGRAPHIC_DATA] [GEOGRAP…" at bounding box center [161, 24] width 94 height 17
click at [114, 16] on select "Pro Housekeepers [GEOGRAPHIC_DATA] [GEOGRAPHIC_DATA] [GEOGRAPHIC_DATA] [GEOGRAP…" at bounding box center [161, 24] width 94 height 17
click at [173, 160] on select "Deep Cleaning (for homes that have not been cleaned in 3+ weeks) Spruce Regular…" at bounding box center [206, 167] width 184 height 17
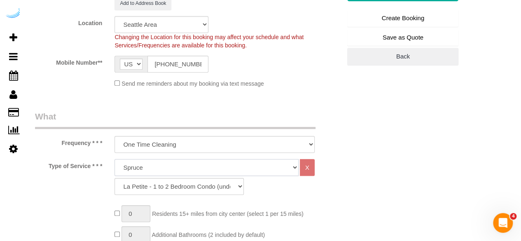
click at [114, 159] on select "Deep Cleaning (for homes that have not been cleaned in 3+ weeks) Spruce Regular…" at bounding box center [206, 167] width 184 height 17
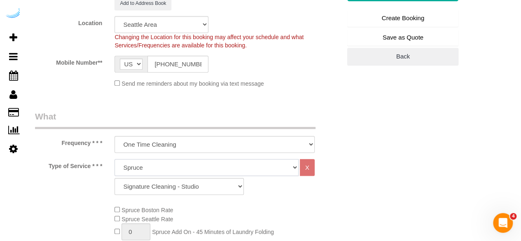
scroll to position [288, 0]
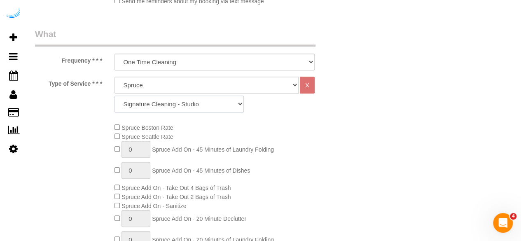
click at [202, 106] on select "Signature Cleaning - Studio Signature Cleaning - 1 Bed 1 Bath Signature Cleanin…" at bounding box center [178, 103] width 129 height 17
click at [114, 95] on select "Signature Cleaning - Studio Signature Cleaning - 1 Bed 1 Bath Signature Cleanin…" at bounding box center [178, 103] width 129 height 17
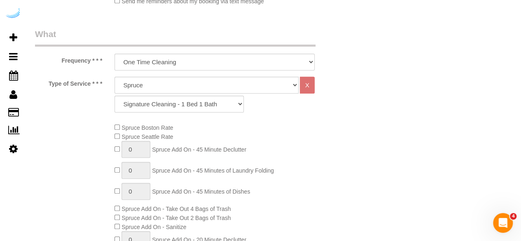
click at [118, 132] on div "Spruce Boston Rate Spruce Seattle Rate 0 Spruce Add On - 45 Minute Declutter 0 …" at bounding box center [227, 225] width 239 height 204
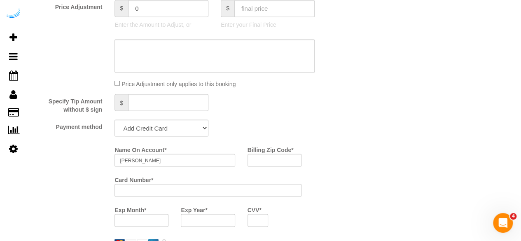
scroll to position [741, 0]
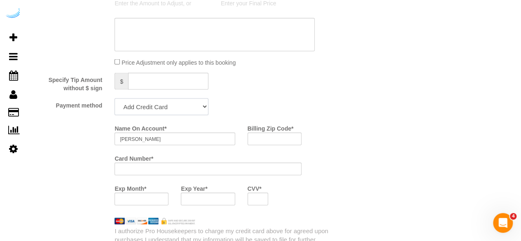
drag, startPoint x: 147, startPoint y: 107, endPoint x: 146, endPoint y: 114, distance: 7.5
click at [147, 107] on select "Add Credit Card Cash Check Paypal" at bounding box center [161, 106] width 94 height 17
click at [114, 99] on select "Add Credit Card Cash Check Paypal" at bounding box center [161, 106] width 94 height 17
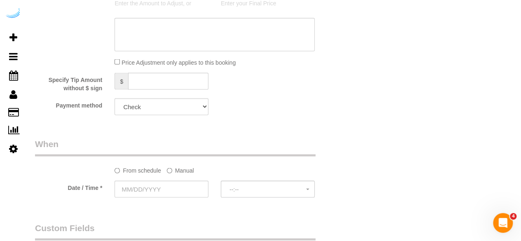
click at [179, 169] on label "Manual" at bounding box center [180, 168] width 27 height 11
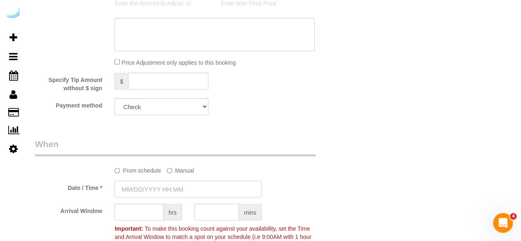
click at [159, 186] on input "text" at bounding box center [187, 188] width 147 height 17
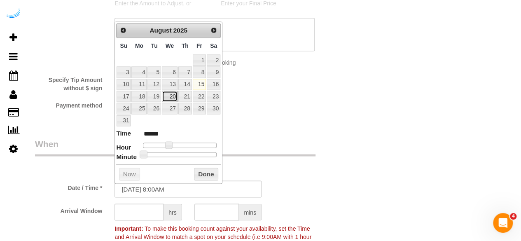
click at [172, 94] on link "20" at bounding box center [170, 96] width 16 height 11
click at [171, 142] on span at bounding box center [171, 144] width 7 height 7
click at [141, 214] on input "text" at bounding box center [138, 211] width 49 height 17
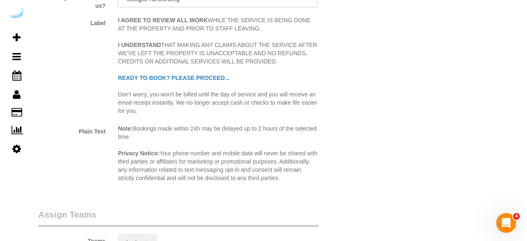
scroll to position [1111, 0]
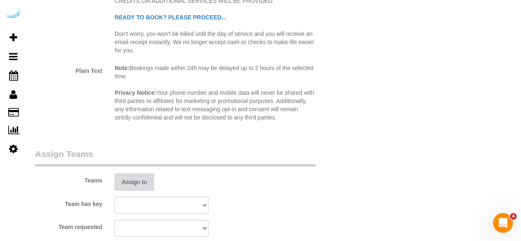
click at [135, 184] on button "Assign to" at bounding box center [134, 181] width 40 height 17
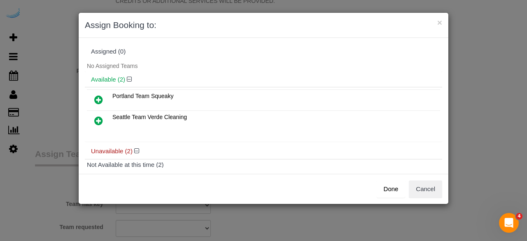
scroll to position [41, 0]
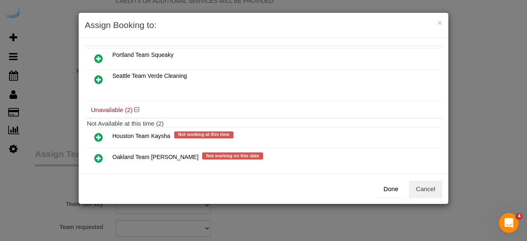
click at [100, 155] on icon at bounding box center [98, 158] width 9 height 10
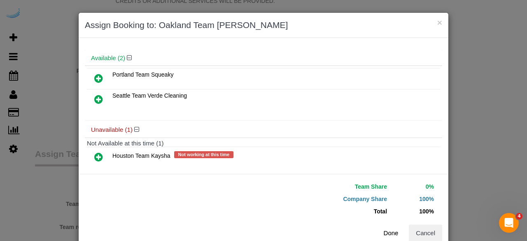
scroll to position [56, 0]
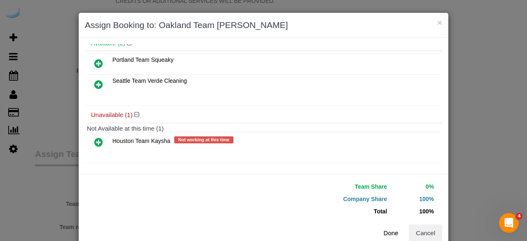
click at [386, 230] on button "Done" at bounding box center [390, 232] width 29 height 17
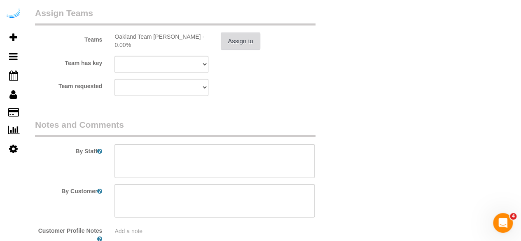
scroll to position [1276, 0]
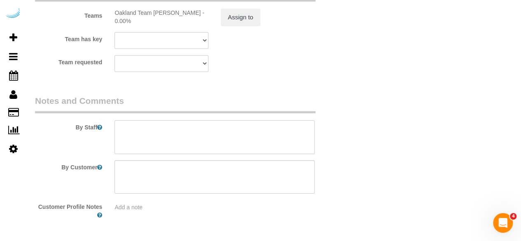
click at [222, 146] on textarea at bounding box center [214, 137] width 200 height 34
click at [235, 134] on textarea at bounding box center [214, 137] width 200 height 34
paste textarea "Permanent Notes:No notes from this [DOMAIN_NAME][DATE] Notes:No notes from this…"
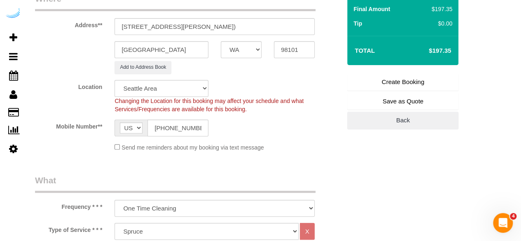
scroll to position [82, 0]
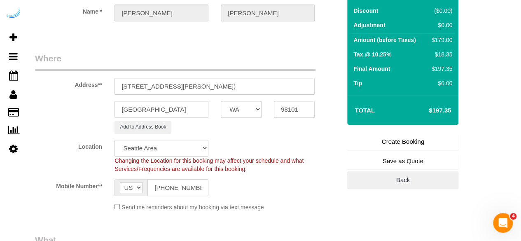
click at [383, 143] on link "Create Booking" at bounding box center [402, 141] width 111 height 17
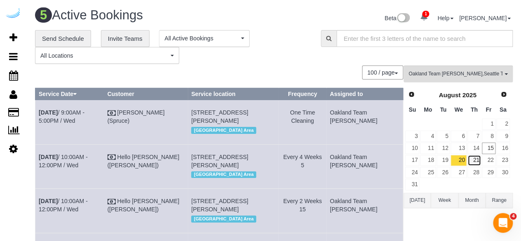
click at [472, 157] on link "21" at bounding box center [474, 160] width 14 height 11
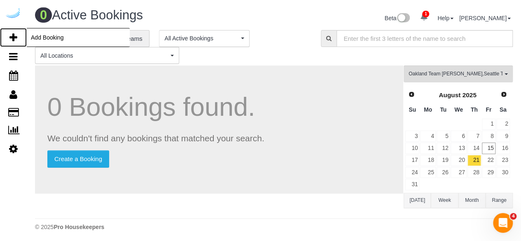
click at [16, 37] on icon at bounding box center [13, 38] width 8 height 10
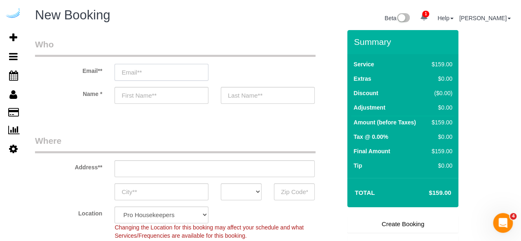
click at [189, 70] on input "email" at bounding box center [161, 72] width 94 height 17
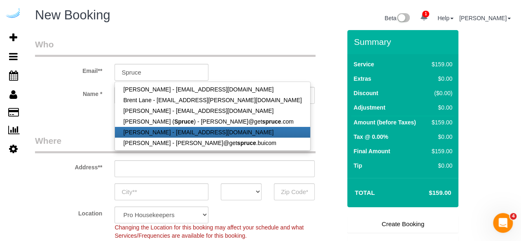
click at [179, 127] on link "[PERSON_NAME] - [EMAIL_ADDRESS][DOMAIN_NAME]" at bounding box center [212, 132] width 195 height 11
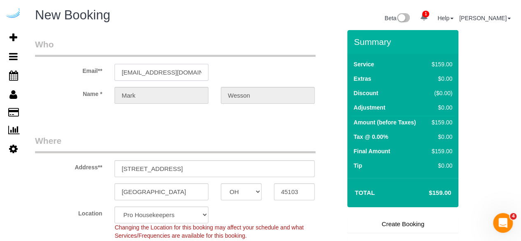
click at [190, 67] on input "[EMAIL_ADDRESS][DOMAIN_NAME]" at bounding box center [161, 72] width 94 height 17
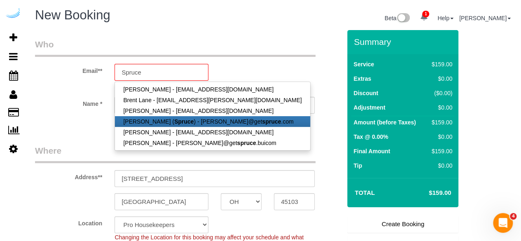
click at [166, 125] on link "[PERSON_NAME] ( Spruce ) - [PERSON_NAME]@get spruce .com" at bounding box center [212, 121] width 195 height 11
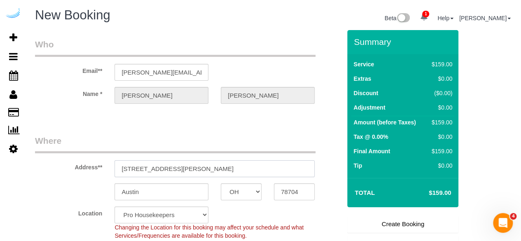
click at [238, 175] on input "[STREET_ADDRESS][PERSON_NAME]" at bounding box center [214, 168] width 200 height 17
paste input "[STREET_ADDRESS]"
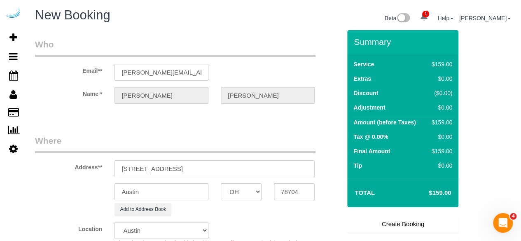
drag, startPoint x: 193, startPoint y: 169, endPoint x: 250, endPoint y: 167, distance: 56.8
click at [250, 167] on input "[STREET_ADDRESS]" at bounding box center [214, 168] width 200 height 17
click at [275, 189] on input "78704" at bounding box center [294, 191] width 41 height 17
paste input "98121"
click at [247, 193] on select "AK AL AR AZ CA CO CT DC DE [GEOGRAPHIC_DATA] [GEOGRAPHIC_DATA] HI IA ID IL IN K…" at bounding box center [241, 191] width 41 height 17
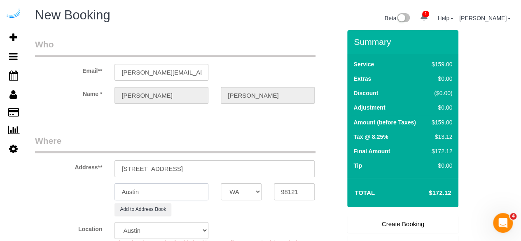
click at [183, 192] on input "Austin" at bounding box center [161, 191] width 94 height 17
drag, startPoint x: 162, startPoint y: 168, endPoint x: 297, endPoint y: 164, distance: 135.8
click at [297, 164] on input "[STREET_ADDRESS]" at bounding box center [214, 168] width 200 height 17
paste input "[PERSON_NAME]"
paste input "O2"
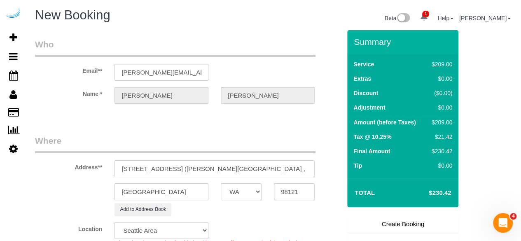
paste input "1407466"
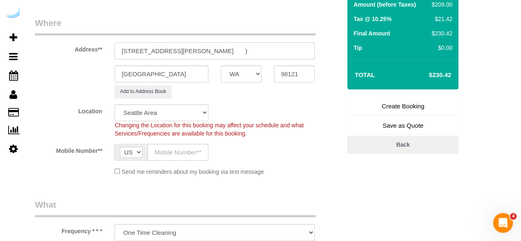
scroll to position [123, 0]
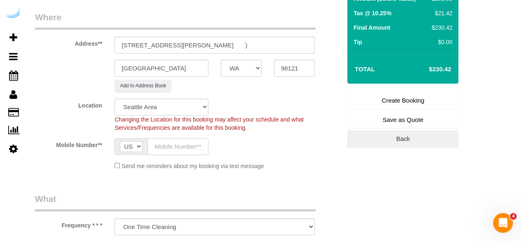
click at [185, 146] on input "text" at bounding box center [177, 146] width 61 height 17
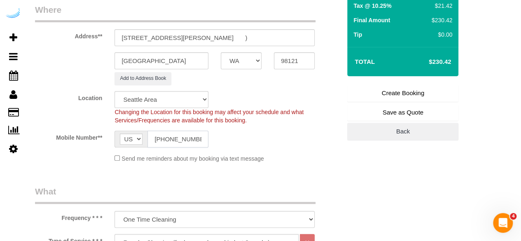
scroll to position [247, 0]
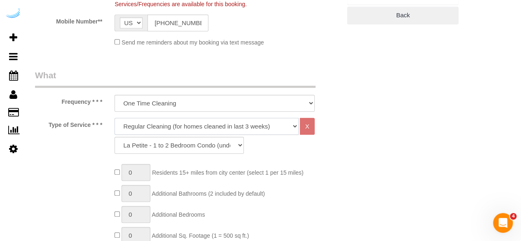
click at [211, 118] on select "Deep Cleaning (for homes that have not been cleaned in 3+ weeks) Spruce Regular…" at bounding box center [206, 126] width 184 height 17
click at [114, 118] on select "Deep Cleaning (for homes that have not been cleaned in 3+ weeks) Spruce Regular…" at bounding box center [206, 126] width 184 height 17
click at [197, 132] on select "Deep Cleaning (for homes that have not been cleaned in 3+ weeks) Spruce Regular…" at bounding box center [206, 126] width 184 height 17
click at [114, 118] on select "Deep Cleaning (for homes that have not been cleaned in 3+ weeks) Spruce Regular…" at bounding box center [206, 126] width 184 height 17
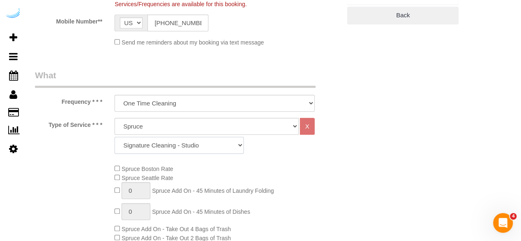
drag, startPoint x: 177, startPoint y: 146, endPoint x: 177, endPoint y: 139, distance: 6.6
click at [177, 146] on select "Signature Cleaning - Studio Signature Cleaning - 1 Bed 1 Bath Signature Cleanin…" at bounding box center [178, 145] width 129 height 17
click at [114, 137] on select "Signature Cleaning - Studio Signature Cleaning - 1 Bed 1 Bath Signature Cleanin…" at bounding box center [178, 145] width 129 height 17
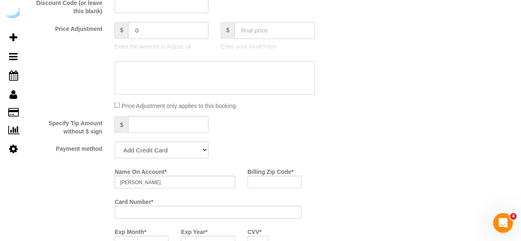
scroll to position [741, 0]
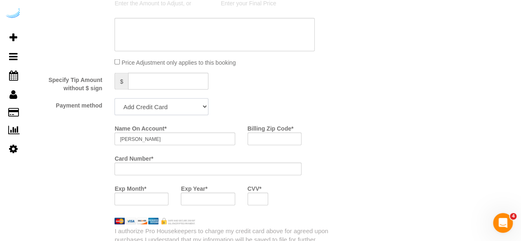
drag, startPoint x: 172, startPoint y: 107, endPoint x: 168, endPoint y: 115, distance: 8.8
click at [172, 107] on select "Add Credit Card Cash Check Paypal" at bounding box center [161, 106] width 94 height 17
click at [114, 99] on select "Add Credit Card Cash Check Paypal" at bounding box center [161, 106] width 94 height 17
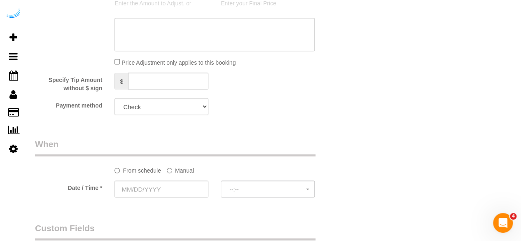
click at [179, 168] on label "Manual" at bounding box center [180, 168] width 27 height 11
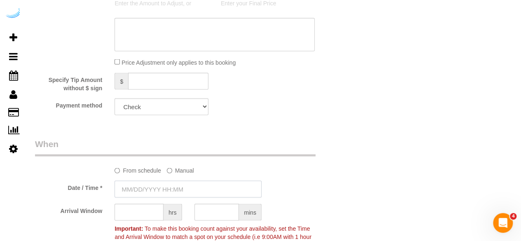
click at [176, 183] on input "text" at bounding box center [187, 188] width 147 height 17
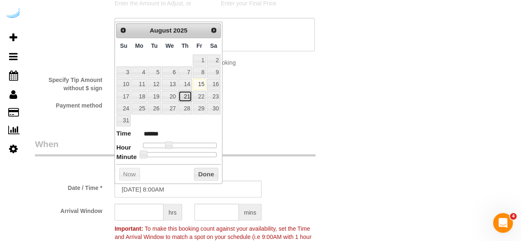
click at [184, 94] on link "21" at bounding box center [185, 96] width 14 height 11
drag, startPoint x: 167, startPoint y: 144, endPoint x: 184, endPoint y: 145, distance: 16.9
click at [184, 145] on span at bounding box center [184, 144] width 7 height 7
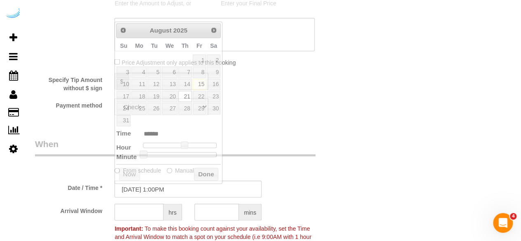
click at [148, 205] on sui-booking-spot "From schedule Manual Date / Time * [DATE] 1:00PM Arrival Window hrs mins Import…" at bounding box center [188, 194] width 306 height 115
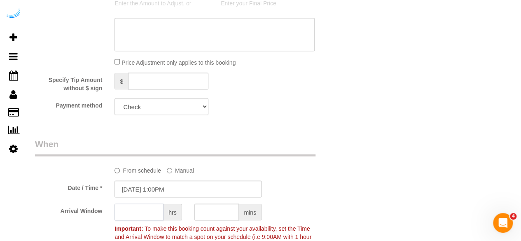
click at [143, 211] on input "text" at bounding box center [138, 211] width 49 height 17
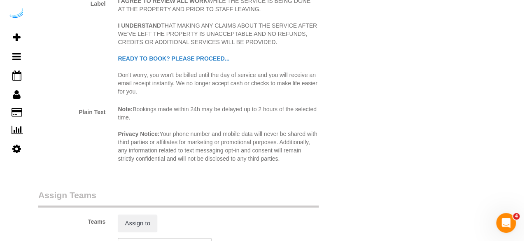
scroll to position [1152, 0]
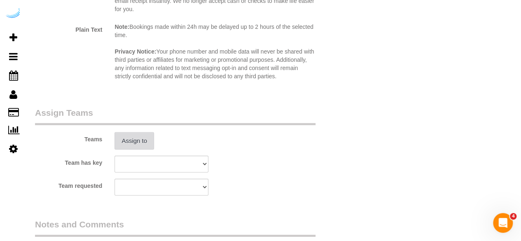
click at [144, 146] on button "Assign to" at bounding box center [134, 140] width 40 height 17
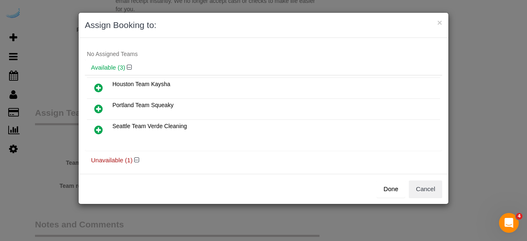
scroll to position [41, 0]
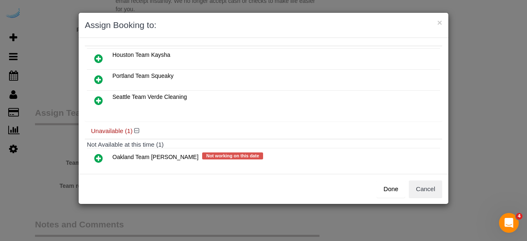
click at [99, 96] on icon at bounding box center [98, 100] width 9 height 10
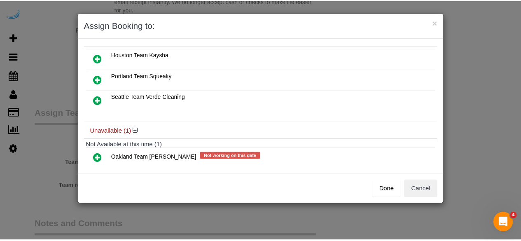
scroll to position [56, 0]
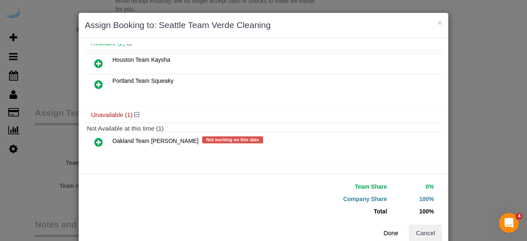
click at [388, 230] on button "Done" at bounding box center [390, 232] width 29 height 17
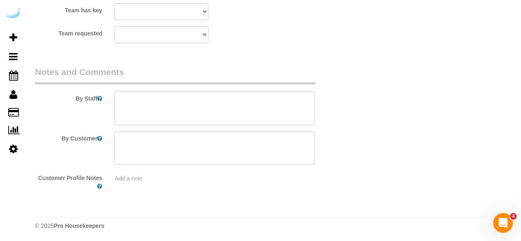
scroll to position [1304, 0]
click at [191, 123] on textarea at bounding box center [214, 108] width 200 height 34
click at [238, 113] on textarea at bounding box center [214, 108] width 200 height 34
paste textarea "Permanent Notes:No notes from this [DOMAIN_NAME][DATE] Notes:Most important is …"
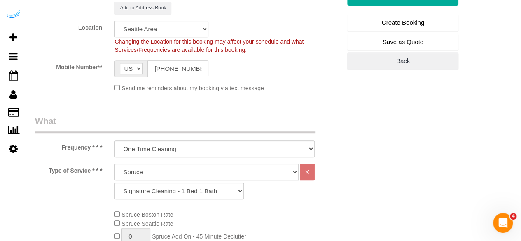
scroll to position [152, 0]
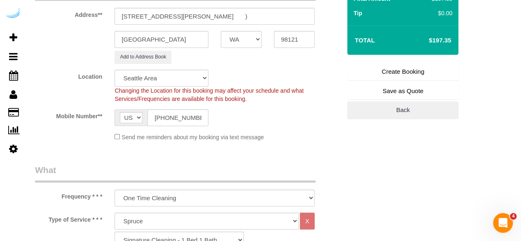
click at [379, 69] on link "Create Booking" at bounding box center [402, 71] width 111 height 17
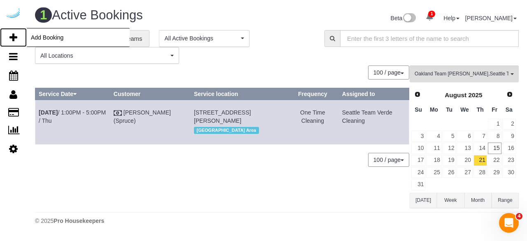
click at [14, 34] on icon at bounding box center [13, 38] width 8 height 10
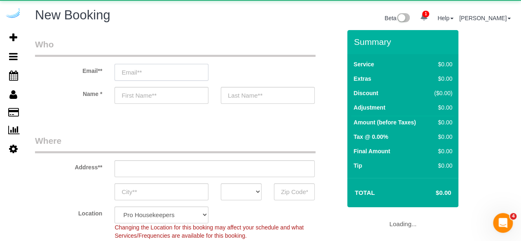
click at [165, 65] on input "email" at bounding box center [161, 72] width 94 height 17
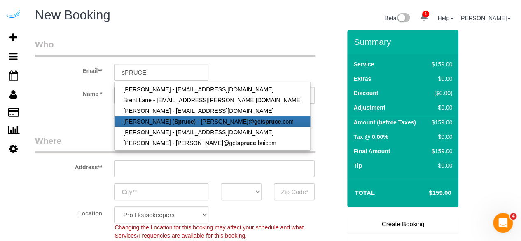
click at [160, 120] on link "[PERSON_NAME] ( Spruce ) - [PERSON_NAME]@get spruce .com" at bounding box center [212, 121] width 195 height 11
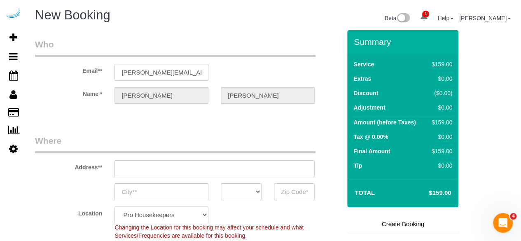
click at [225, 171] on input "text" at bounding box center [214, 168] width 200 height 17
paste input "[STREET_ADDRESS]"
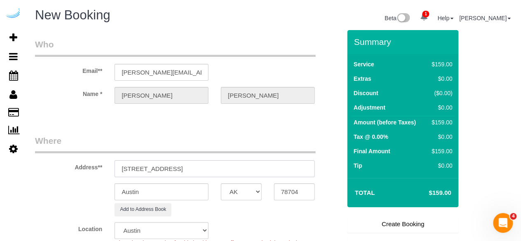
drag, startPoint x: 213, startPoint y: 169, endPoint x: 249, endPoint y: 170, distance: 36.2
click at [249, 170] on input "[STREET_ADDRESS]" at bounding box center [214, 168] width 200 height 17
drag, startPoint x: 210, startPoint y: 166, endPoint x: 253, endPoint y: 171, distance: 43.5
click at [251, 171] on input "[STREET_ADDRESS]" at bounding box center [214, 168] width 200 height 17
click at [283, 188] on input "78704" at bounding box center [294, 191] width 41 height 17
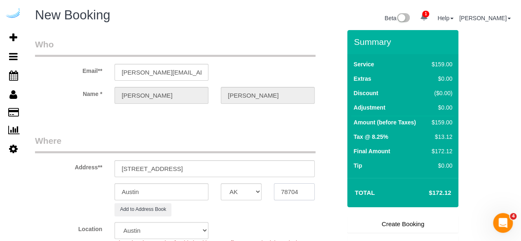
paste input "98101"
click at [248, 196] on select "AK AL AR AZ CA CO CT DC DE [GEOGRAPHIC_DATA] [GEOGRAPHIC_DATA] HI IA ID IL IN K…" at bounding box center [241, 191] width 41 height 17
click at [202, 192] on input "Austin" at bounding box center [161, 191] width 94 height 17
drag, startPoint x: 177, startPoint y: 170, endPoint x: 335, endPoint y: 182, distance: 158.0
click at [335, 182] on sui-booking-address "Address** [STREET_ADDRESS] [GEOGRAPHIC_DATA] AK AL AR AZ CA CO CT DC DE [GEOGRA…" at bounding box center [188, 175] width 306 height 81
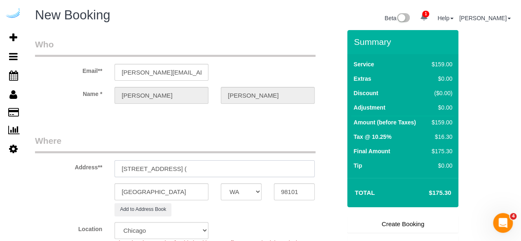
paste input "[PERSON_NAME]"
click at [230, 170] on input "[STREET_ADDRESS] ([PERSON_NAME]," at bounding box center [214, 168] width 200 height 17
click at [299, 168] on input "[STREET_ADDRESS] ([PERSON_NAME]," at bounding box center [214, 168] width 200 height 17
paste input "1405093"
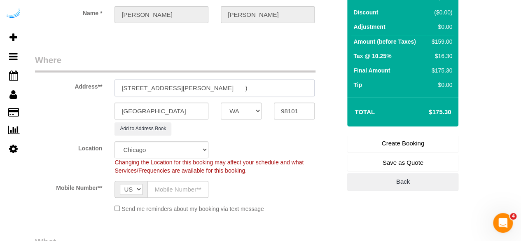
scroll to position [82, 0]
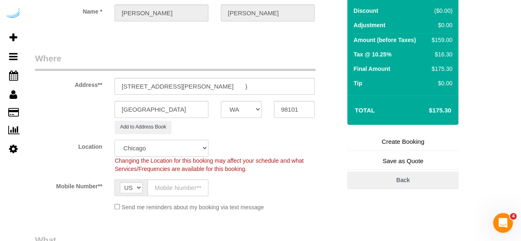
click at [161, 144] on select "Pro Housekeepers [GEOGRAPHIC_DATA] [GEOGRAPHIC_DATA] [GEOGRAPHIC_DATA] [GEOGRAP…" at bounding box center [161, 147] width 94 height 17
click at [114, 139] on select "Pro Housekeepers [GEOGRAPHIC_DATA] [GEOGRAPHIC_DATA] [GEOGRAPHIC_DATA] [GEOGRAP…" at bounding box center [161, 147] width 94 height 17
click at [168, 184] on input "text" at bounding box center [177, 187] width 61 height 17
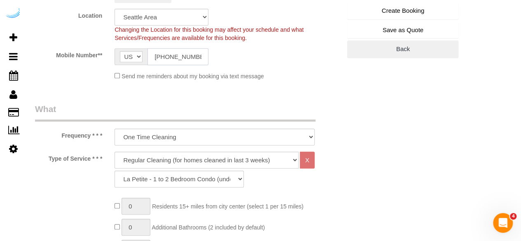
scroll to position [329, 0]
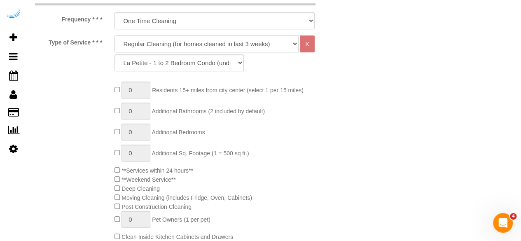
drag, startPoint x: 155, startPoint y: 36, endPoint x: 155, endPoint y: 49, distance: 12.8
click at [155, 36] on select "Deep Cleaning (for homes that have not been cleaned in 3+ weeks) Spruce Regular…" at bounding box center [206, 43] width 184 height 17
click at [114, 35] on select "Deep Cleaning (for homes that have not been cleaned in 3+ weeks) Spruce Regular…" at bounding box center [206, 43] width 184 height 17
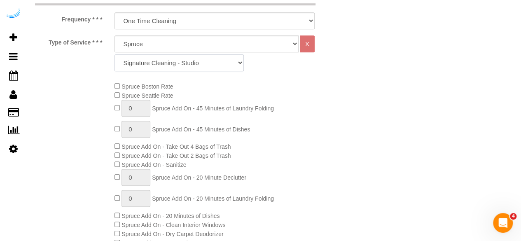
drag, startPoint x: 178, startPoint y: 64, endPoint x: 177, endPoint y: 70, distance: 5.4
click at [178, 64] on select "Signature Cleaning - Studio Signature Cleaning - 1 Bed 1 Bath Signature Cleanin…" at bounding box center [178, 62] width 129 height 17
click at [114, 54] on select "Signature Cleaning - Studio Signature Cleaning - 1 Bed 1 Bath Signature Cleanin…" at bounding box center [178, 62] width 129 height 17
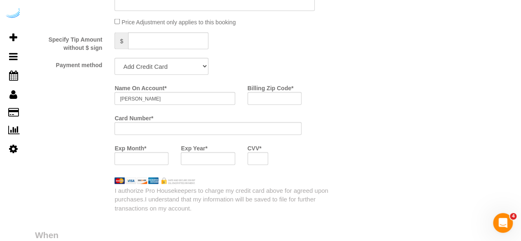
scroll to position [782, 0]
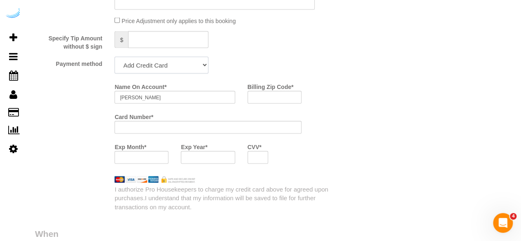
click at [159, 64] on select "Add Credit Card Cash Check Paypal" at bounding box center [161, 65] width 94 height 17
click at [114, 58] on select "Add Credit Card Cash Check Paypal" at bounding box center [161, 65] width 94 height 17
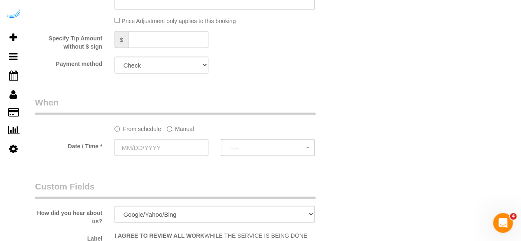
click at [172, 125] on label "Manual" at bounding box center [180, 127] width 27 height 11
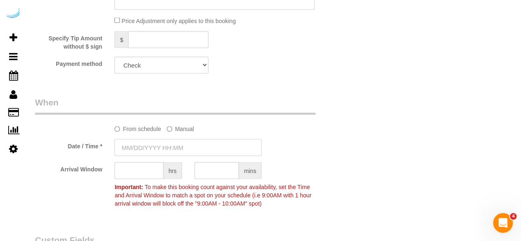
click at [167, 146] on input "text" at bounding box center [187, 147] width 147 height 17
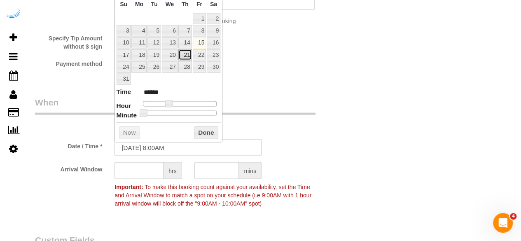
click at [183, 49] on link "21" at bounding box center [185, 54] width 14 height 11
drag, startPoint x: 167, startPoint y: 99, endPoint x: 183, endPoint y: 100, distance: 15.7
click at [183, 100] on span at bounding box center [184, 103] width 7 height 7
click at [142, 167] on input "text" at bounding box center [138, 170] width 49 height 17
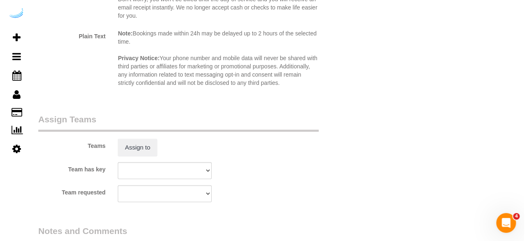
scroll to position [1152, 0]
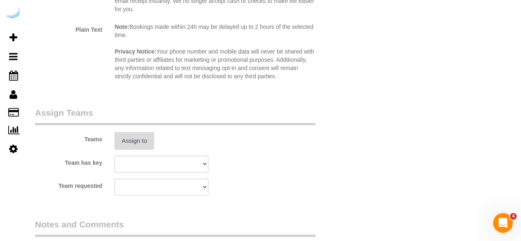
click at [138, 137] on button "Assign to" at bounding box center [134, 140] width 40 height 17
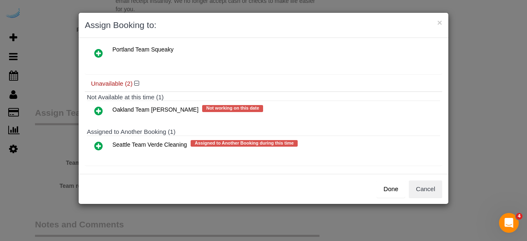
scroll to position [71, 0]
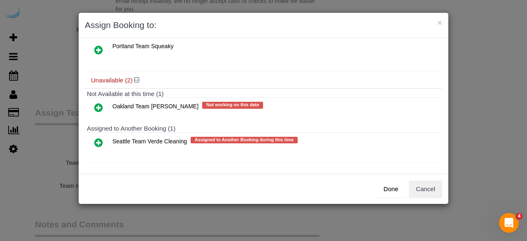
click at [96, 137] on icon at bounding box center [98, 142] width 9 height 10
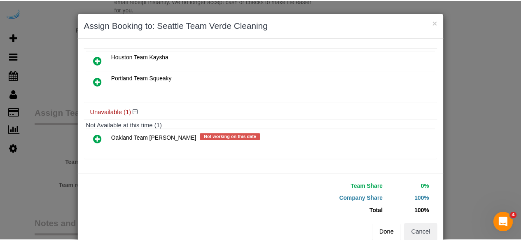
scroll to position [56, 0]
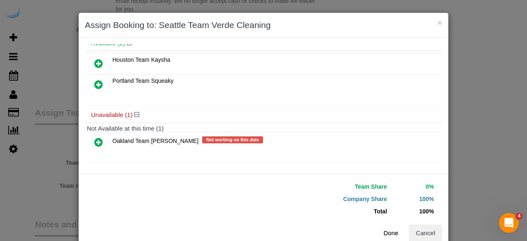
click at [394, 231] on button "Done" at bounding box center [390, 232] width 29 height 17
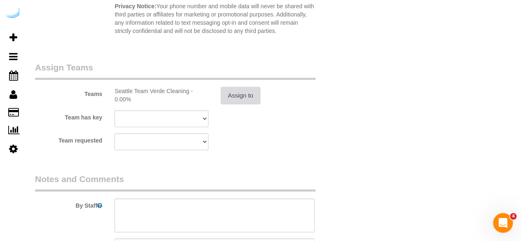
scroll to position [1234, 0]
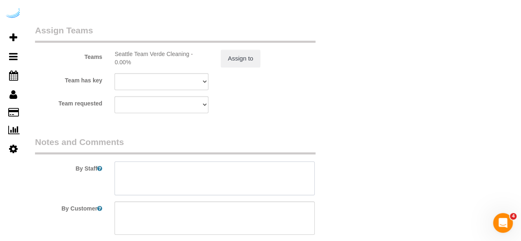
click at [181, 181] on textarea at bounding box center [214, 178] width 200 height 34
paste textarea "Permanent Notes:No notes from this [DOMAIN_NAME][DATE] Notes:No notes from this…"
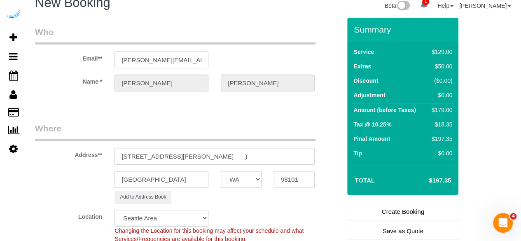
scroll to position [0, 0]
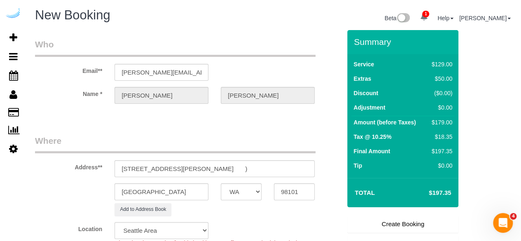
click at [379, 218] on link "Create Booking" at bounding box center [402, 223] width 111 height 17
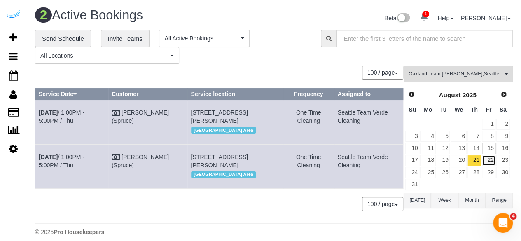
click at [492, 155] on link "22" at bounding box center [488, 160] width 14 height 11
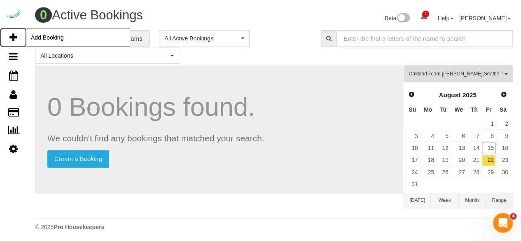
click at [14, 29] on link "Add Booking" at bounding box center [13, 37] width 27 height 19
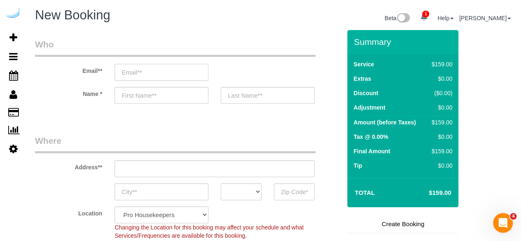
click at [176, 73] on input "email" at bounding box center [161, 72] width 94 height 17
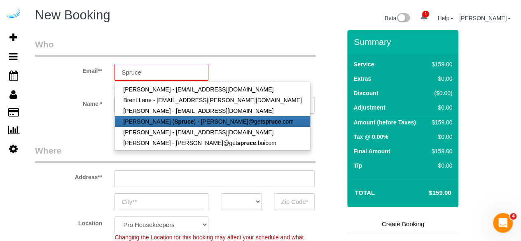
click at [168, 125] on link "[PERSON_NAME] ( Spruce ) - [PERSON_NAME]@get spruce .com" at bounding box center [212, 121] width 195 height 11
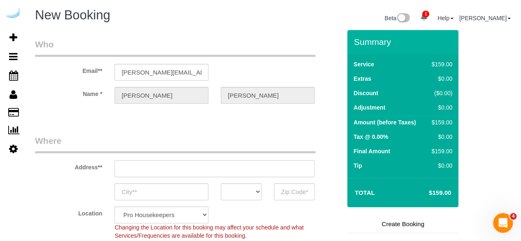
click at [194, 164] on input "text" at bounding box center [214, 168] width 200 height 17
paste input "[STREET_ADDRESS]"
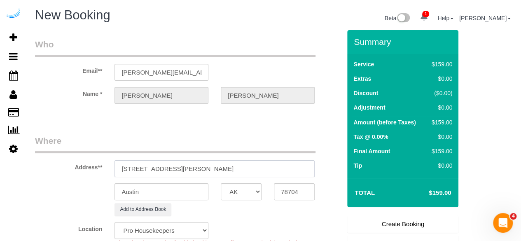
click at [194, 163] on input "[STREET_ADDRESS][PERSON_NAME]" at bounding box center [214, 168] width 200 height 17
paste input "text"
drag, startPoint x: 194, startPoint y: 164, endPoint x: 255, endPoint y: 171, distance: 61.7
click at [254, 172] on input "[STREET_ADDRESS]" at bounding box center [214, 168] width 200 height 17
click at [289, 186] on input "78704" at bounding box center [294, 191] width 41 height 17
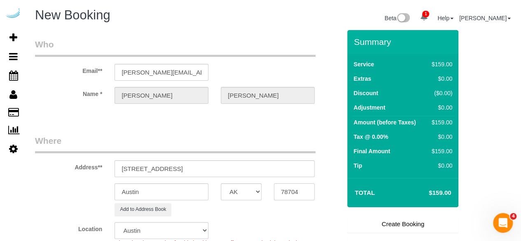
paste input "98033"
drag, startPoint x: 239, startPoint y: 192, endPoint x: 232, endPoint y: 192, distance: 7.8
click at [239, 192] on select "AK AL AR AZ CA CO CT DC DE [GEOGRAPHIC_DATA] [GEOGRAPHIC_DATA] HI IA ID IL IN K…" at bounding box center [241, 191] width 41 height 17
click at [189, 193] on input "Austin" at bounding box center [161, 191] width 94 height 17
drag, startPoint x: 176, startPoint y: 168, endPoint x: 270, endPoint y: 174, distance: 93.6
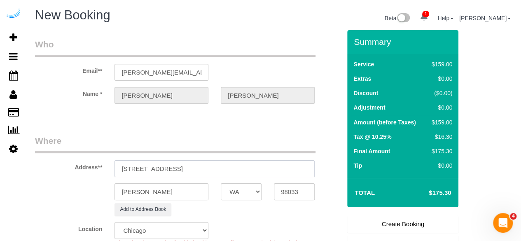
click at [269, 175] on input "[STREET_ADDRESS]" at bounding box center [214, 168] width 200 height 17
paste input "[PERSON_NAME]"
paste input "1445031"
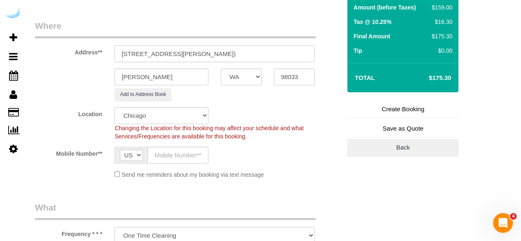
scroll to position [123, 0]
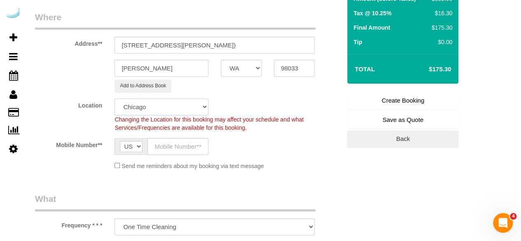
click at [177, 107] on select "Pro Housekeepers [GEOGRAPHIC_DATA] [GEOGRAPHIC_DATA] [GEOGRAPHIC_DATA] [GEOGRAP…" at bounding box center [161, 106] width 94 height 17
click at [114, 98] on select "Pro Housekeepers [GEOGRAPHIC_DATA] [GEOGRAPHIC_DATA] [GEOGRAPHIC_DATA] [GEOGRAP…" at bounding box center [161, 106] width 94 height 17
click at [176, 147] on input "text" at bounding box center [177, 146] width 61 height 17
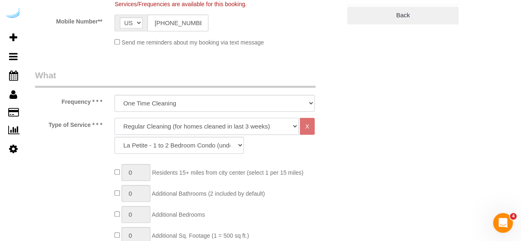
drag, startPoint x: 170, startPoint y: 124, endPoint x: 168, endPoint y: 132, distance: 8.0
click at [170, 124] on select "Deep Cleaning (for homes that have not been cleaned in 3+ weeks) Spruce Regular…" at bounding box center [206, 126] width 184 height 17
click at [114, 118] on select "Deep Cleaning (for homes that have not been cleaned in 3+ weeks) Spruce Regular…" at bounding box center [206, 126] width 184 height 17
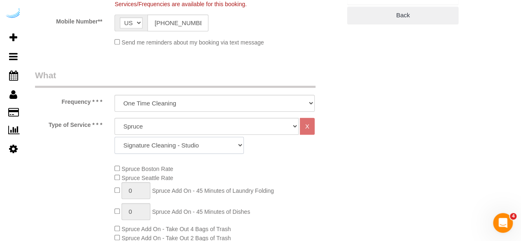
click at [129, 149] on select "Signature Cleaning - Studio Signature Cleaning - 1 Bed 1 Bath Signature Cleanin…" at bounding box center [178, 145] width 129 height 17
click at [114, 137] on select "Signature Cleaning - Studio Signature Cleaning - 1 Bed 1 Bath Signature Cleanin…" at bounding box center [178, 145] width 129 height 17
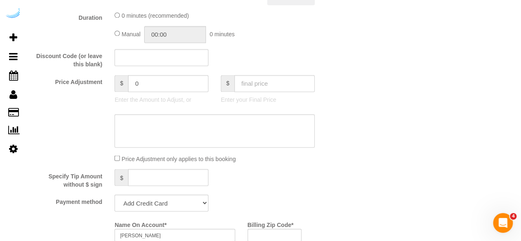
scroll to position [699, 0]
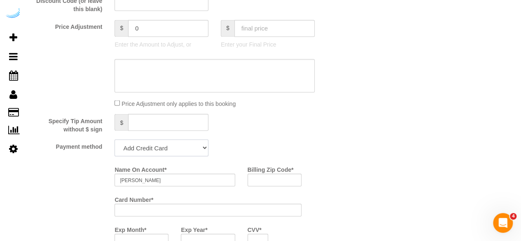
click at [172, 146] on select "Add Credit Card Cash Check Paypal" at bounding box center [161, 147] width 94 height 17
click at [114, 140] on select "Add Credit Card Cash Check Paypal" at bounding box center [161, 147] width 94 height 17
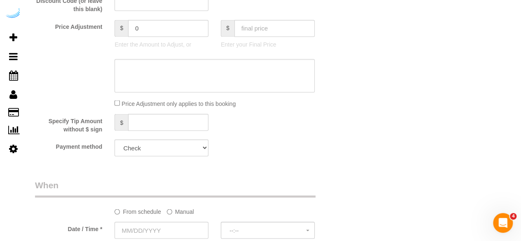
click at [177, 215] on label "Manual" at bounding box center [180, 209] width 27 height 11
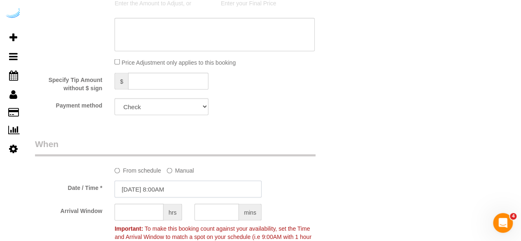
click at [181, 188] on input "[DATE] 8:00AM" at bounding box center [187, 188] width 147 height 17
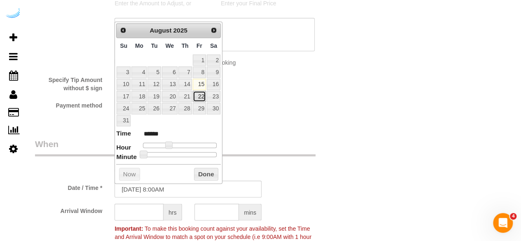
click at [200, 95] on link "22" at bounding box center [199, 96] width 13 height 11
drag, startPoint x: 165, startPoint y: 140, endPoint x: 181, endPoint y: 142, distance: 15.3
click at [181, 142] on span at bounding box center [184, 144] width 7 height 7
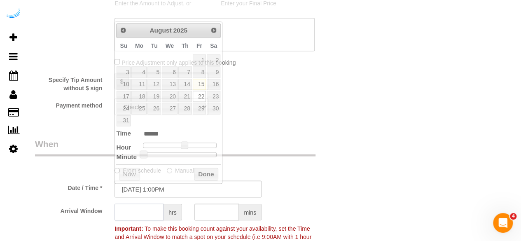
click at [140, 210] on input "text" at bounding box center [138, 211] width 49 height 17
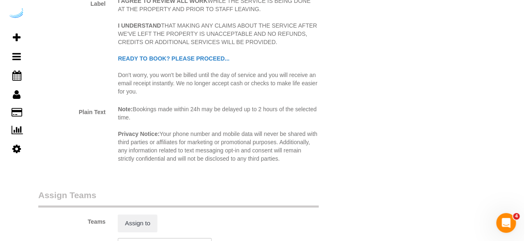
scroll to position [1111, 0]
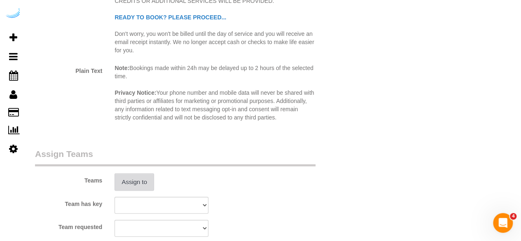
click at [135, 186] on button "Assign to" at bounding box center [134, 181] width 40 height 17
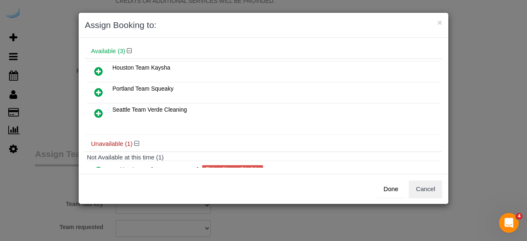
scroll to position [41, 0]
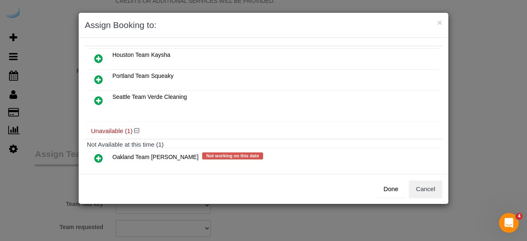
click at [101, 155] on icon at bounding box center [98, 158] width 9 height 10
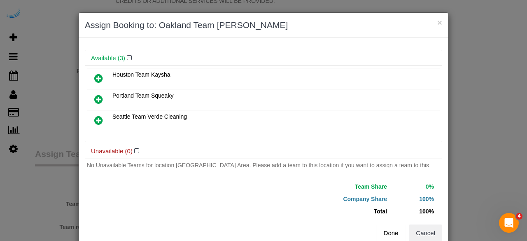
scroll to position [50, 0]
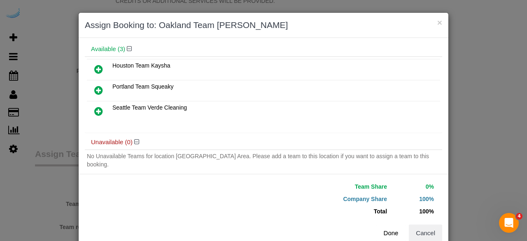
click at [393, 228] on button "Done" at bounding box center [390, 232] width 29 height 17
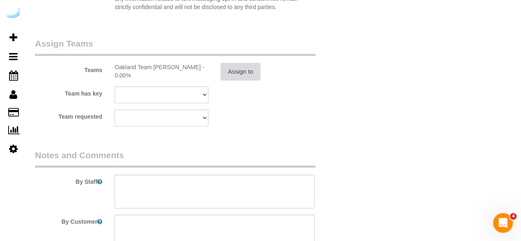
scroll to position [1234, 0]
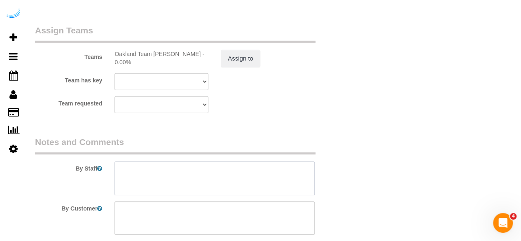
drag, startPoint x: 224, startPoint y: 181, endPoint x: 239, endPoint y: 0, distance: 181.3
click at [223, 181] on textarea at bounding box center [214, 178] width 200 height 34
paste textarea "[PERSON_NAME] Notes:please make sure the grout gets cleaned thoroughly in all f…"
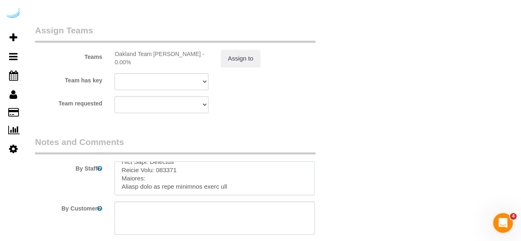
scroll to position [299, 0]
click at [231, 170] on textarea at bounding box center [214, 178] width 200 height 34
paste textarea "ch scren Housekeeping Notes: BID: 1383846 → 7/11 BID 1405147 → 8/08"
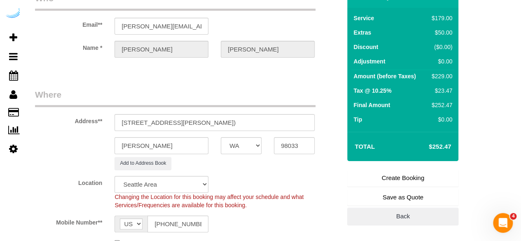
scroll to position [41, 0]
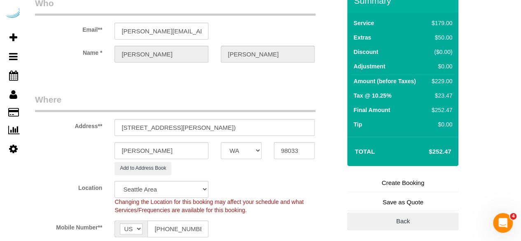
click at [374, 182] on link "Create Booking" at bounding box center [402, 182] width 111 height 17
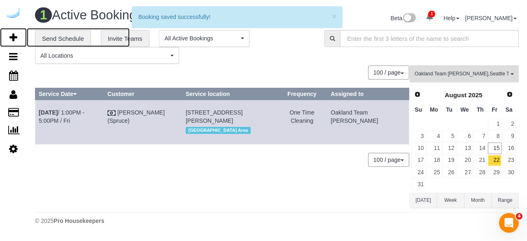
drag, startPoint x: 15, startPoint y: 37, endPoint x: 107, endPoint y: 4, distance: 97.8
click at [15, 37] on icon at bounding box center [13, 38] width 8 height 10
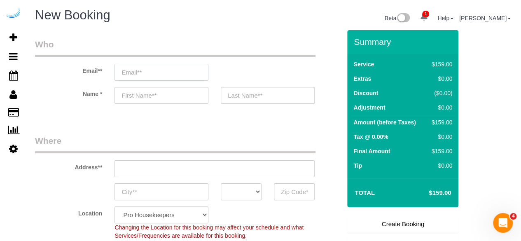
click at [152, 73] on input "email" at bounding box center [161, 72] width 94 height 17
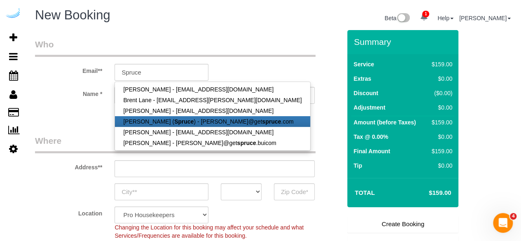
click at [160, 121] on link "[PERSON_NAME] ( Spruce ) - [PERSON_NAME]@get spruce .com" at bounding box center [212, 121] width 195 height 11
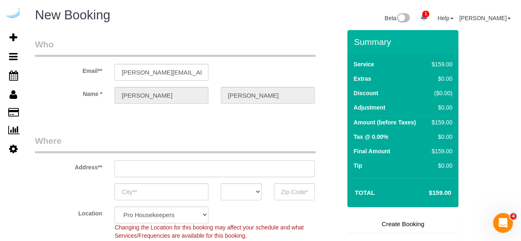
click at [234, 168] on input "text" at bounding box center [214, 168] width 200 height 17
paste input "[STREET_ADDRESS]"
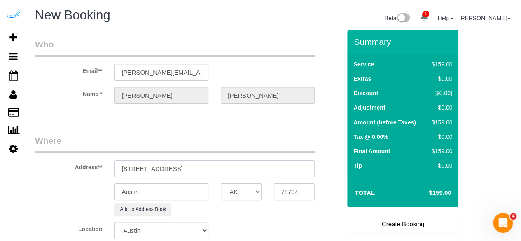
drag, startPoint x: 196, startPoint y: 167, endPoint x: 257, endPoint y: 175, distance: 61.8
click at [249, 170] on input "[STREET_ADDRESS]" at bounding box center [214, 168] width 200 height 17
click at [290, 191] on input "78704" at bounding box center [294, 191] width 41 height 17
paste input "98033"
click at [246, 191] on select "AK AL AR AZ CA CO CT DC DE [GEOGRAPHIC_DATA] [GEOGRAPHIC_DATA] HI IA ID IL IN K…" at bounding box center [241, 191] width 41 height 17
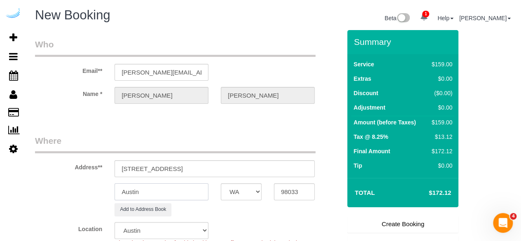
click at [176, 193] on input "Austin" at bounding box center [161, 191] width 94 height 17
drag, startPoint x: 160, startPoint y: 170, endPoint x: 275, endPoint y: 166, distance: 114.9
click at [275, 166] on input "[STREET_ADDRESS]" at bounding box center [214, 168] width 200 height 17
paste input "[PERSON_NAME]"
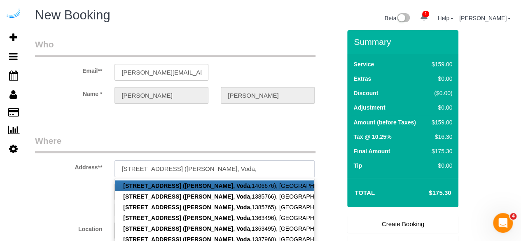
paste input "1406677"
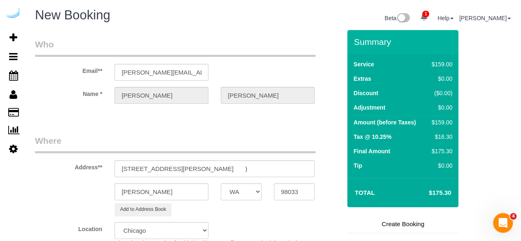
click at [157, 112] on div at bounding box center [214, 111] width 200 height 2
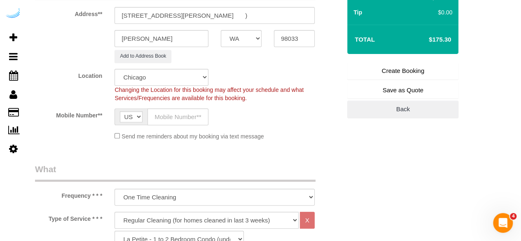
scroll to position [165, 0]
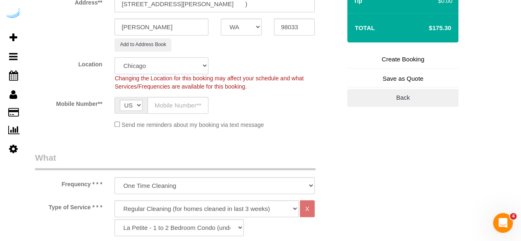
click at [181, 57] on select "Pro Housekeepers [GEOGRAPHIC_DATA] [GEOGRAPHIC_DATA] [GEOGRAPHIC_DATA] [GEOGRAP…" at bounding box center [161, 65] width 94 height 17
click at [114, 57] on select "Pro Housekeepers [GEOGRAPHIC_DATA] [GEOGRAPHIC_DATA] [GEOGRAPHIC_DATA] [GEOGRAP…" at bounding box center [161, 65] width 94 height 17
drag, startPoint x: 174, startPoint y: 101, endPoint x: 175, endPoint y: 109, distance: 7.9
click at [174, 101] on input "text" at bounding box center [177, 105] width 61 height 17
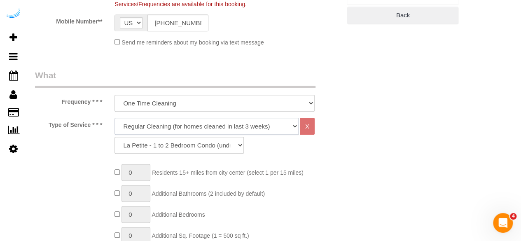
click at [190, 124] on select "Deep Cleaning (for homes that have not been cleaned in 3+ weeks) Spruce Regular…" at bounding box center [206, 126] width 184 height 17
click at [114, 118] on select "Deep Cleaning (for homes that have not been cleaned in 3+ weeks) Spruce Regular…" at bounding box center [206, 126] width 184 height 17
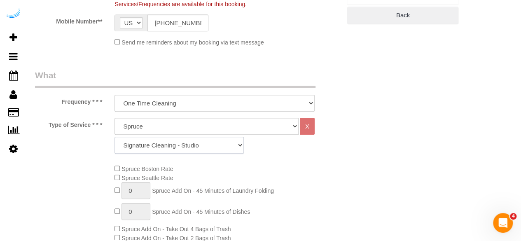
click at [216, 141] on select "Signature Cleaning - Studio Signature Cleaning - 1 Bed 1 Bath Signature Cleanin…" at bounding box center [178, 145] width 129 height 17
click at [114, 137] on select "Signature Cleaning - Studio Signature Cleaning - 1 Bed 1 Bath Signature Cleanin…" at bounding box center [178, 145] width 129 height 17
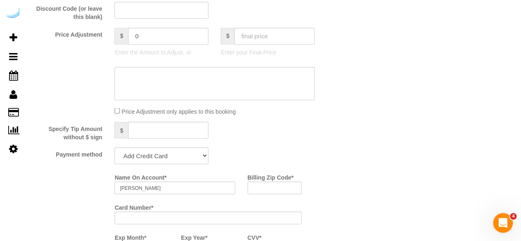
scroll to position [741, 0]
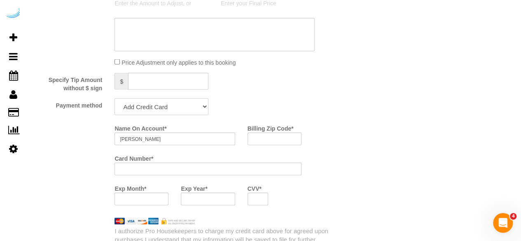
click at [182, 109] on select "Add Credit Card Cash Check Paypal" at bounding box center [161, 106] width 94 height 17
click at [114, 99] on select "Add Credit Card Cash Check Paypal" at bounding box center [161, 106] width 94 height 17
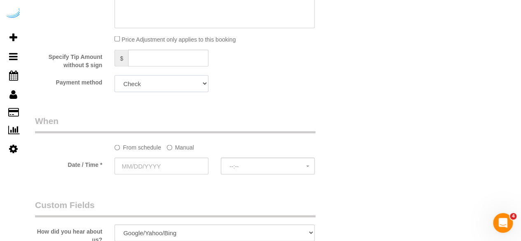
scroll to position [782, 0]
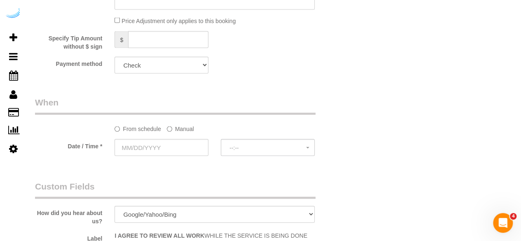
click at [178, 125] on label "Manual" at bounding box center [180, 127] width 27 height 11
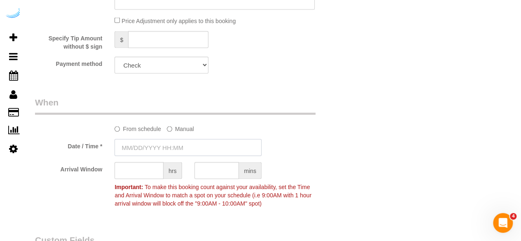
click at [167, 139] on input "text" at bounding box center [187, 147] width 147 height 17
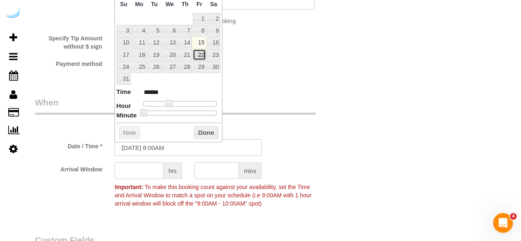
click at [197, 51] on link "22" at bounding box center [199, 54] width 13 height 11
drag, startPoint x: 165, startPoint y: 102, endPoint x: 170, endPoint y: 102, distance: 4.9
click at [170, 102] on span at bounding box center [171, 103] width 7 height 7
click at [146, 171] on input "text" at bounding box center [138, 170] width 49 height 17
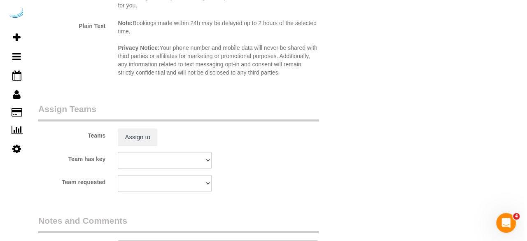
scroll to position [1193, 0]
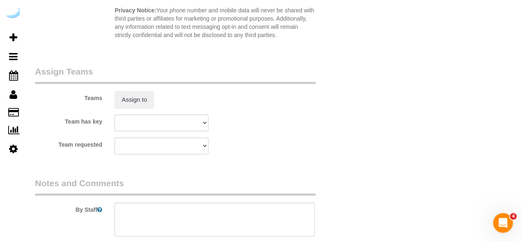
click at [132, 109] on sui-booking-teams "Teams Assign to Team has key Houston Team Kaysha Oakland Team [PERSON_NAME] Por…" at bounding box center [188, 109] width 306 height 89
click at [134, 103] on button "Assign to" at bounding box center [134, 99] width 40 height 17
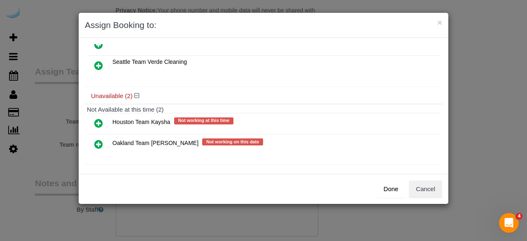
scroll to position [57, 0]
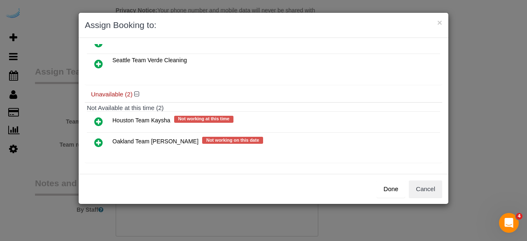
click at [101, 138] on icon at bounding box center [98, 142] width 9 height 10
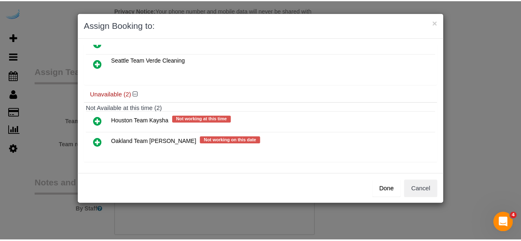
scroll to position [56, 0]
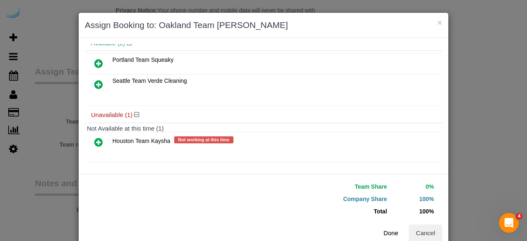
click at [393, 235] on button "Done" at bounding box center [390, 232] width 29 height 17
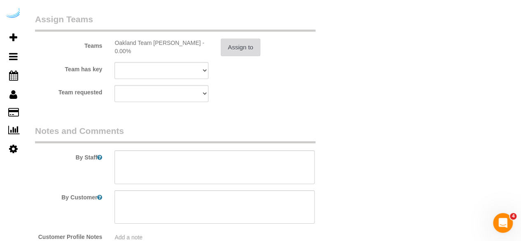
scroll to position [1304, 0]
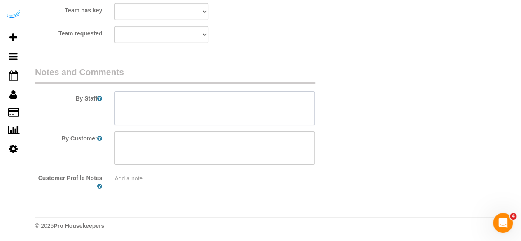
click at [222, 119] on textarea at bounding box center [214, 108] width 200 height 34
click at [221, 112] on textarea at bounding box center [214, 108] width 200 height 34
paste textarea "Permanent Notes:Unit 501[DATE] Notes:No notes from this service. Entry Method: …"
paste textarea "I am on the 5th floor nr501"
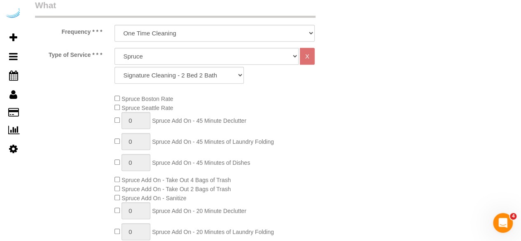
scroll to position [111, 0]
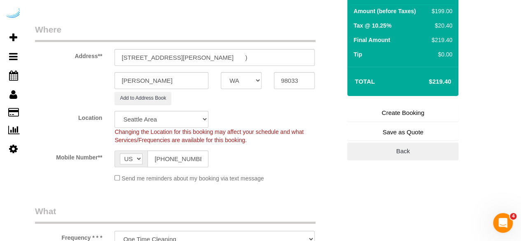
click at [401, 116] on link "Create Booking" at bounding box center [402, 112] width 111 height 17
